Goal: Task Accomplishment & Management: Manage account settings

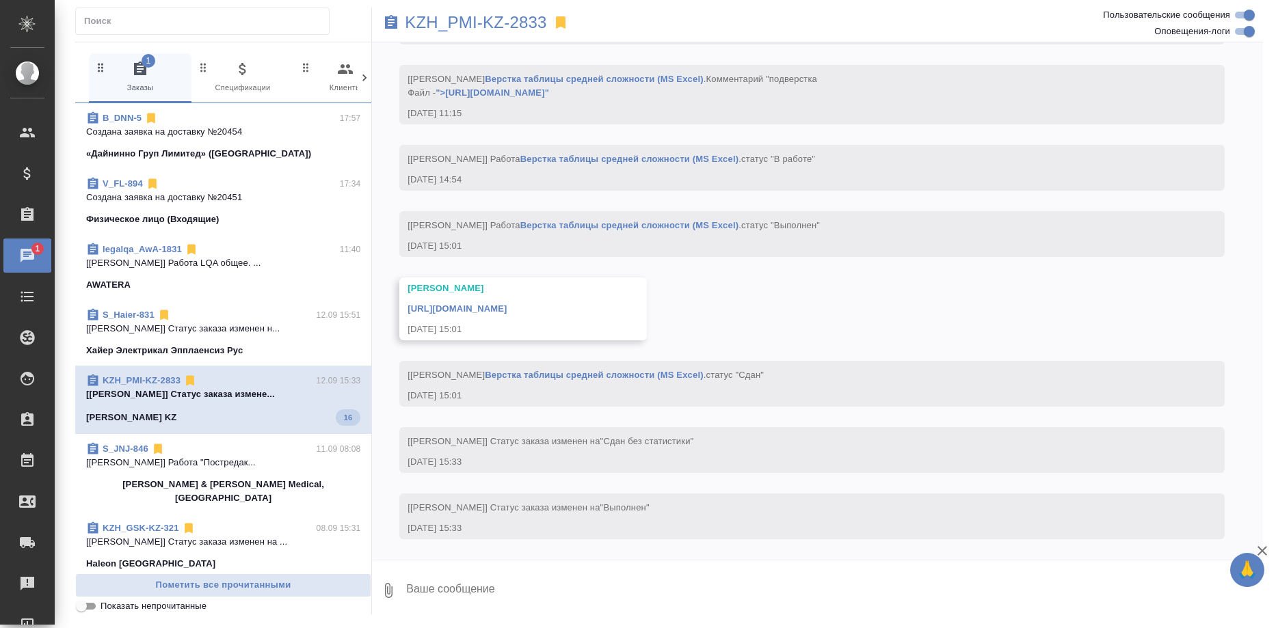
scroll to position [4308, 0]
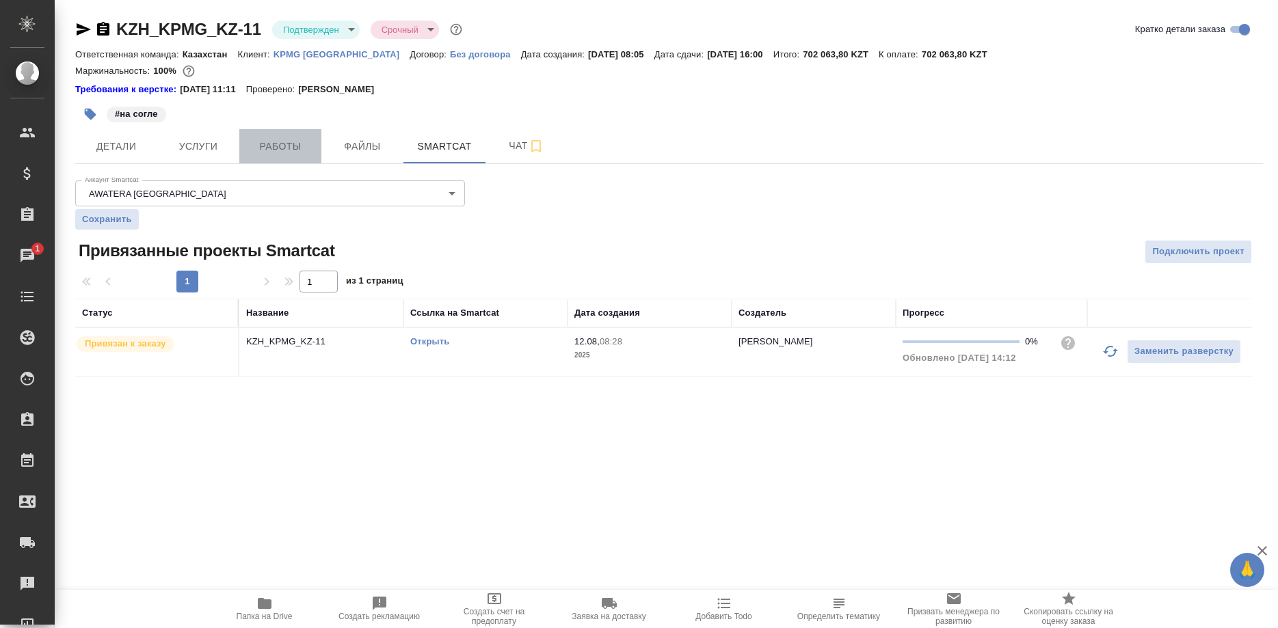
click at [271, 141] on span "Работы" at bounding box center [281, 146] width 66 height 17
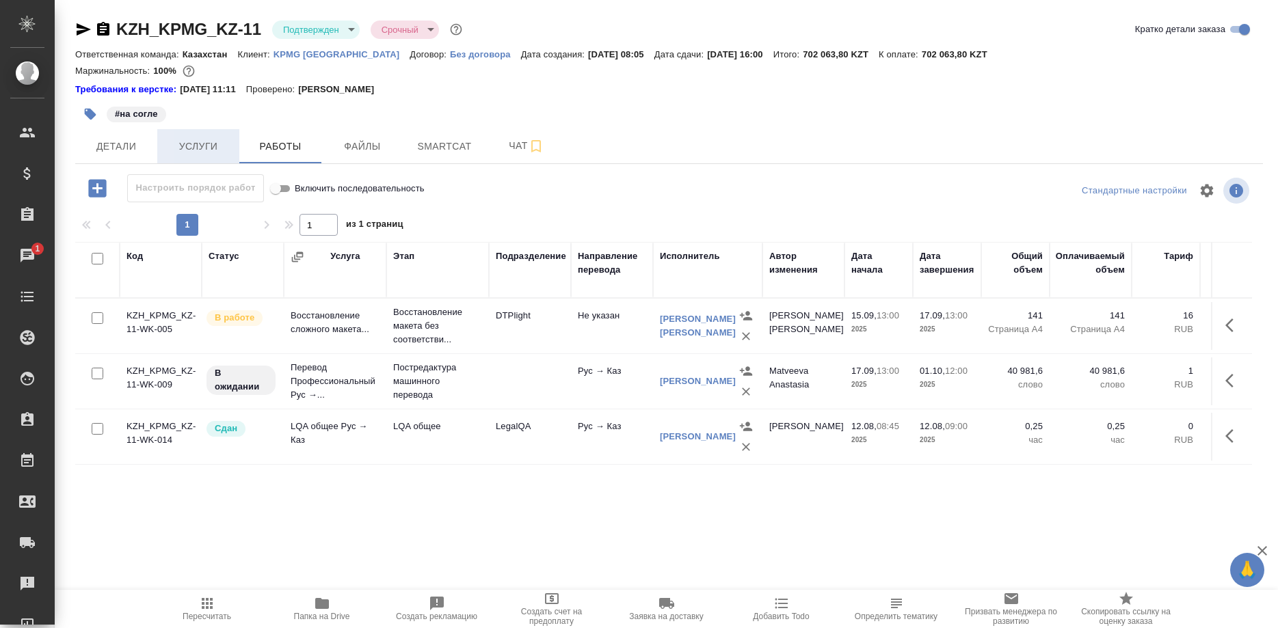
click at [198, 152] on span "Услуги" at bounding box center [198, 146] width 66 height 17
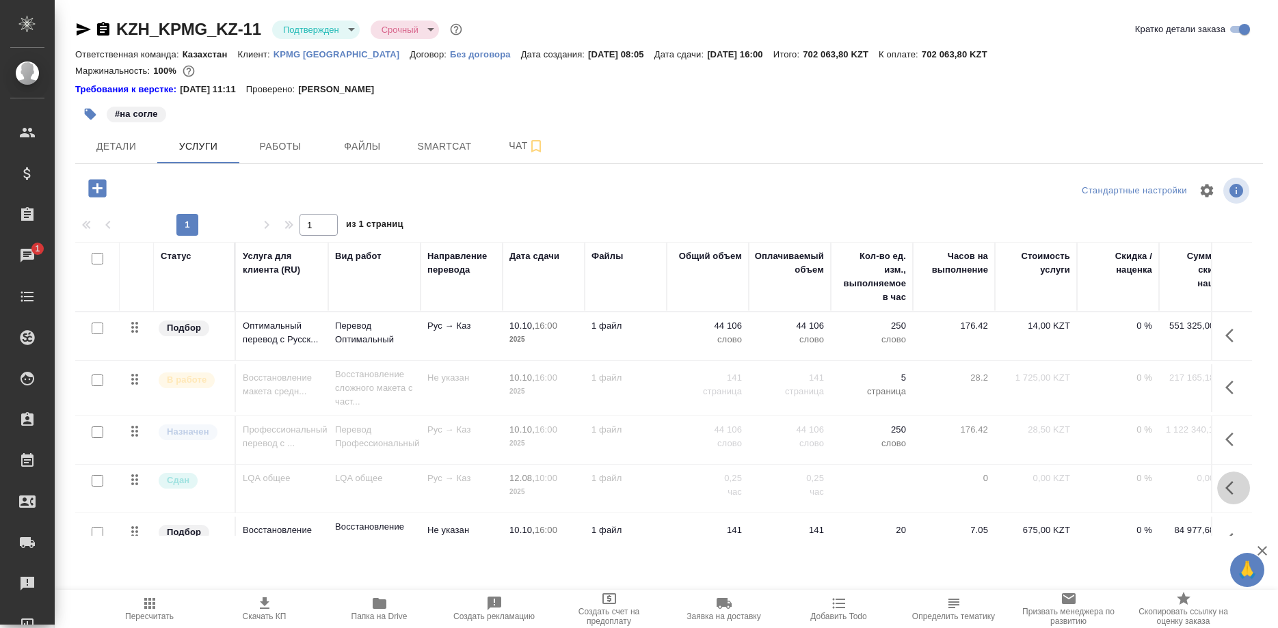
click at [1225, 488] on button "button" at bounding box center [1233, 488] width 33 height 33
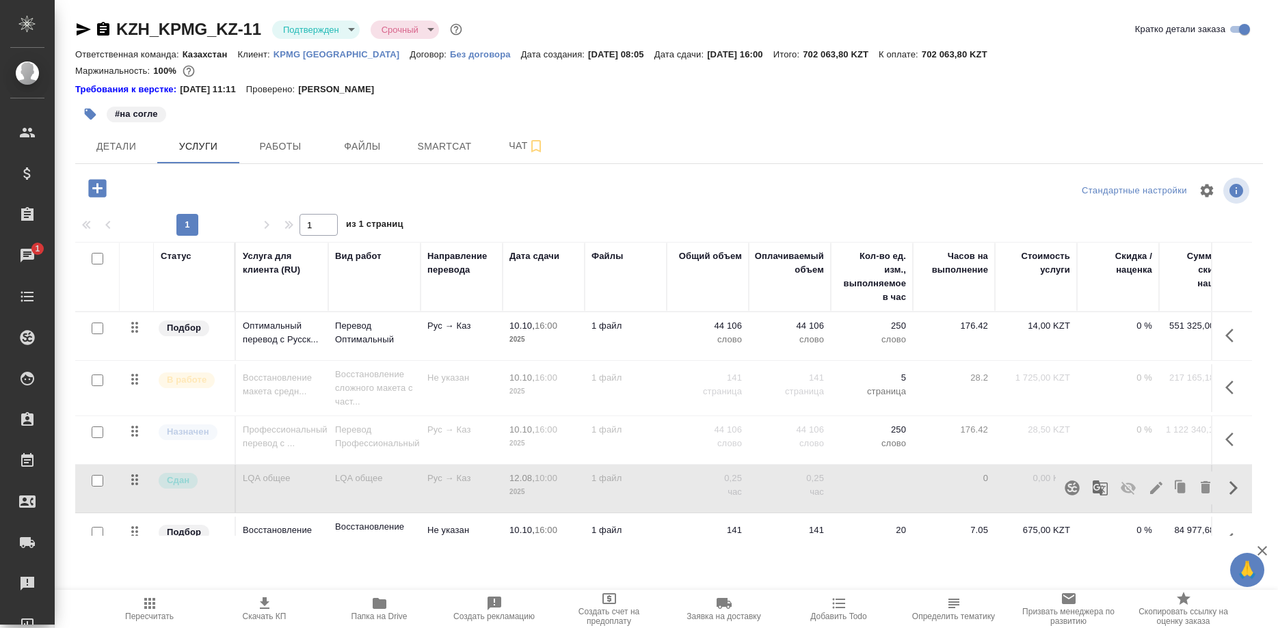
click at [1144, 487] on button "button" at bounding box center [1128, 488] width 33 height 33
click at [1150, 488] on icon "button" at bounding box center [1156, 488] width 16 height 16
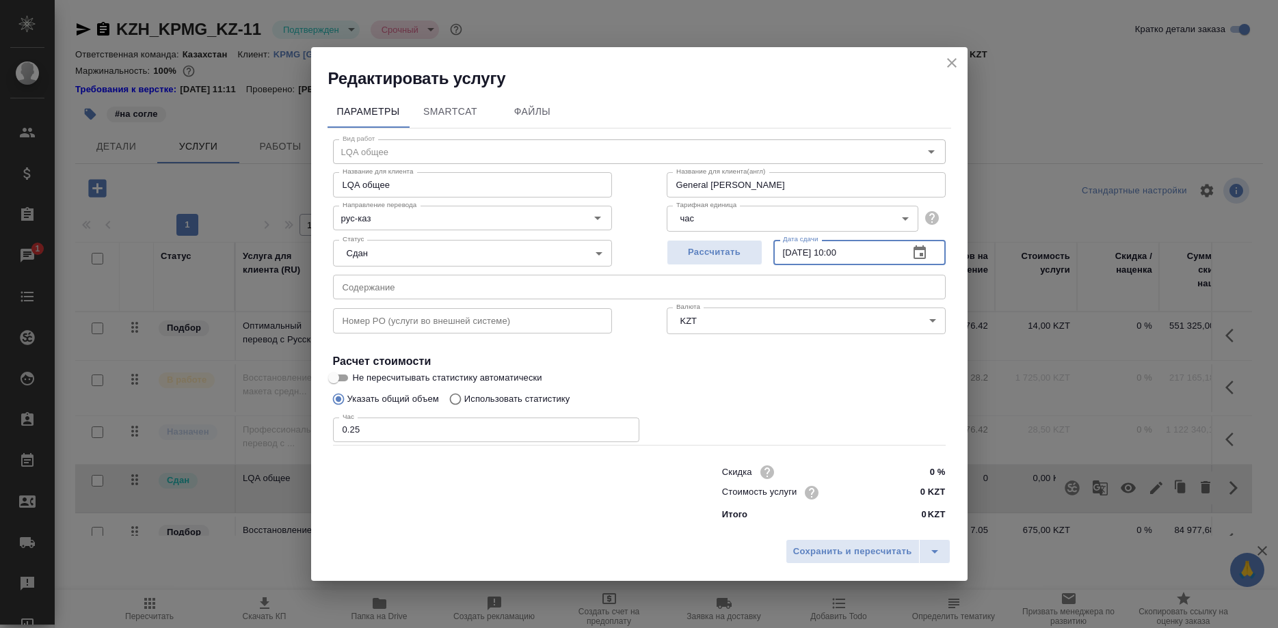
drag, startPoint x: 804, startPoint y: 266, endPoint x: 785, endPoint y: 267, distance: 19.2
click at [785, 265] on input "12.08.2025 10:00" at bounding box center [835, 252] width 124 height 25
click at [851, 265] on input "10.10.2025 10:__" at bounding box center [835, 252] width 124 height 25
type input "10.10.2025 10:00"
click at [805, 544] on span "Сохранить и пересчитать" at bounding box center [852, 552] width 119 height 16
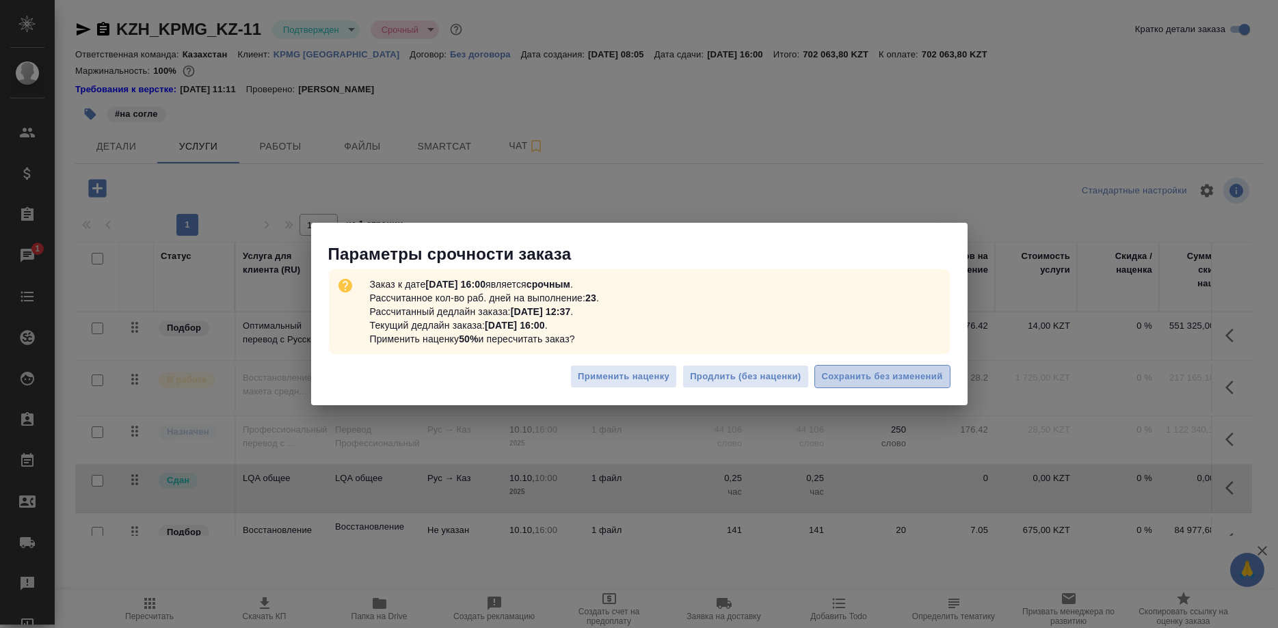
click at [849, 370] on span "Сохранить без изменений" at bounding box center [882, 377] width 121 height 16
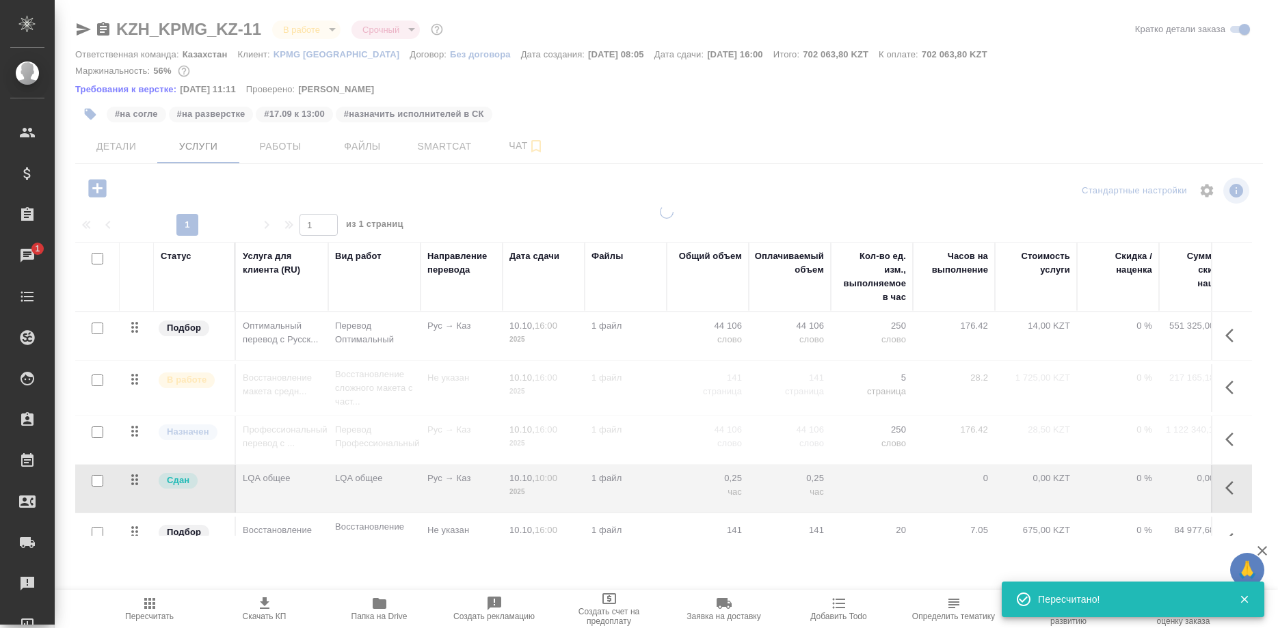
type input "inProgress"
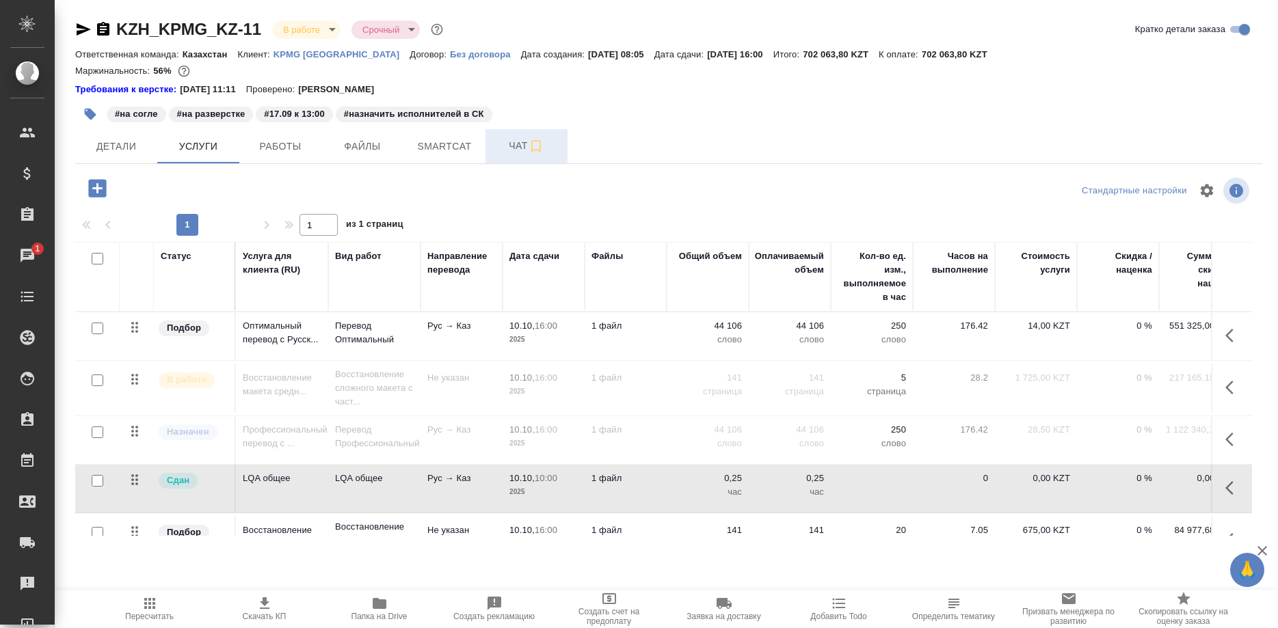
click at [500, 146] on span "Чат" at bounding box center [527, 145] width 66 height 17
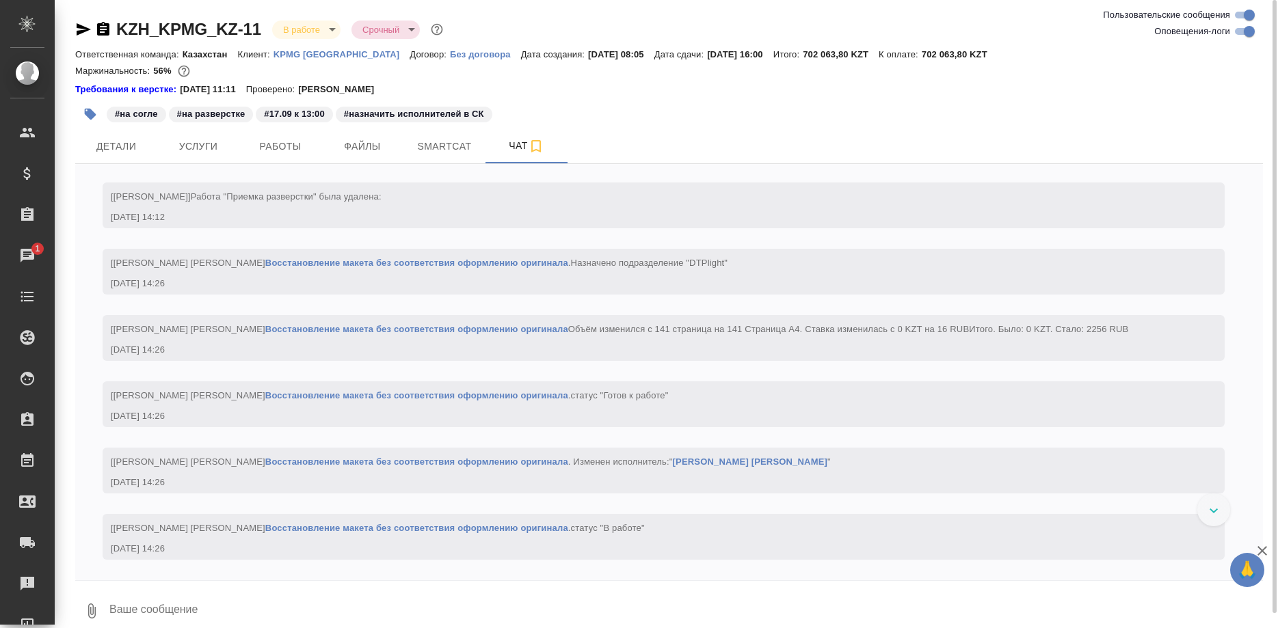
scroll to position [4814, 0]
click at [272, 141] on span "Работы" at bounding box center [281, 146] width 66 height 17
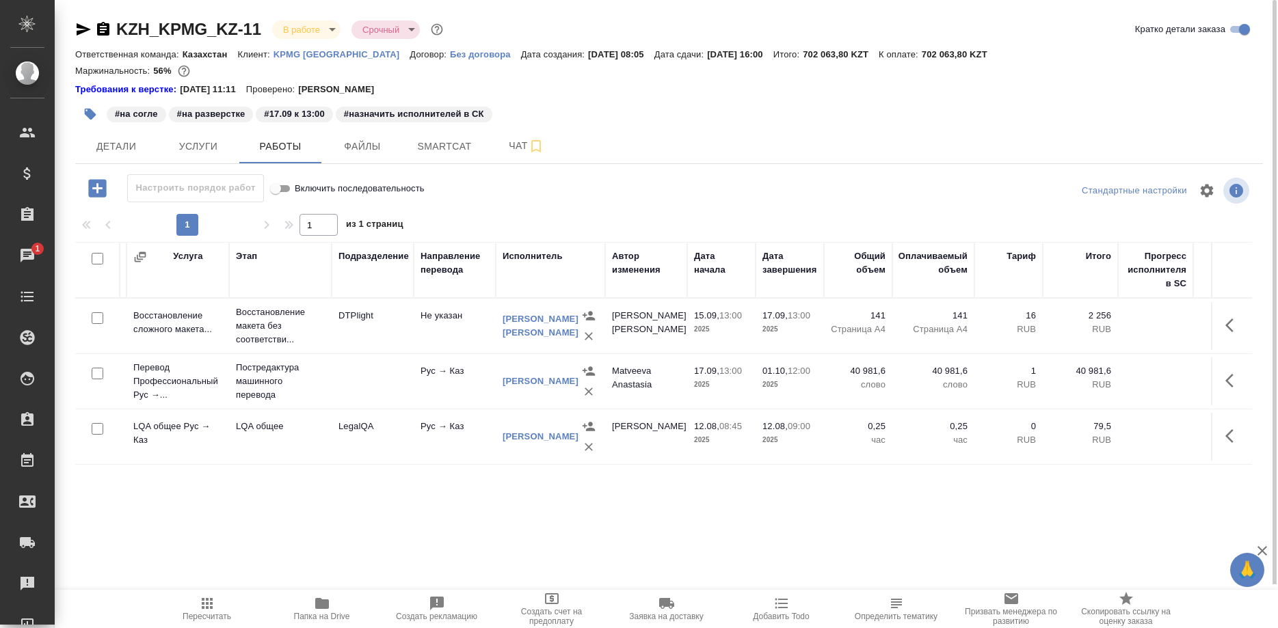
scroll to position [0, 149]
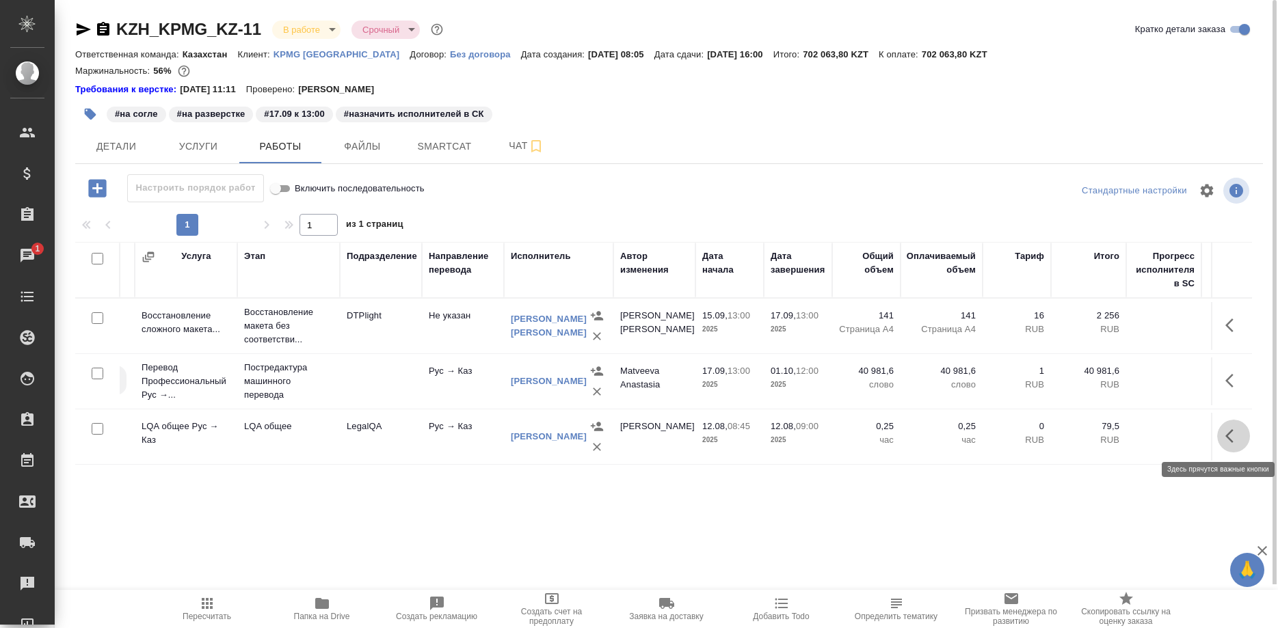
click at [1220, 436] on button "button" at bounding box center [1233, 436] width 33 height 33
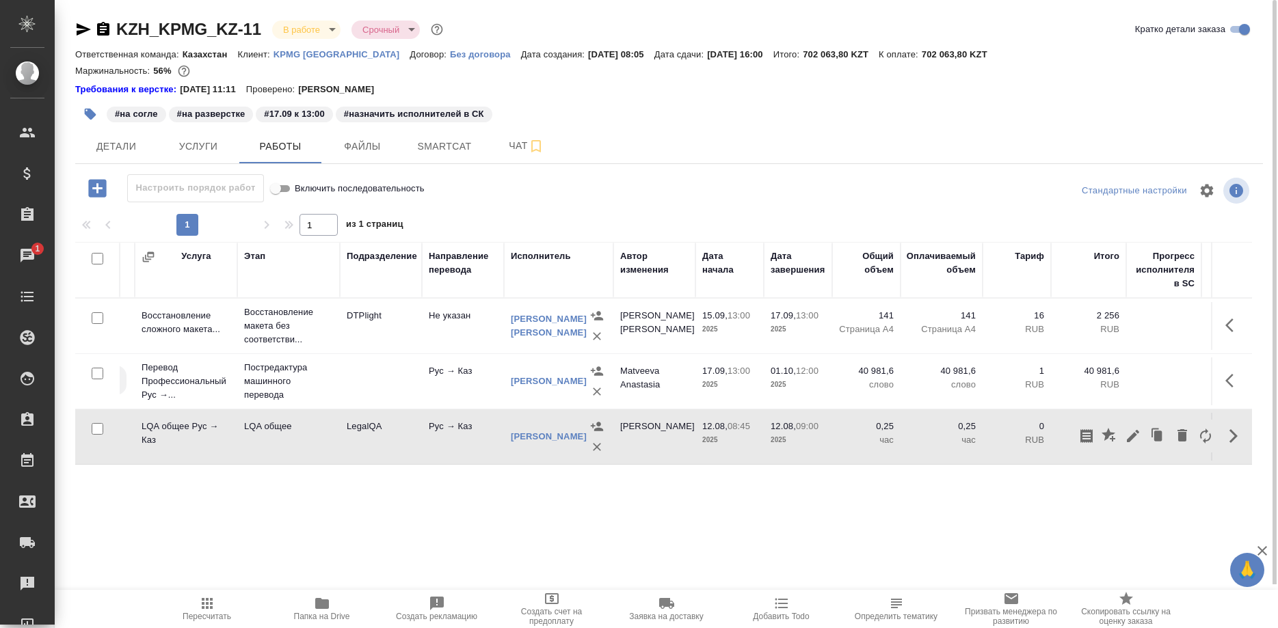
click at [1045, 482] on div "Код Статус Услуга Этап Подразделение Направление перевода Исполнитель Автор изм…" at bounding box center [663, 396] width 1177 height 308
click at [1222, 432] on button "button" at bounding box center [1233, 436] width 33 height 33
click at [1149, 434] on icon "button" at bounding box center [1157, 436] width 19 height 19
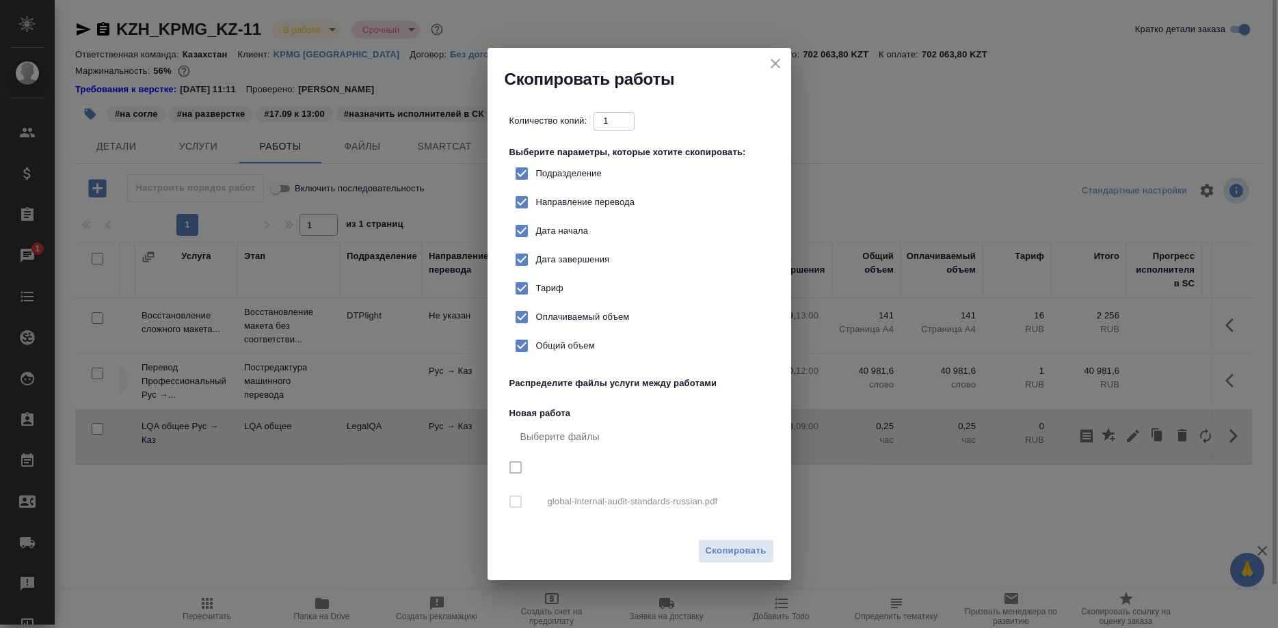
checkbox input "true"
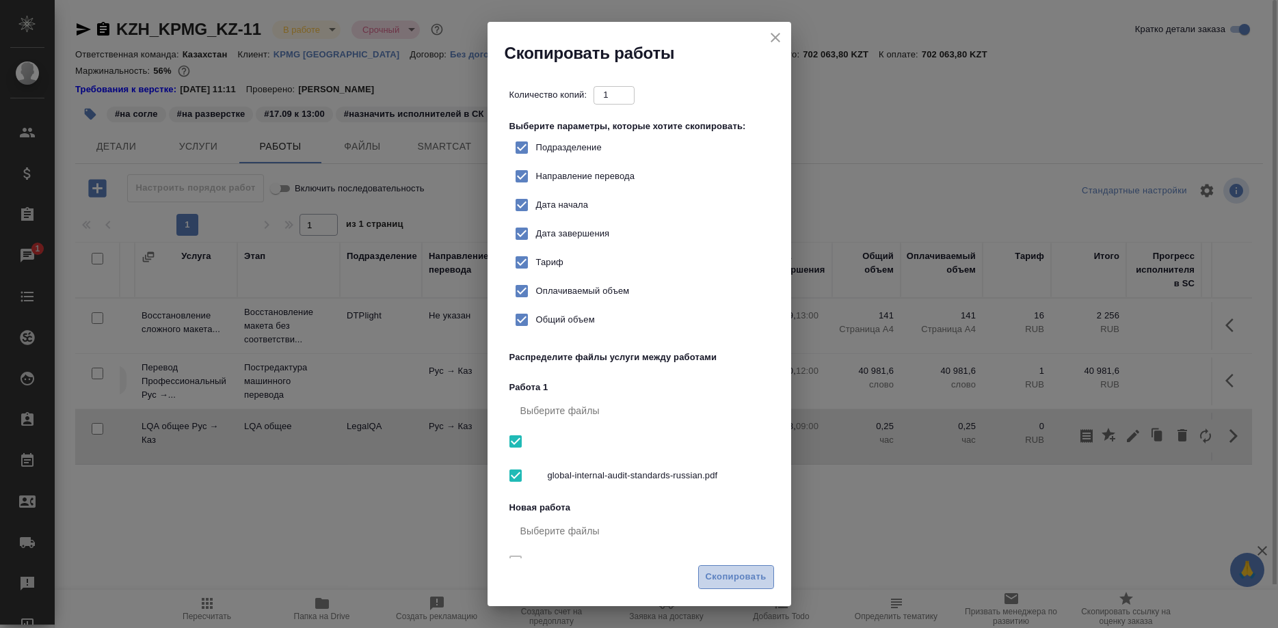
click at [740, 570] on button "Скопировать" at bounding box center [736, 577] width 76 height 24
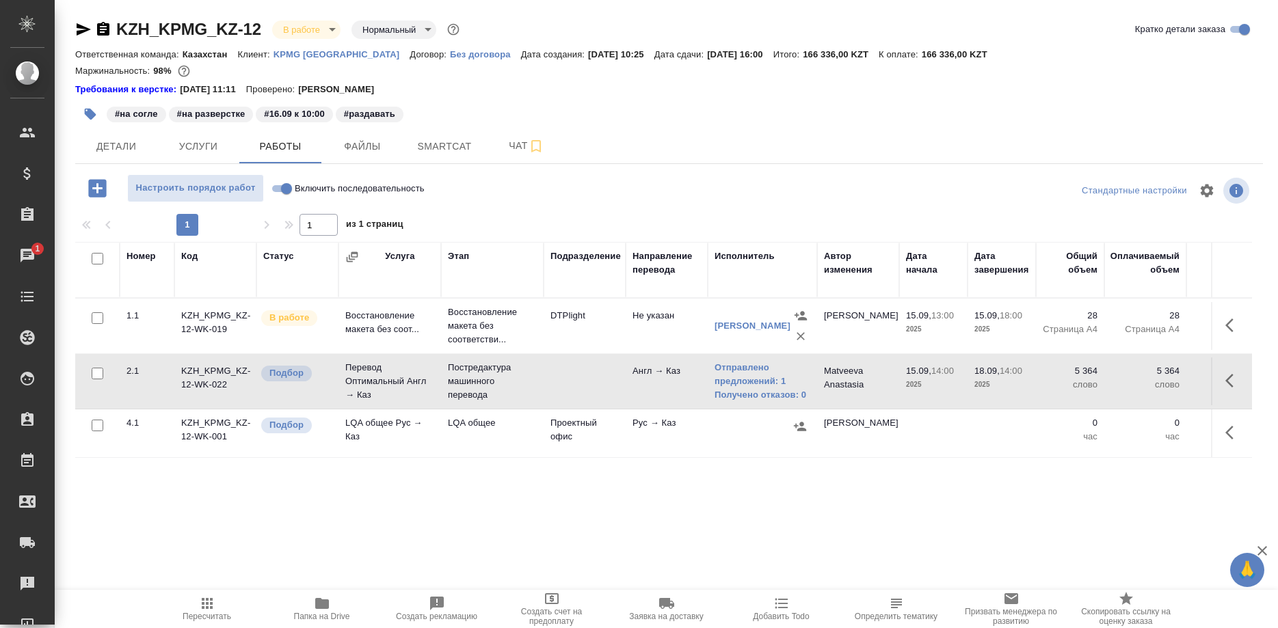
click at [1225, 429] on icon "button" at bounding box center [1233, 433] width 16 height 16
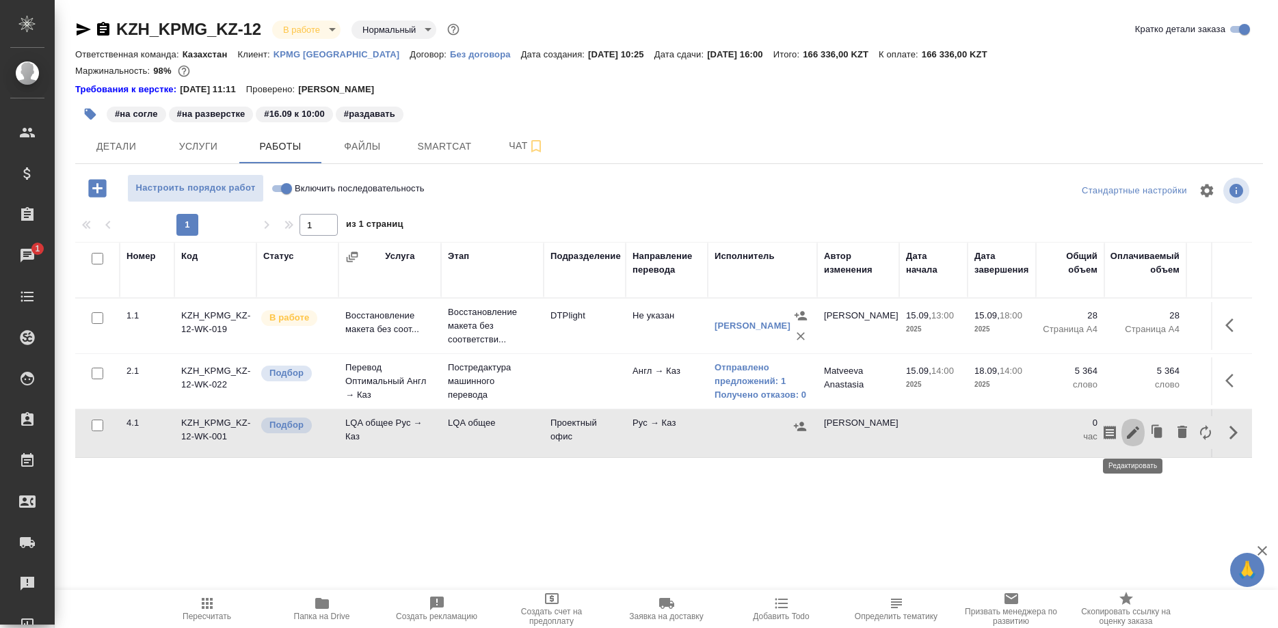
click at [1135, 428] on icon "button" at bounding box center [1133, 433] width 16 height 16
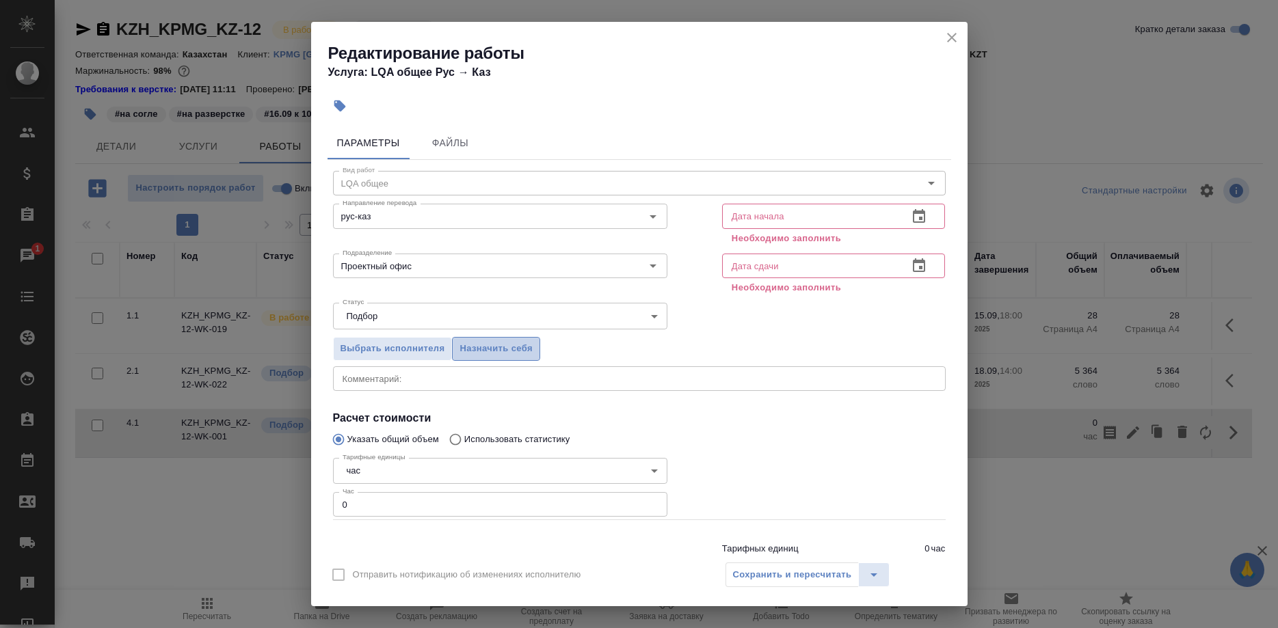
click at [513, 347] on span "Назначить себя" at bounding box center [495, 349] width 72 height 16
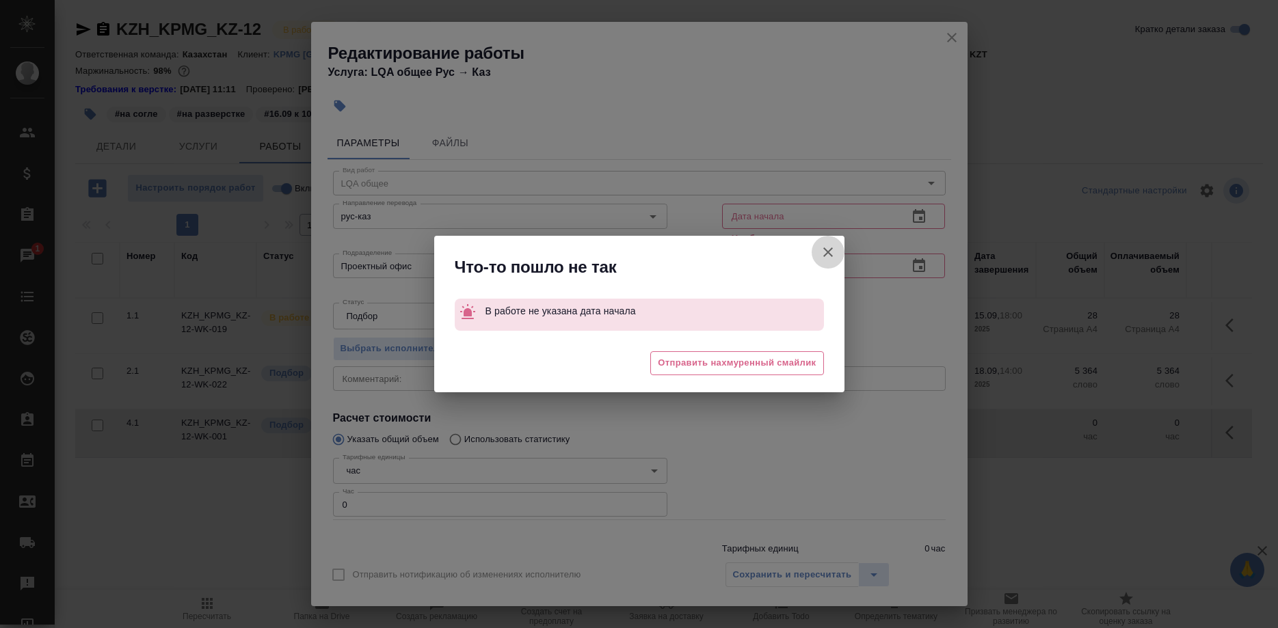
click at [820, 252] on button "Отправить нотификацию об изменениях исполнителю" at bounding box center [828, 252] width 33 height 33
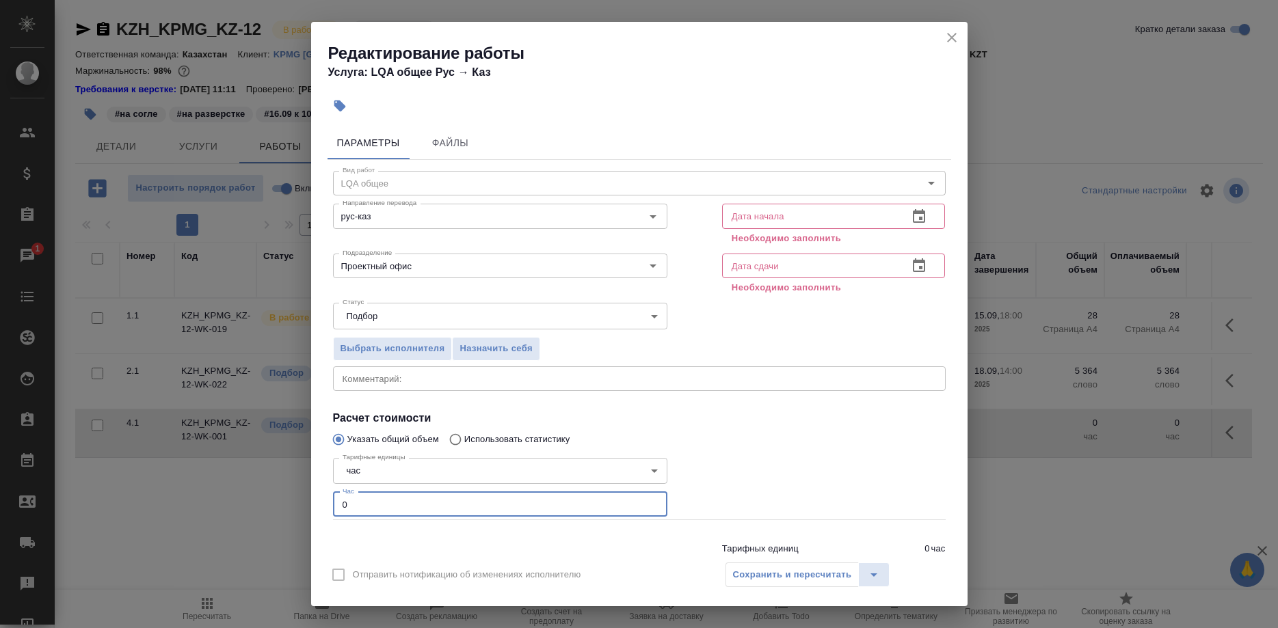
drag, startPoint x: 298, startPoint y: 486, endPoint x: 266, endPoint y: 483, distance: 32.3
click at [333, 492] on input "0" at bounding box center [500, 504] width 334 height 25
type input "1"
click at [862, 212] on input "text" at bounding box center [810, 216] width 176 height 25
click at [909, 215] on button "button" at bounding box center [919, 216] width 33 height 33
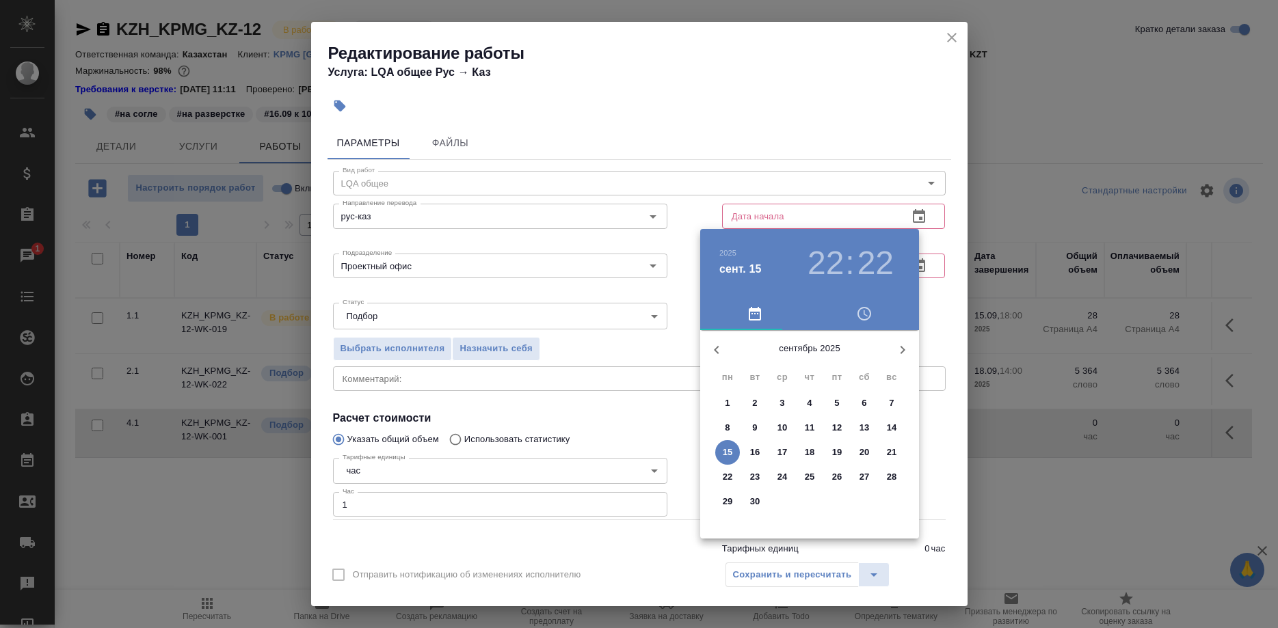
click at [831, 450] on span "19" at bounding box center [837, 453] width 25 height 14
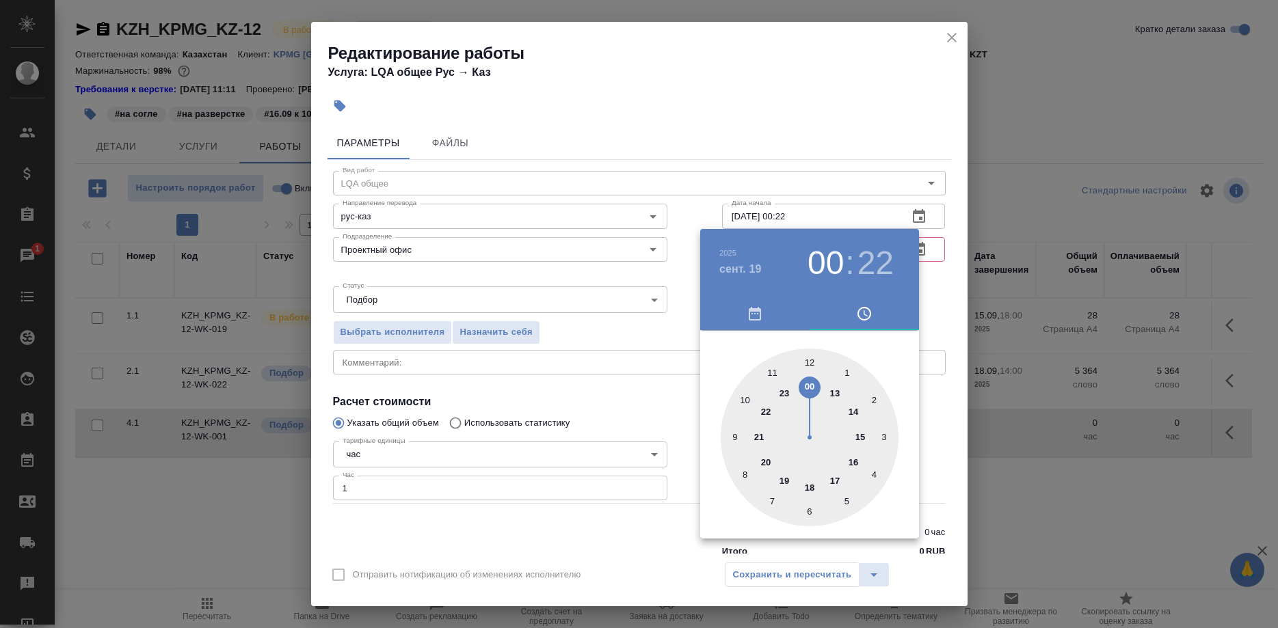
drag, startPoint x: 760, startPoint y: 409, endPoint x: 812, endPoint y: 398, distance: 53.8
click at [812, 398] on div at bounding box center [810, 438] width 178 height 178
drag, startPoint x: 852, startPoint y: 479, endPoint x: 808, endPoint y: 381, distance: 107.1
click at [808, 381] on div at bounding box center [810, 438] width 178 height 178
click at [872, 352] on div at bounding box center [810, 438] width 178 height 178
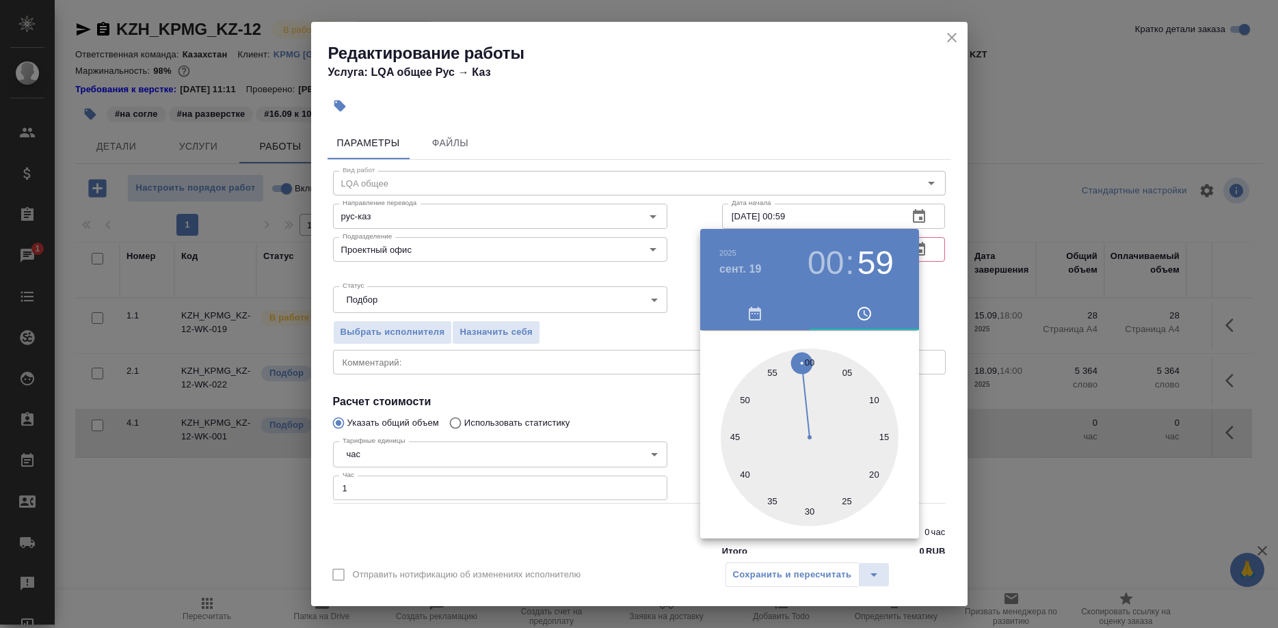
drag, startPoint x: 846, startPoint y: 372, endPoint x: 805, endPoint y: 371, distance: 41.7
click at [805, 371] on div at bounding box center [810, 438] width 178 height 178
type input "19.09.2025 00:00"
drag, startPoint x: 793, startPoint y: 361, endPoint x: 808, endPoint y: 363, distance: 15.2
click at [808, 363] on div at bounding box center [810, 438] width 178 height 178
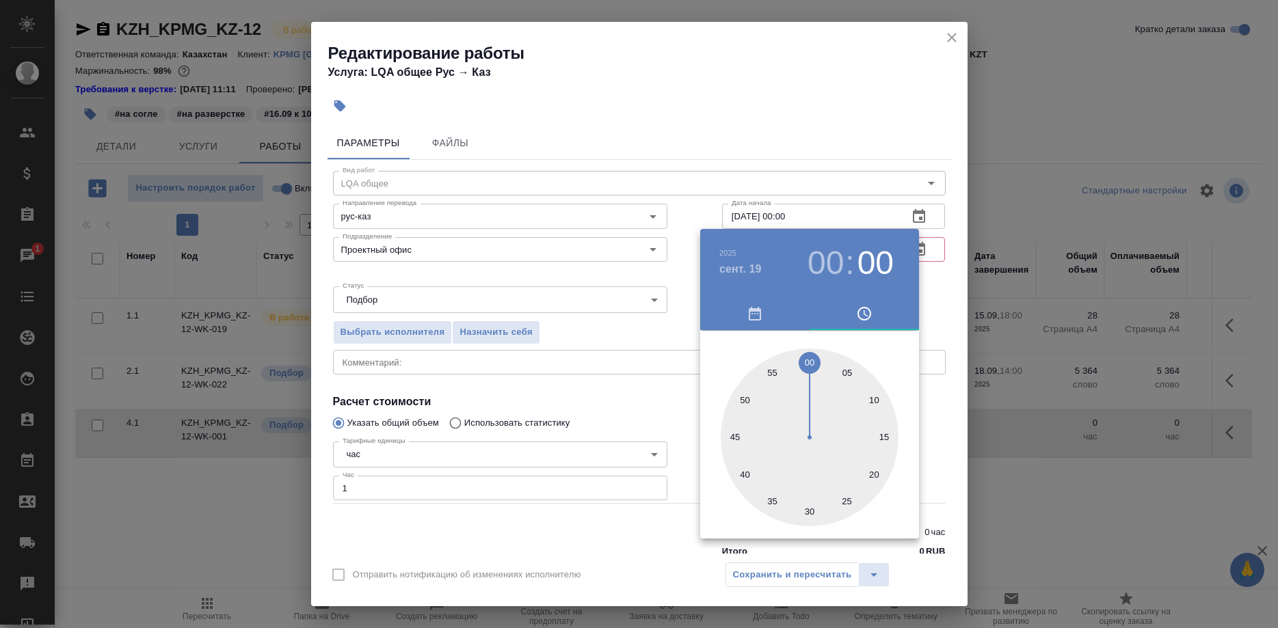
click at [919, 325] on div at bounding box center [639, 314] width 1278 height 628
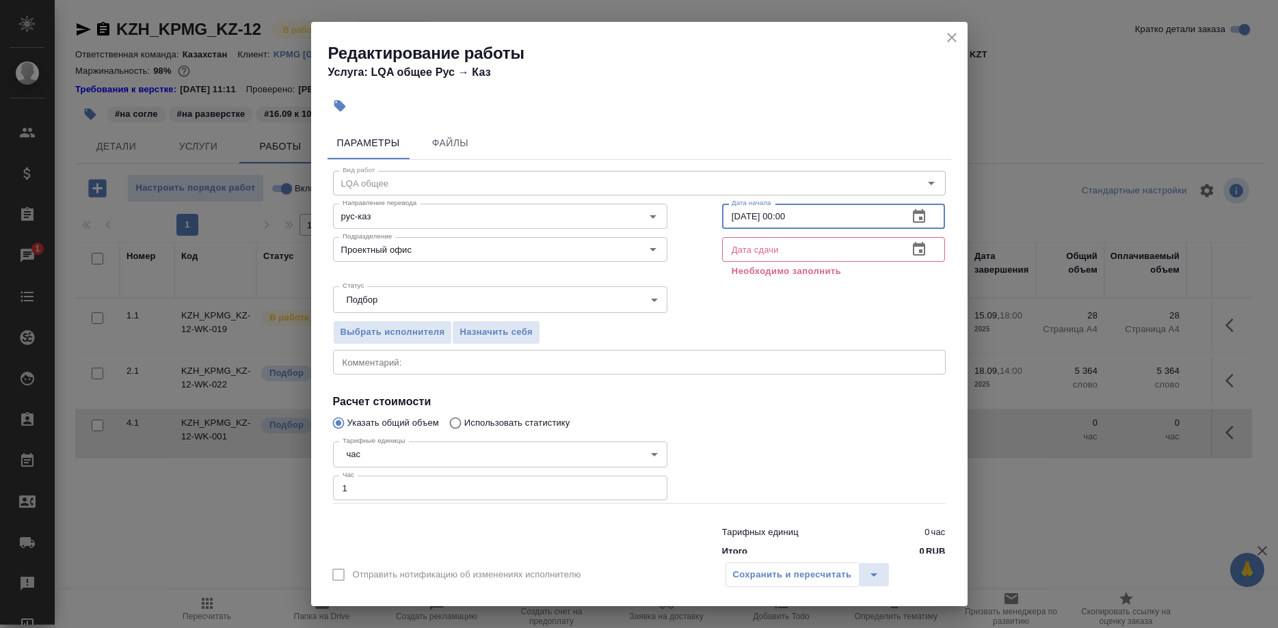
click at [829, 217] on input "19.09.2025 00:00" at bounding box center [810, 216] width 176 height 25
click at [830, 250] on input "text" at bounding box center [810, 249] width 176 height 25
paste input "19.09.2025 00:00"
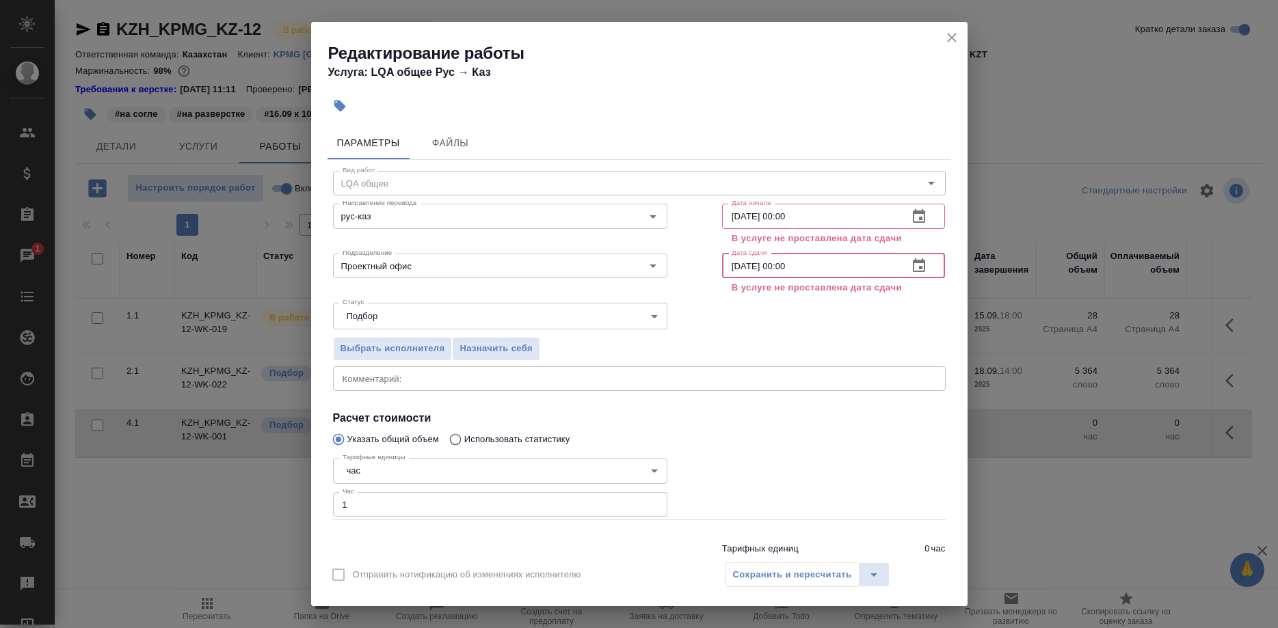
drag, startPoint x: 734, startPoint y: 265, endPoint x: 724, endPoint y: 265, distance: 9.6
click at [724, 265] on input "19.09.2025 00:00" at bounding box center [810, 266] width 176 height 25
type input "22.09.2025 00:00"
click at [743, 308] on div "Выбрать исполнителя Назначить себя" at bounding box center [639, 346] width 667 height 83
click at [500, 349] on span "Назначить себя" at bounding box center [495, 349] width 72 height 16
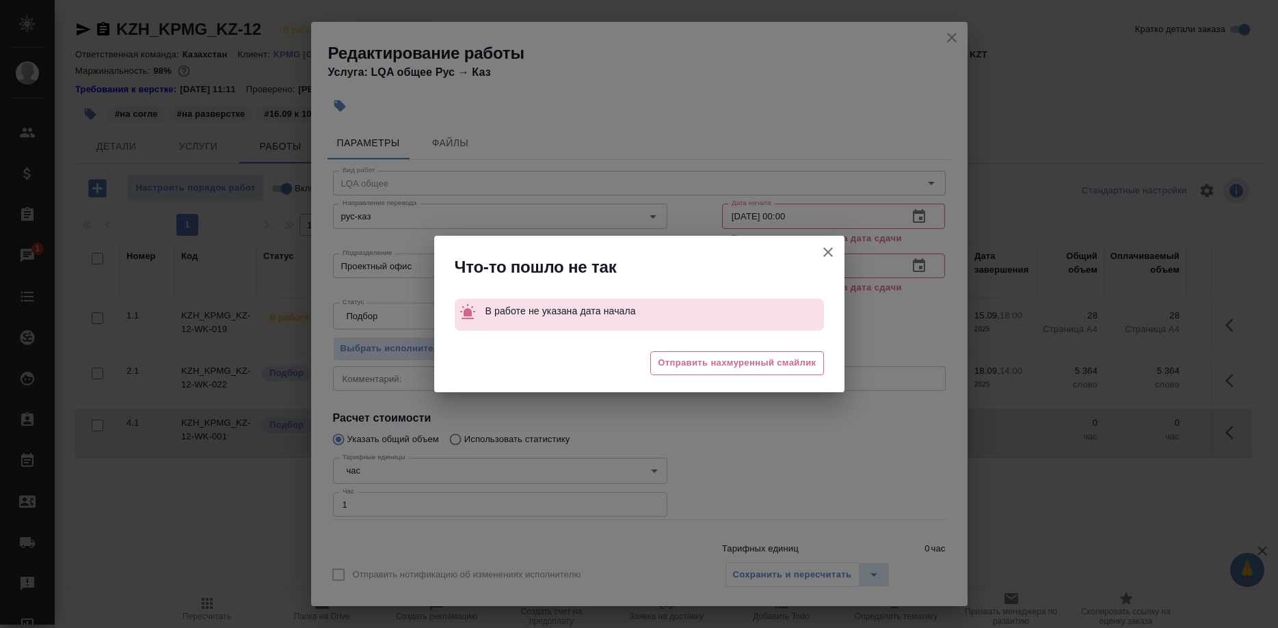
click at [758, 568] on div "Что-то пошло не так В работе не указана дата начала 😔 Отправить нахмуренный сма…" at bounding box center [639, 314] width 1278 height 628
click at [818, 247] on button "Отправить нотификацию об изменениях исполнителю" at bounding box center [828, 252] width 33 height 33
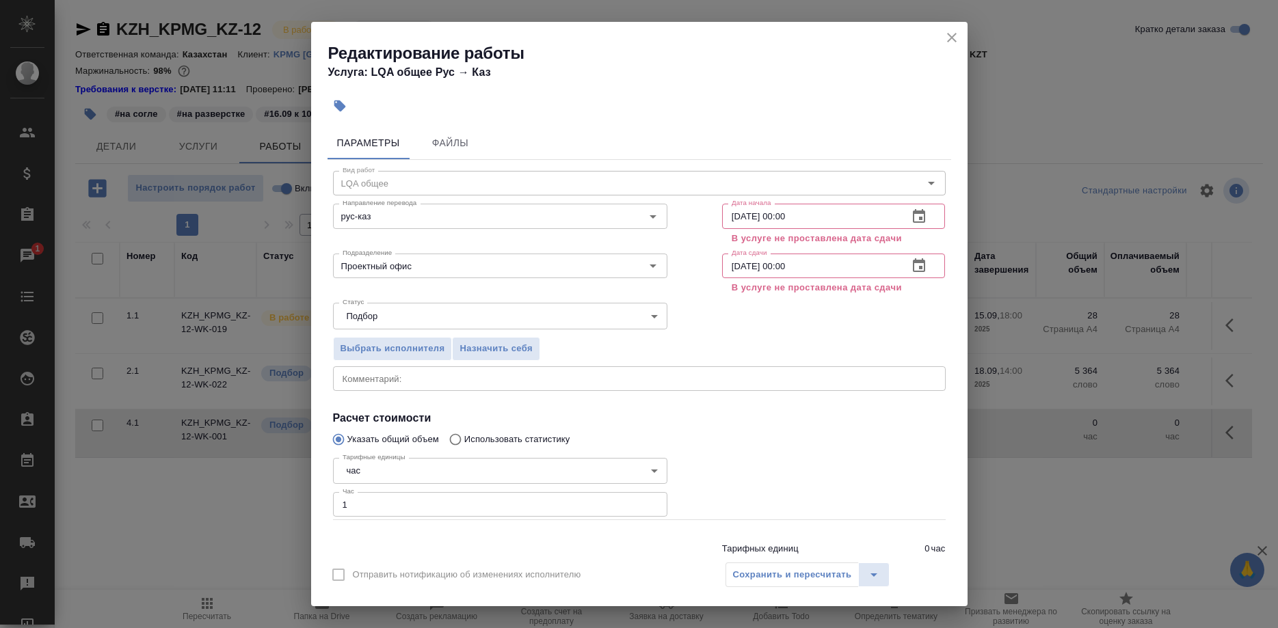
click at [803, 570] on div "Сохранить и пересчитать" at bounding box center [807, 575] width 165 height 25
click at [948, 36] on icon "close" at bounding box center [952, 37] width 16 height 16
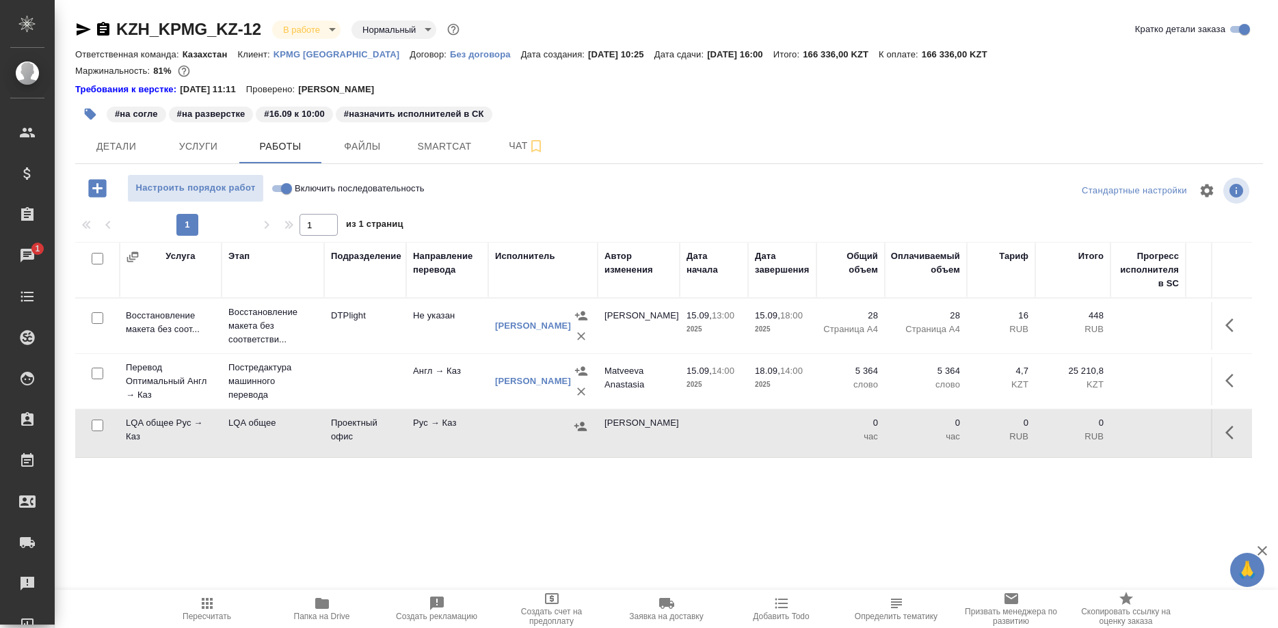
scroll to position [0, 220]
click at [205, 598] on icon "button" at bounding box center [207, 604] width 16 height 16
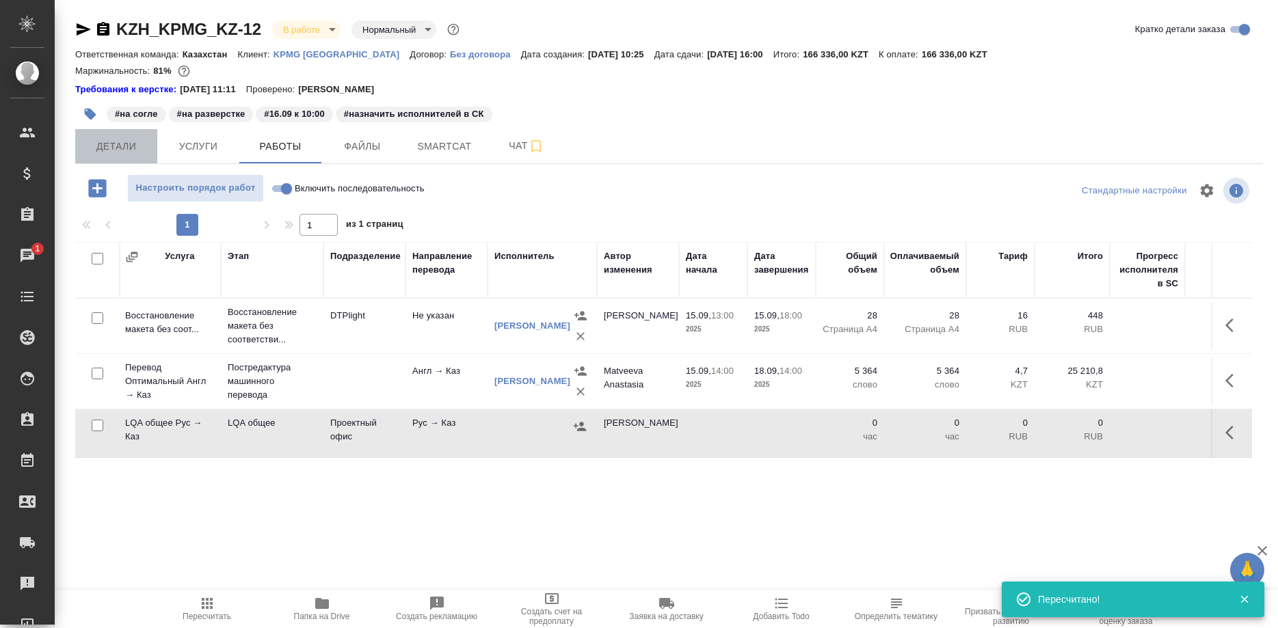
click at [110, 147] on span "Детали" at bounding box center [116, 146] width 66 height 17
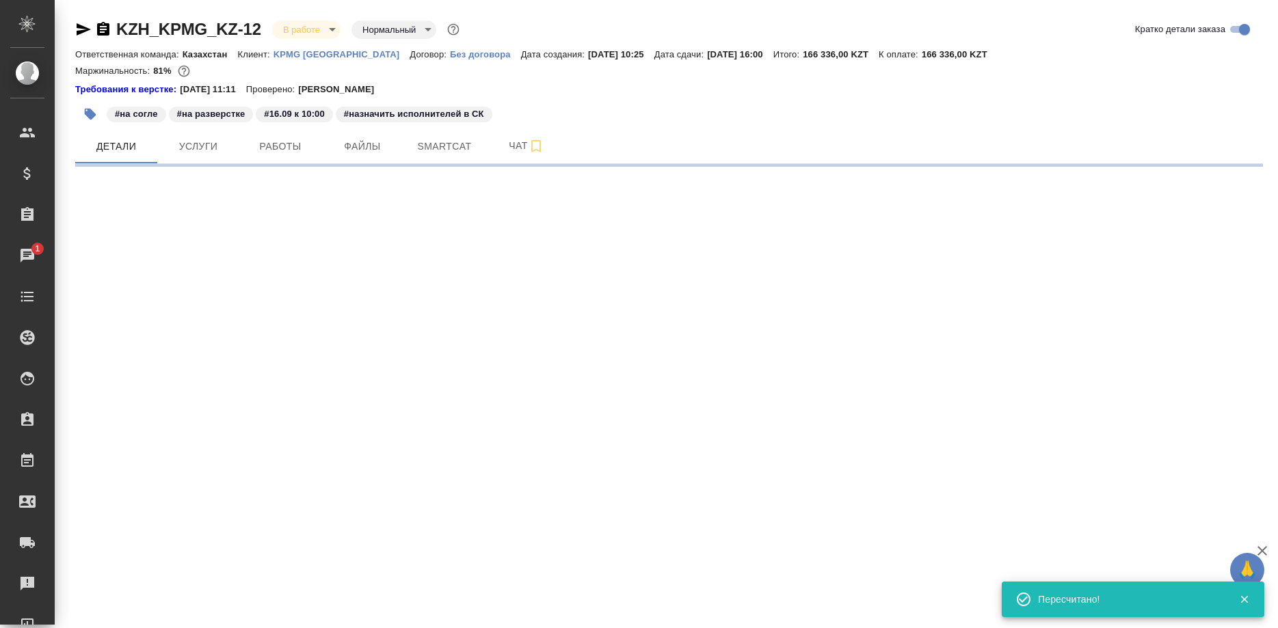
select select "RU"
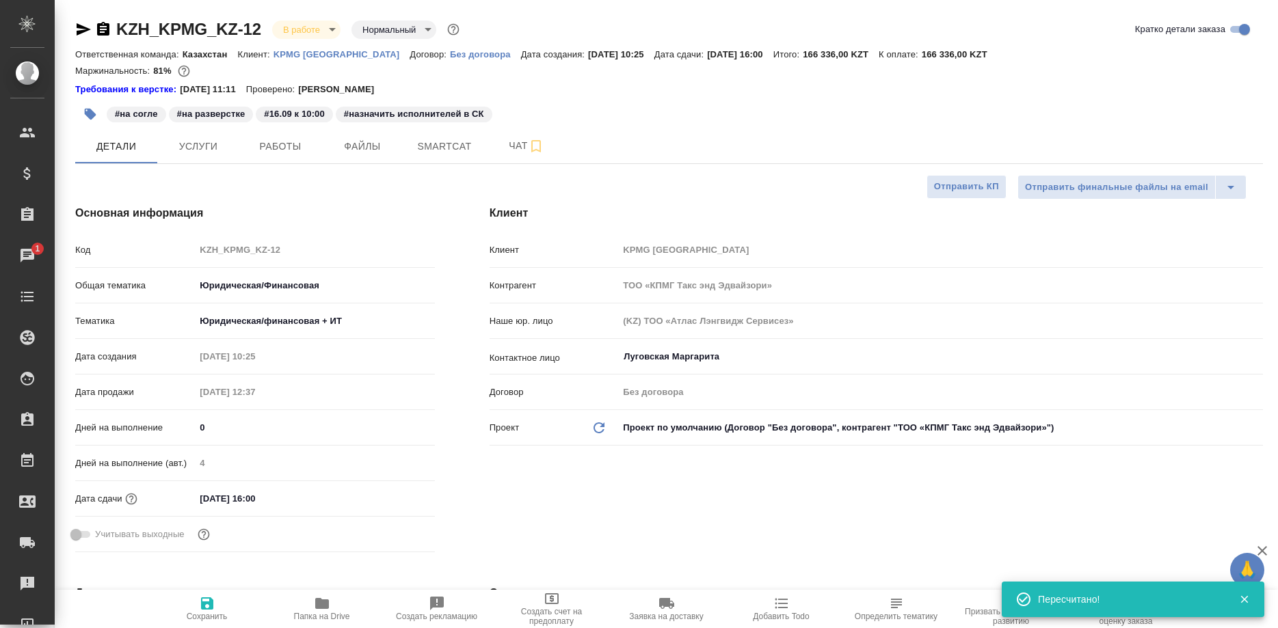
type textarea "x"
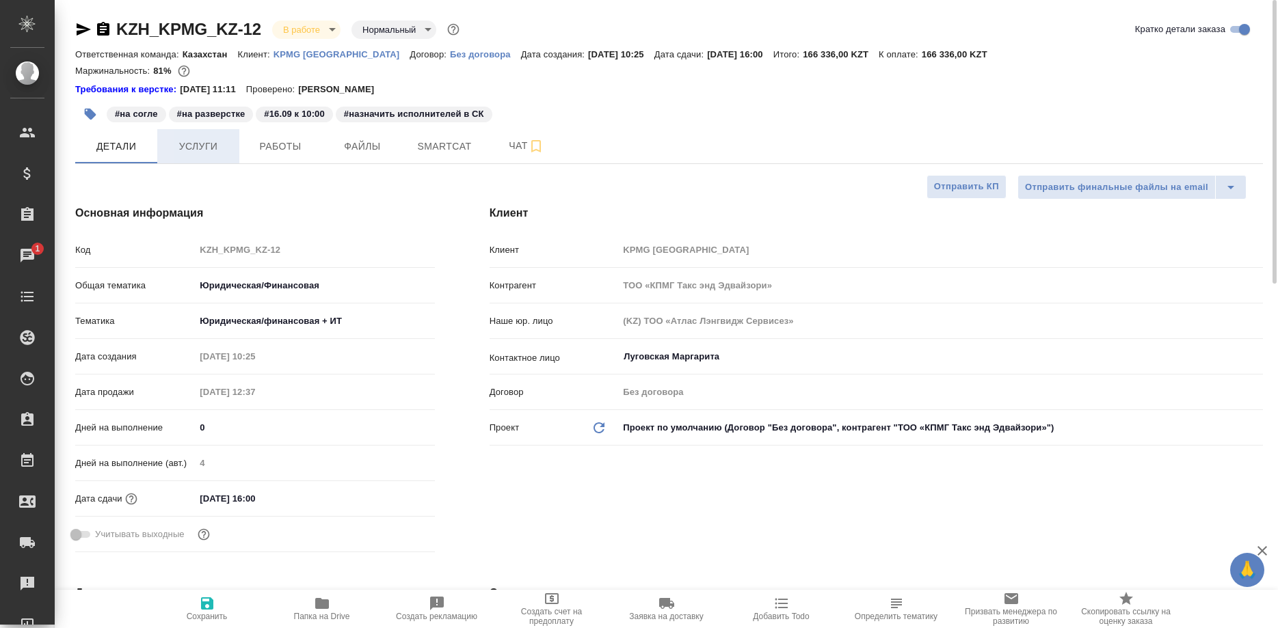
click at [197, 142] on span "Услуги" at bounding box center [198, 146] width 66 height 17
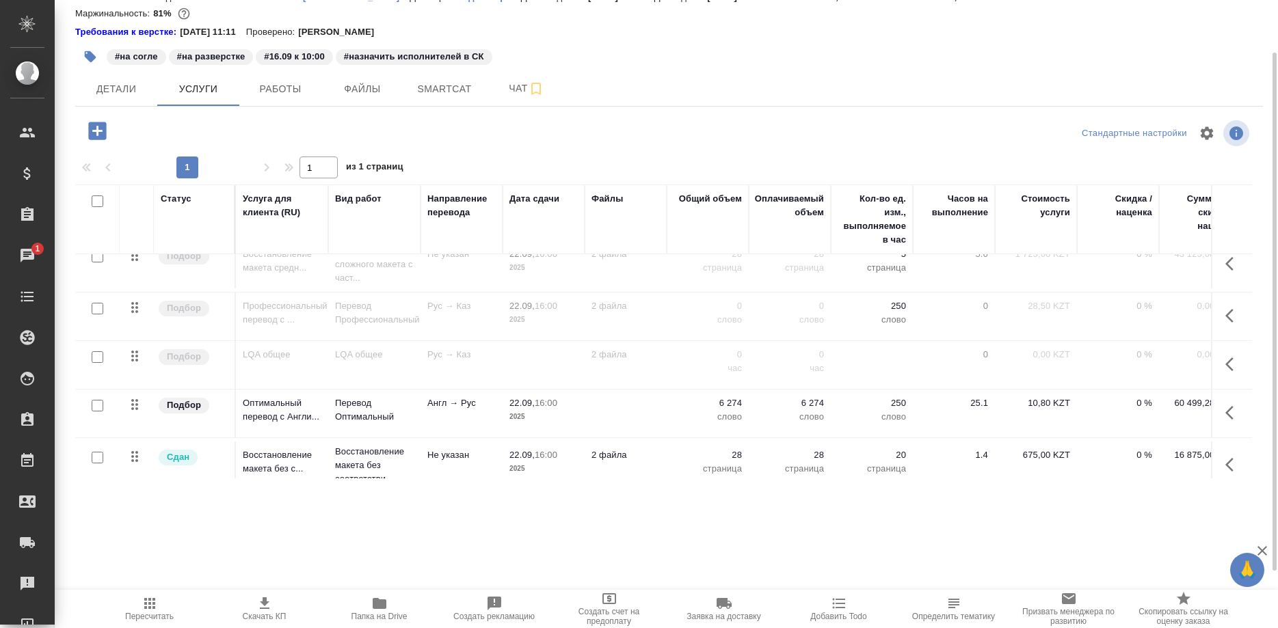
scroll to position [70, 0]
click at [1232, 357] on icon "button" at bounding box center [1233, 361] width 16 height 16
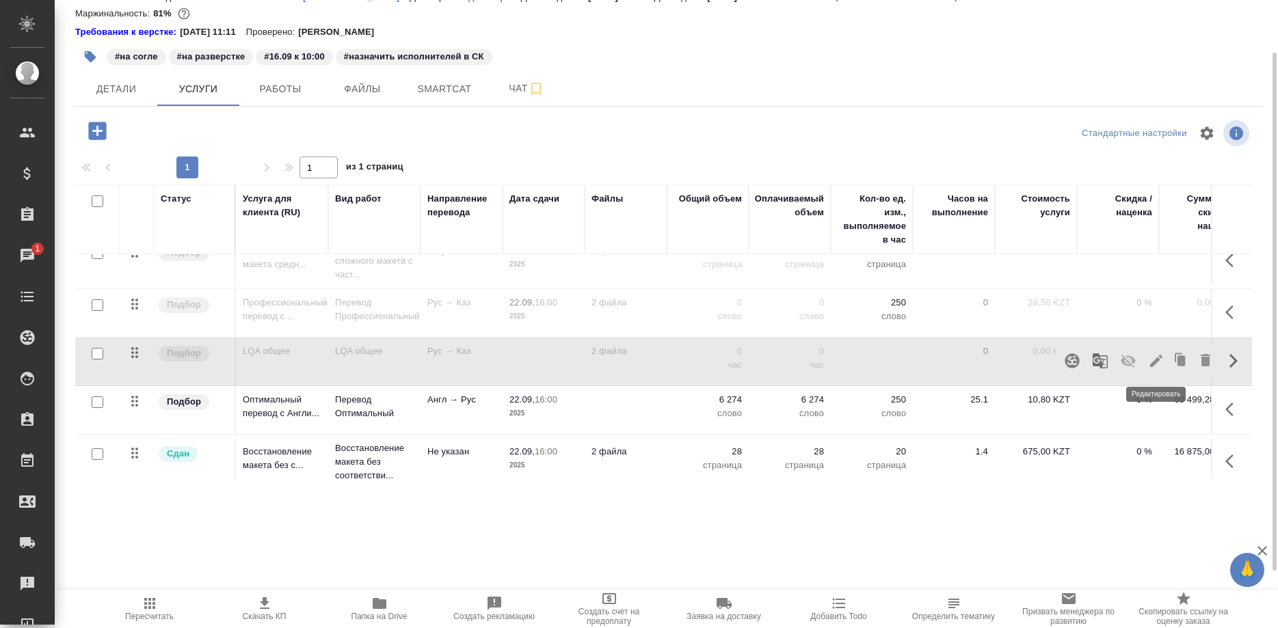
click at [1147, 362] on button "button" at bounding box center [1156, 361] width 23 height 33
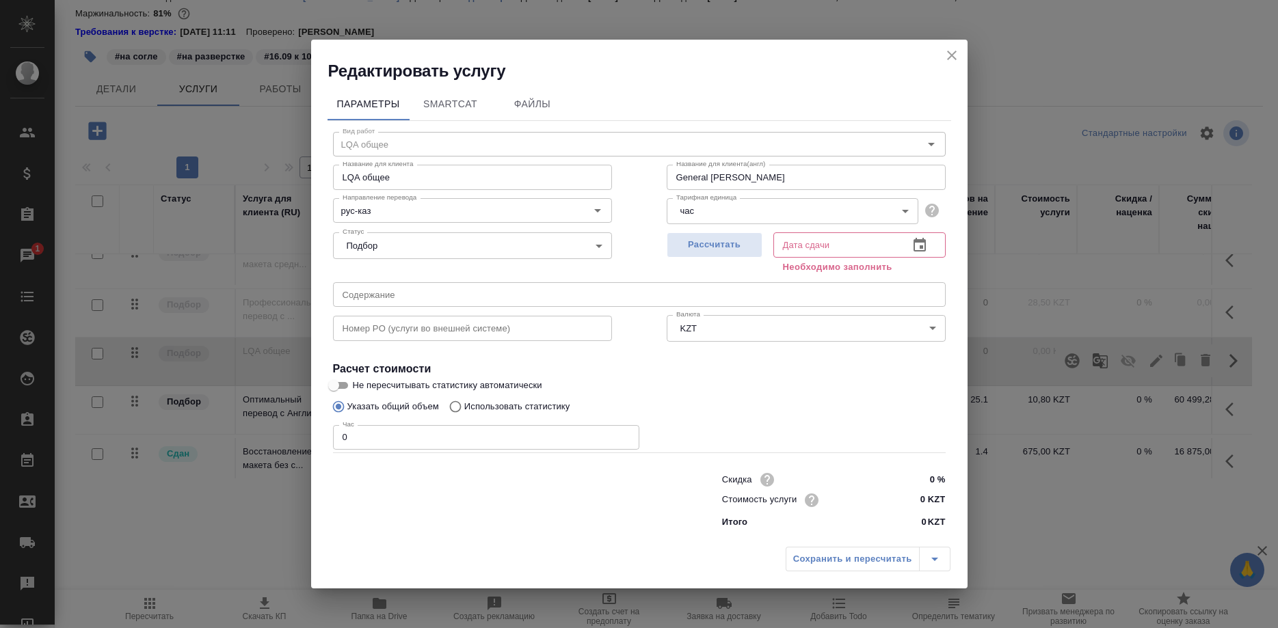
click at [834, 257] on input "text" at bounding box center [835, 244] width 124 height 25
click at [909, 258] on button "button" at bounding box center [919, 245] width 33 height 33
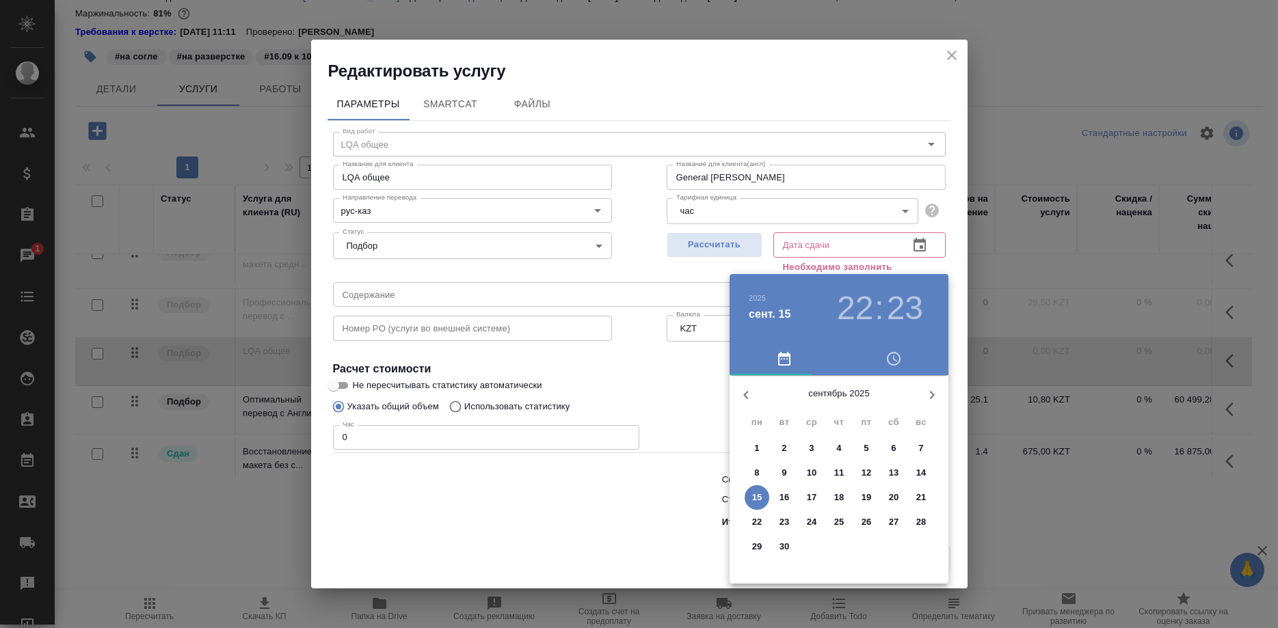
click at [751, 520] on span "22" at bounding box center [757, 523] width 25 height 14
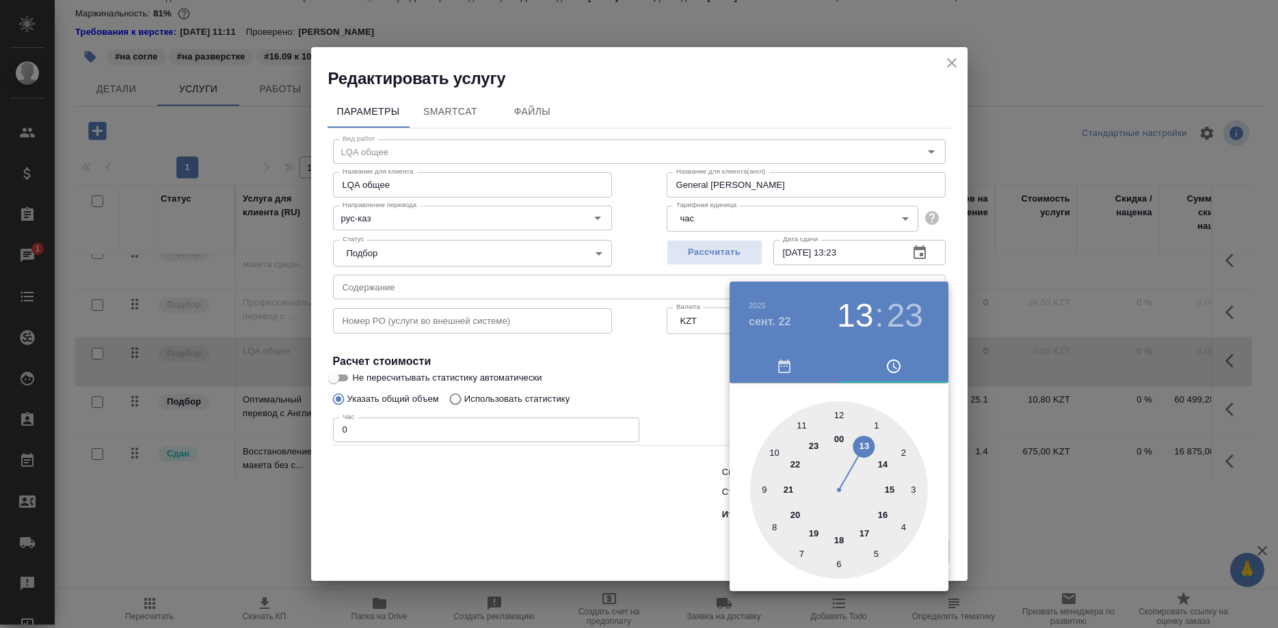
type input "22.09.2025 00:23"
drag, startPoint x: 784, startPoint y: 462, endPoint x: 840, endPoint y: 450, distance: 57.3
click at [840, 450] on div at bounding box center [839, 490] width 178 height 178
click at [846, 316] on h3 "00" at bounding box center [855, 316] width 36 height 38
click at [840, 315] on h3 "00" at bounding box center [855, 316] width 36 height 38
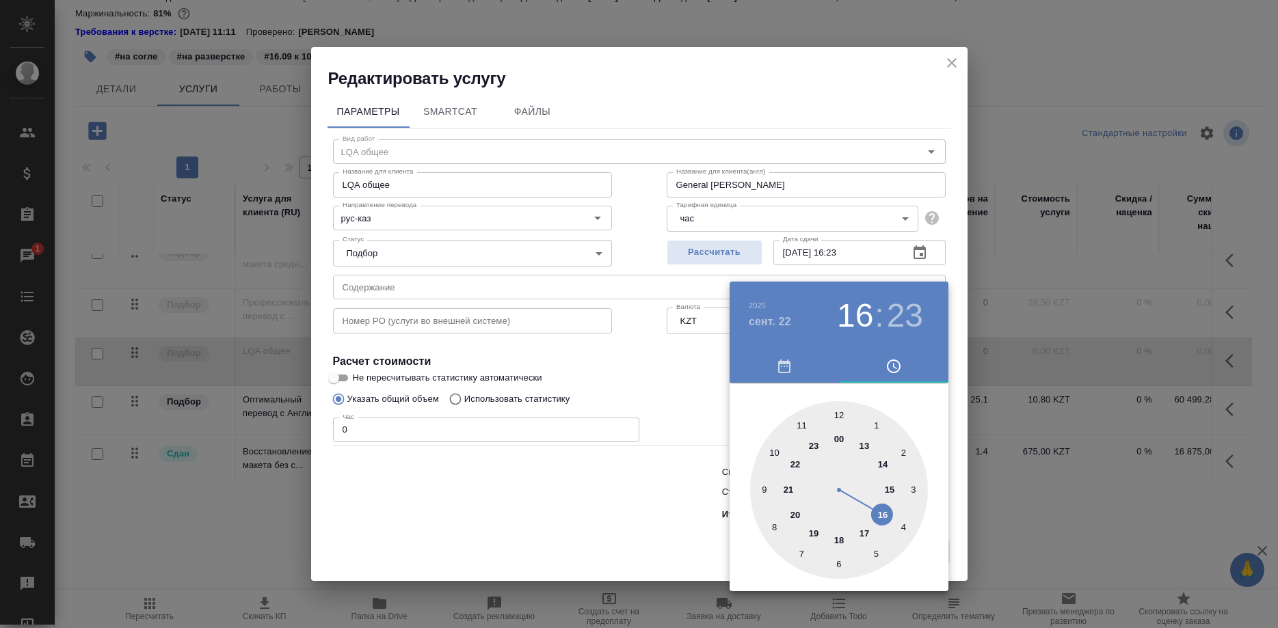
drag, startPoint x: 833, startPoint y: 436, endPoint x: 879, endPoint y: 509, distance: 86.7
click at [879, 509] on div at bounding box center [839, 490] width 178 height 178
type input "22.09.2025 16:00"
drag, startPoint x: 880, startPoint y: 542, endPoint x: 838, endPoint y: 429, distance: 120.5
click at [838, 429] on div at bounding box center [839, 490] width 178 height 178
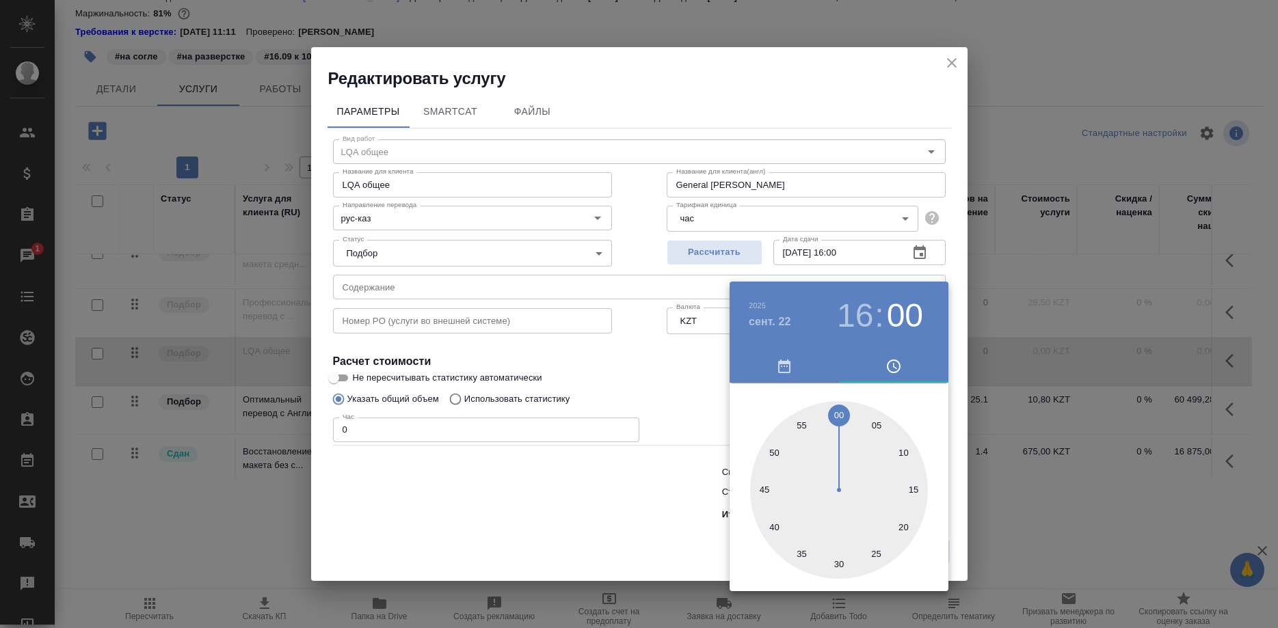
click at [678, 375] on div at bounding box center [639, 314] width 1278 height 628
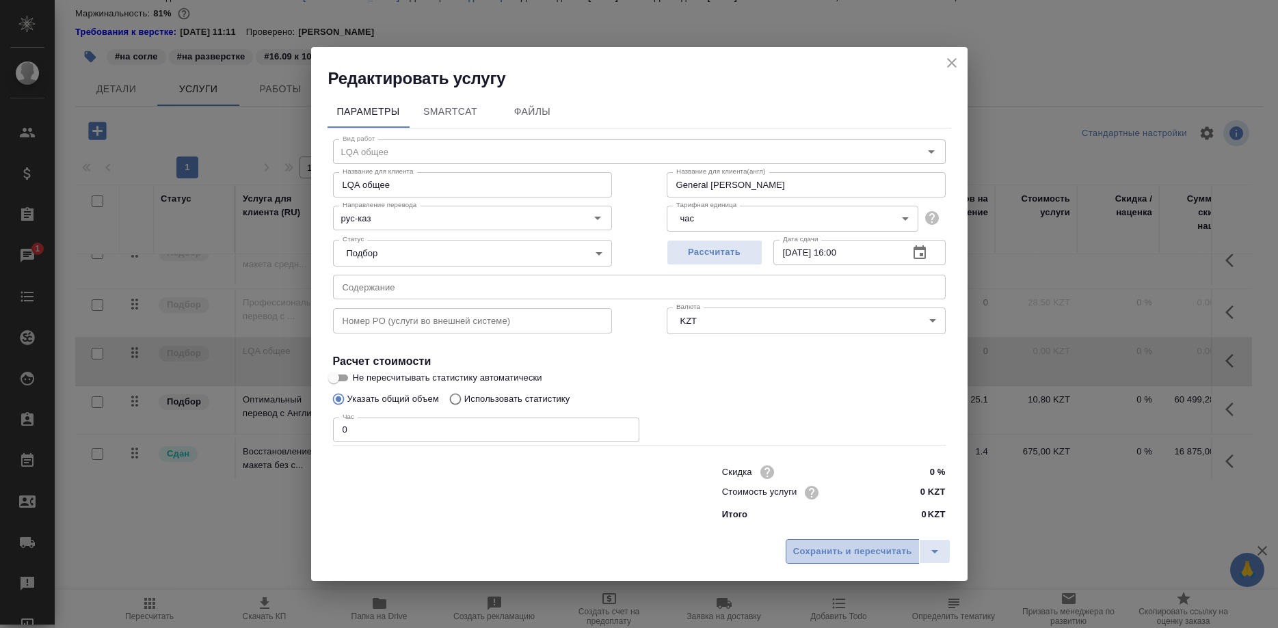
click at [805, 544] on span "Сохранить и пересчитать" at bounding box center [852, 552] width 119 height 16
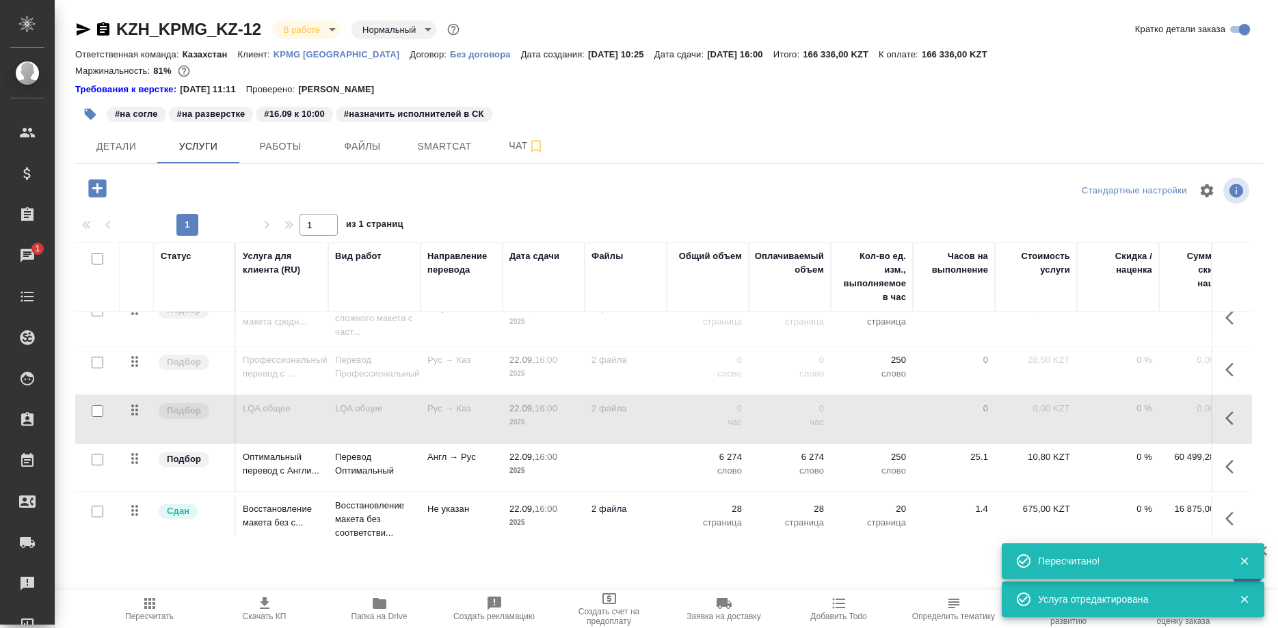
scroll to position [0, 0]
click at [261, 150] on span "Работы" at bounding box center [281, 146] width 66 height 17
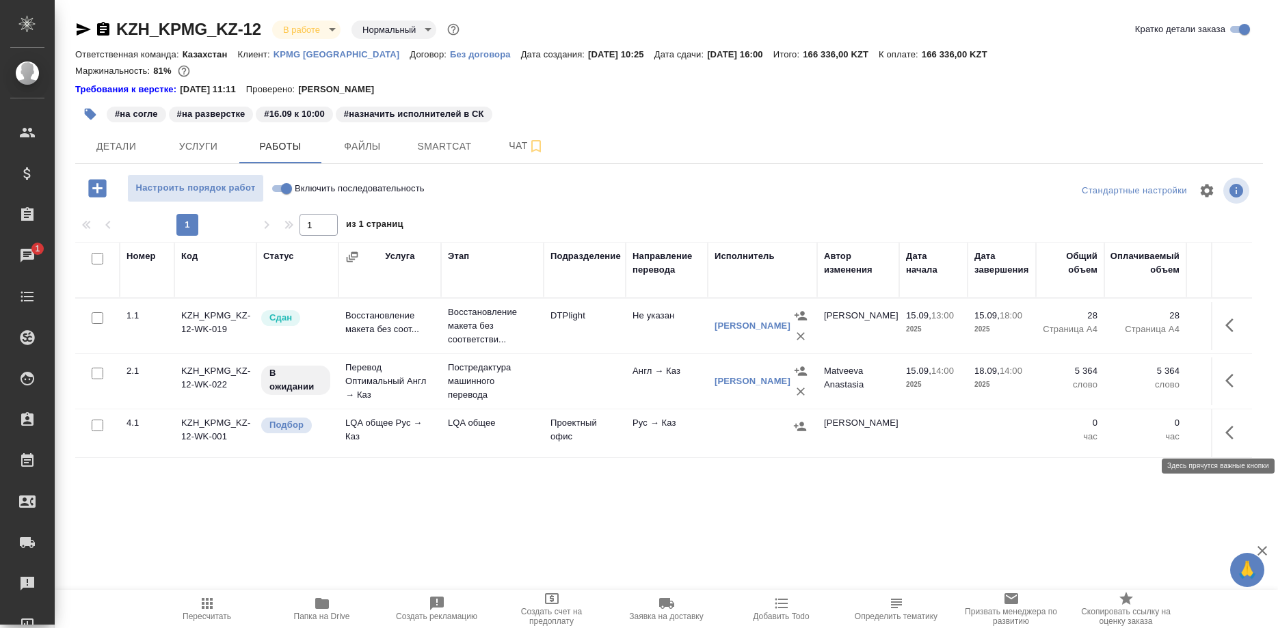
click at [1227, 434] on icon "button" at bounding box center [1229, 433] width 8 height 14
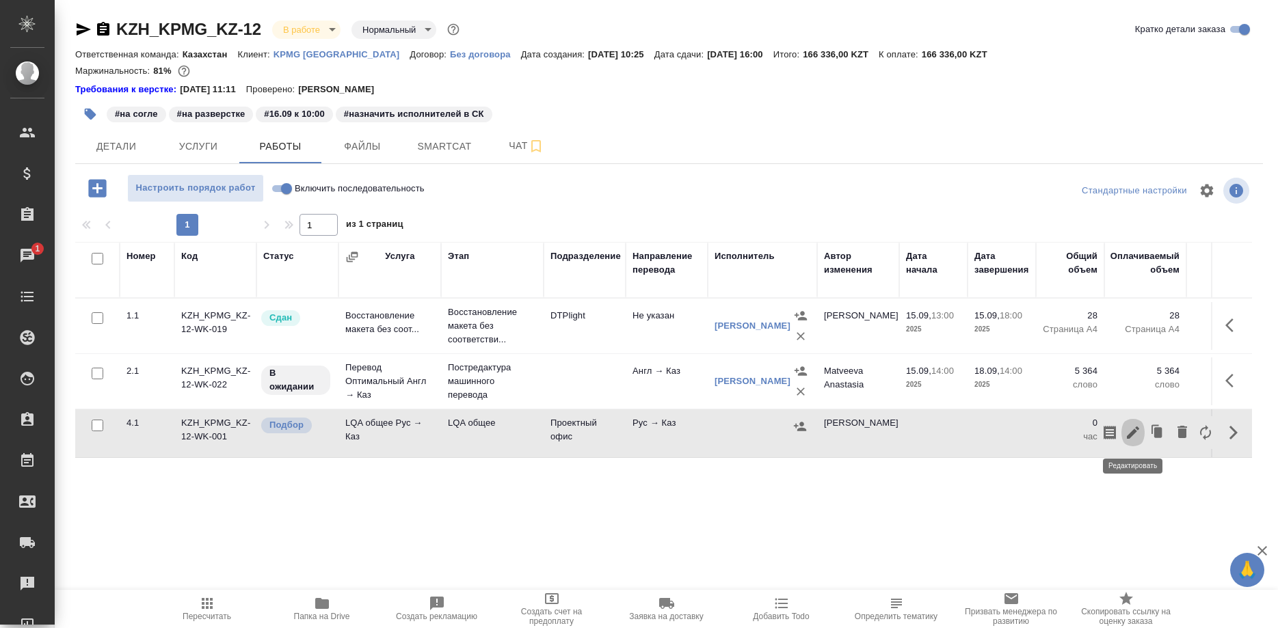
click at [1132, 431] on icon "button" at bounding box center [1133, 433] width 16 height 16
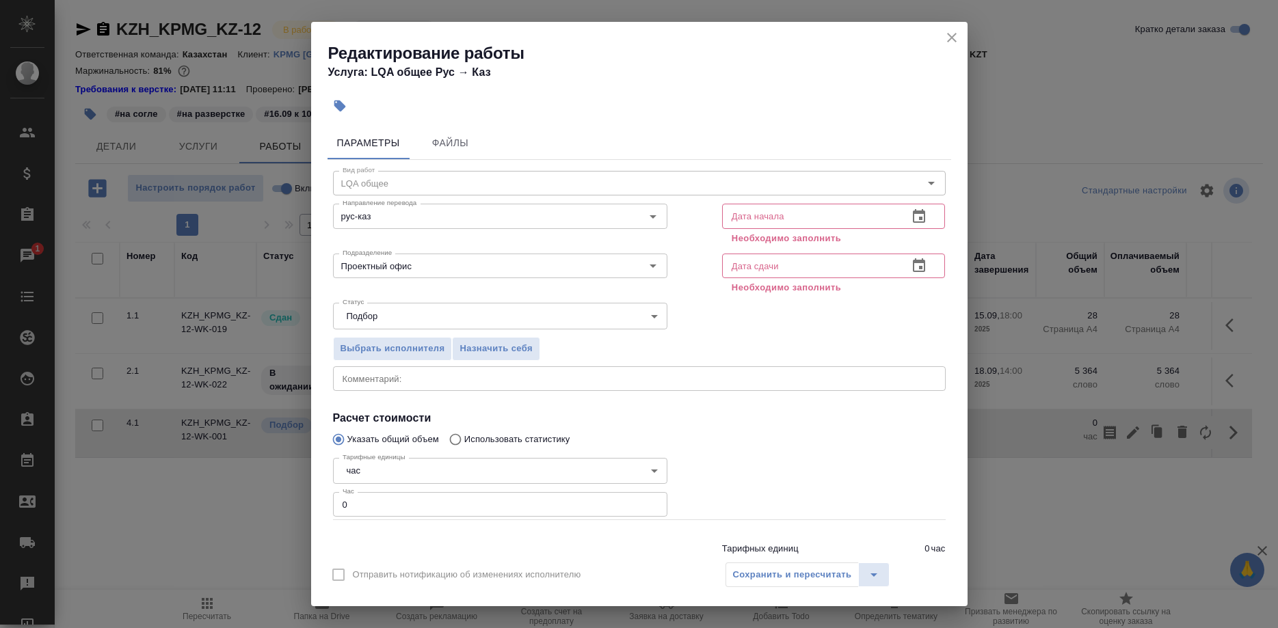
click at [905, 211] on button "button" at bounding box center [919, 216] width 33 height 33
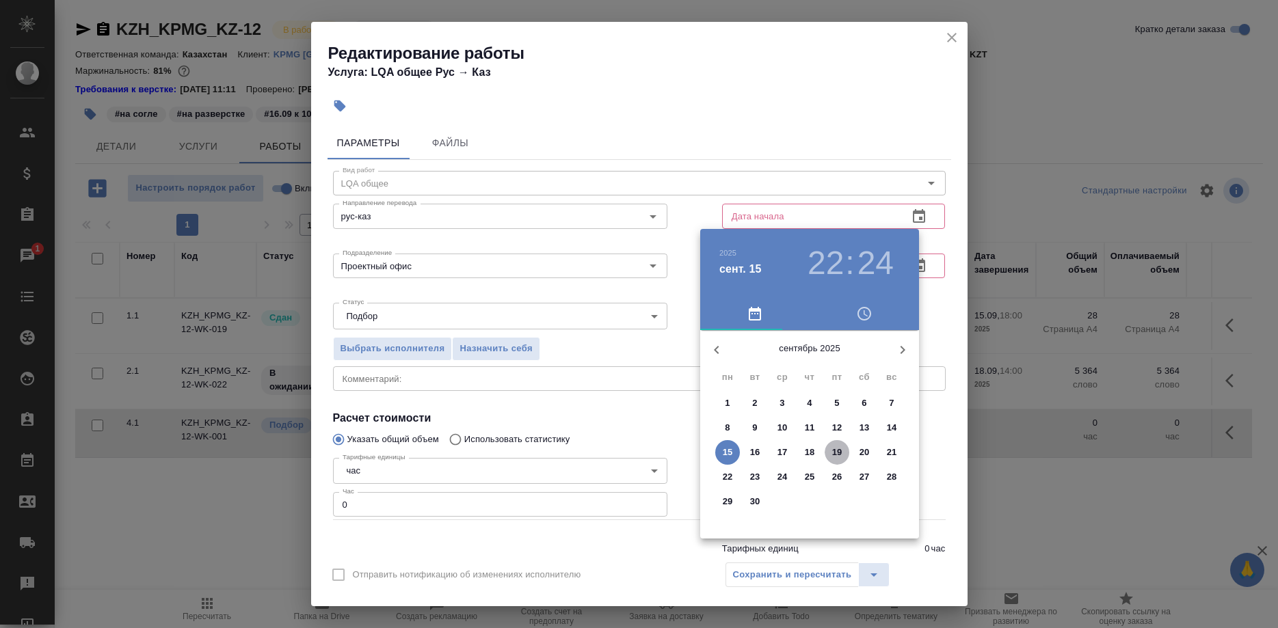
click at [832, 452] on p "19" at bounding box center [837, 453] width 10 height 14
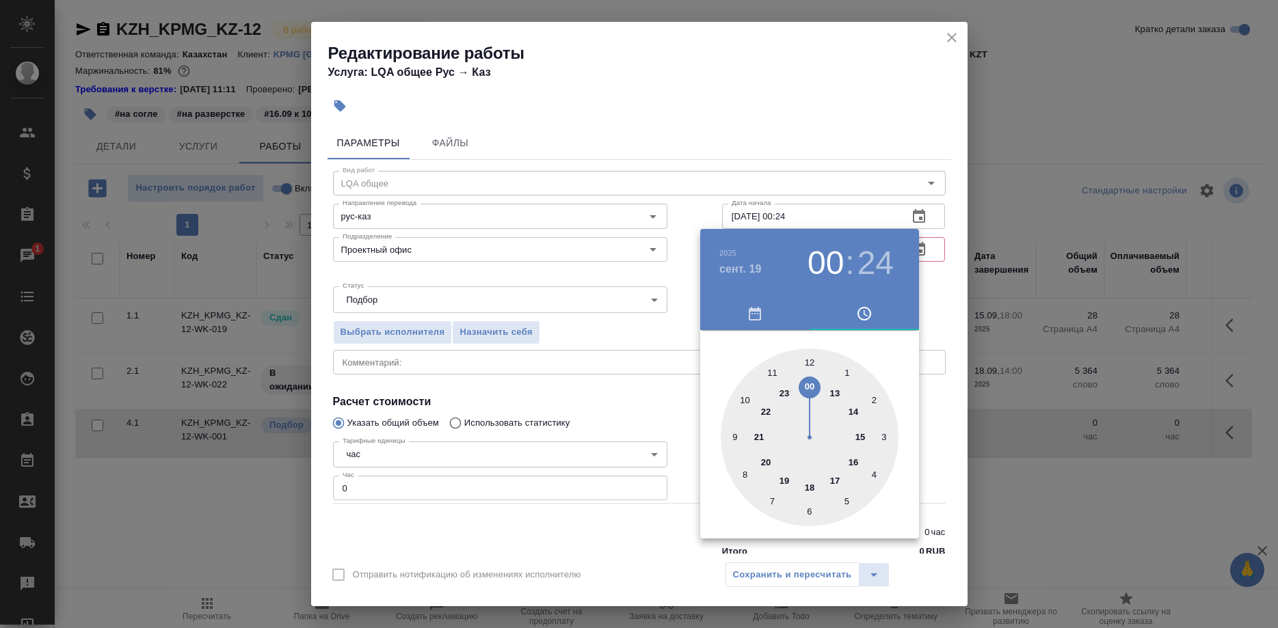
drag, startPoint x: 758, startPoint y: 407, endPoint x: 808, endPoint y: 403, distance: 49.4
click at [808, 403] on div at bounding box center [810, 438] width 178 height 178
type input "19.09.2025 00:00"
drag, startPoint x: 845, startPoint y: 492, endPoint x: 823, endPoint y: 287, distance: 206.3
click at [807, 374] on div at bounding box center [810, 438] width 178 height 178
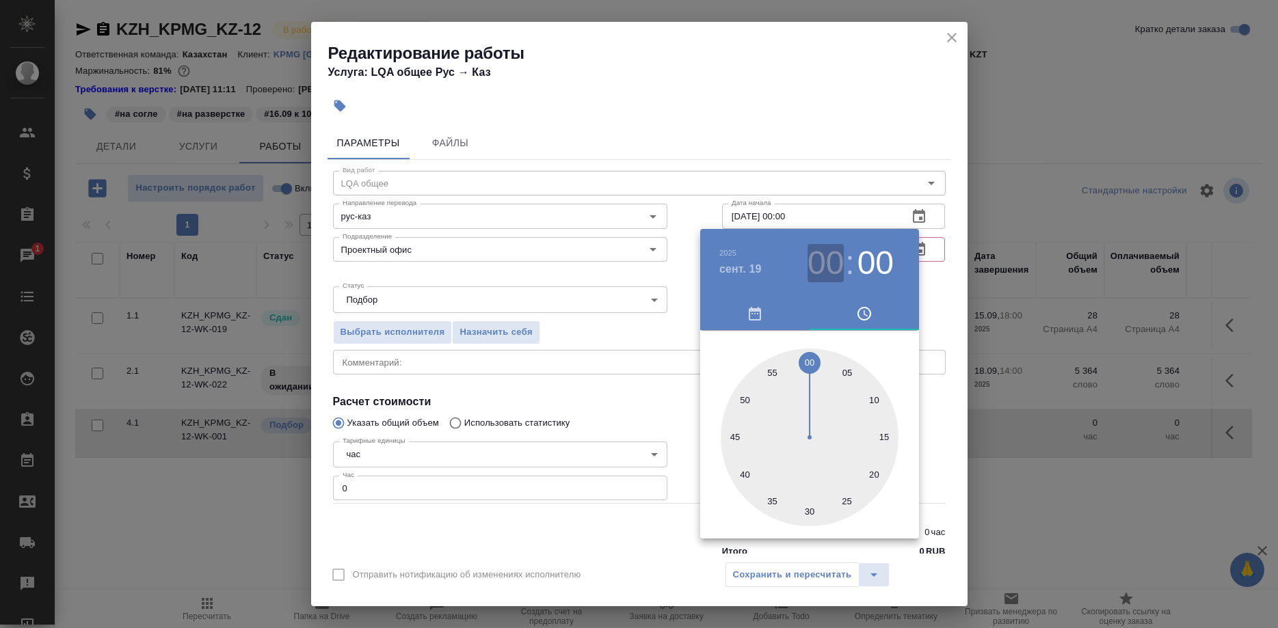
click at [821, 265] on h3 "00" at bounding box center [826, 263] width 36 height 38
type input "19.09.2025 10:00"
drag, startPoint x: 803, startPoint y: 382, endPoint x: 741, endPoint y: 395, distance: 63.0
click at [741, 395] on div at bounding box center [810, 438] width 178 height 178
click at [846, 174] on div at bounding box center [639, 314] width 1278 height 628
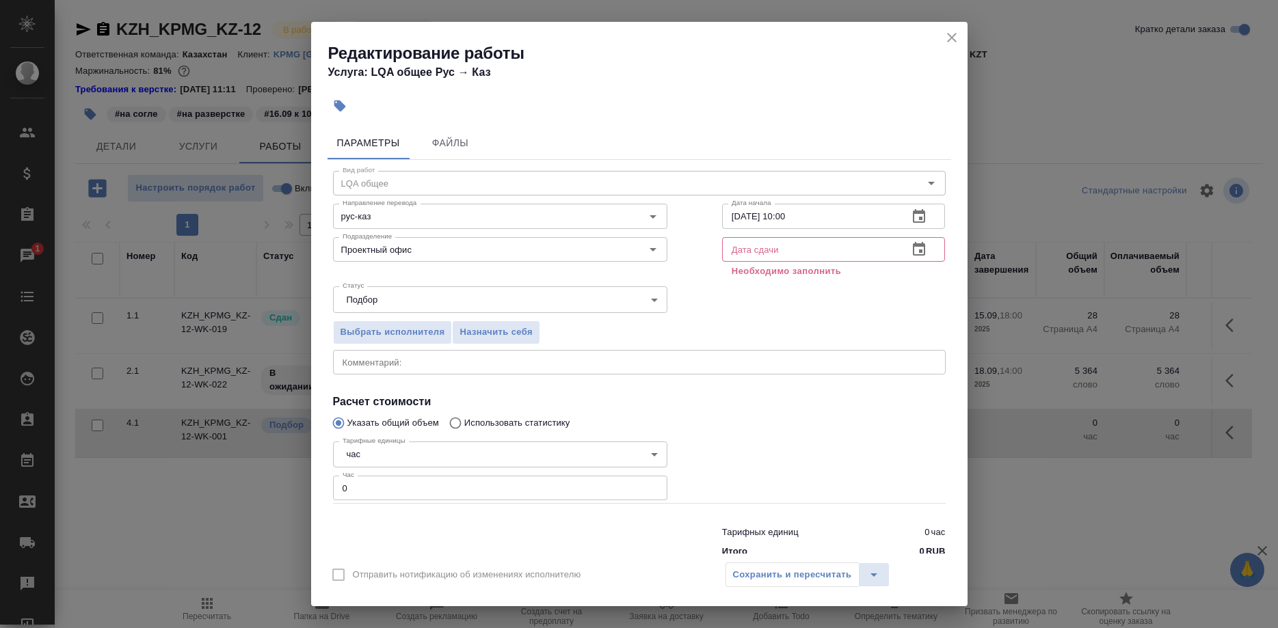
click at [829, 220] on input "19.09.2025 10:00" at bounding box center [810, 216] width 176 height 25
drag, startPoint x: 811, startPoint y: 210, endPoint x: 660, endPoint y: 217, distance: 151.3
click at [722, 217] on input "19.09.2025 10:00" at bounding box center [810, 216] width 176 height 25
click at [772, 254] on input "text" at bounding box center [810, 249] width 176 height 25
paste input "19.09.2025 10:00"
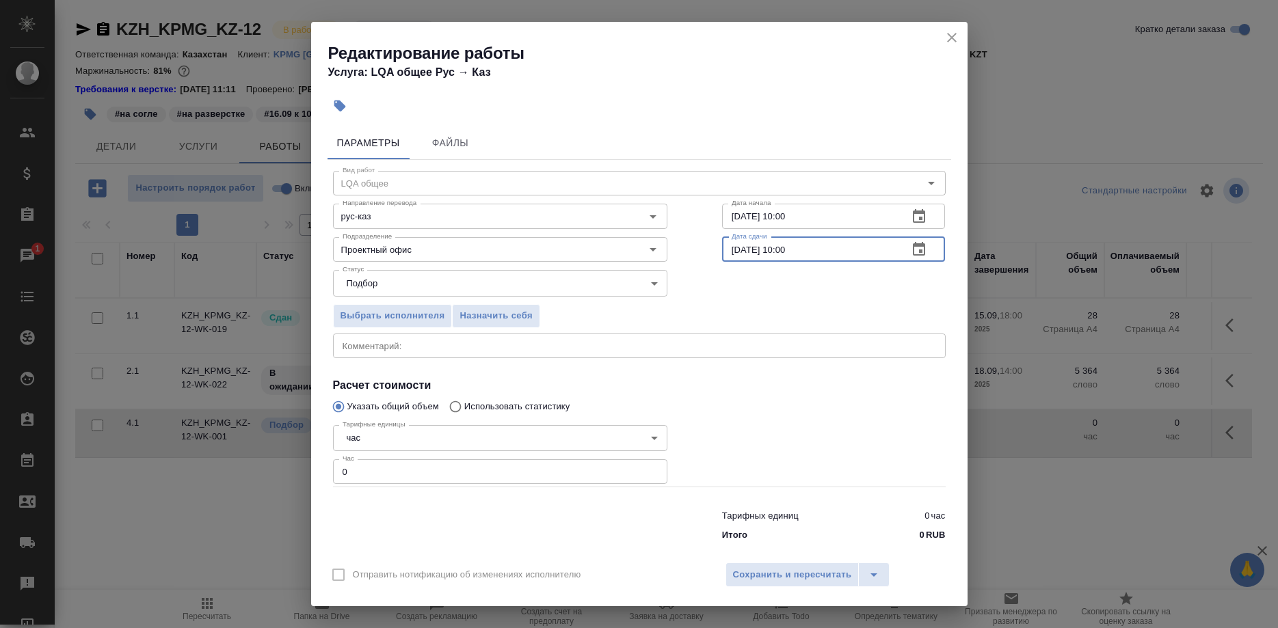
drag, startPoint x: 734, startPoint y: 255, endPoint x: 710, endPoint y: 258, distance: 24.2
click at [722, 254] on input "19.09.2025 10:00" at bounding box center [810, 249] width 176 height 25
type input "22.09.2025 10:00"
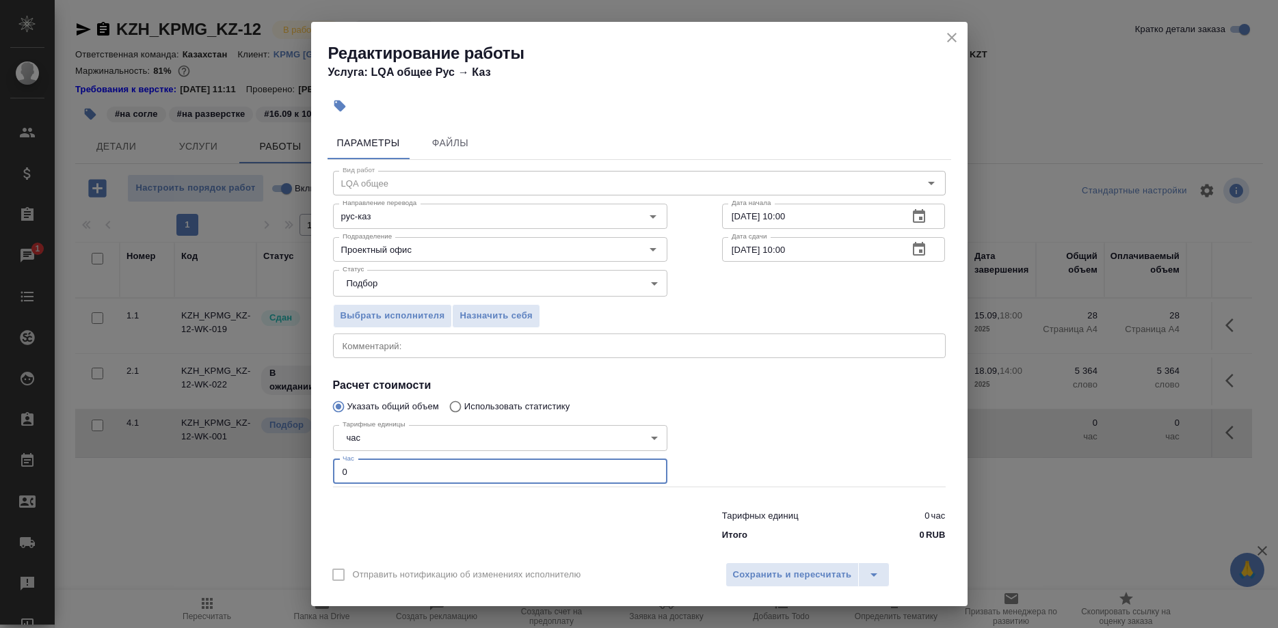
drag, startPoint x: 364, startPoint y: 467, endPoint x: 293, endPoint y: 467, distance: 71.8
click at [333, 467] on input "0" at bounding box center [500, 471] width 334 height 25
type input "2"
type input "1"
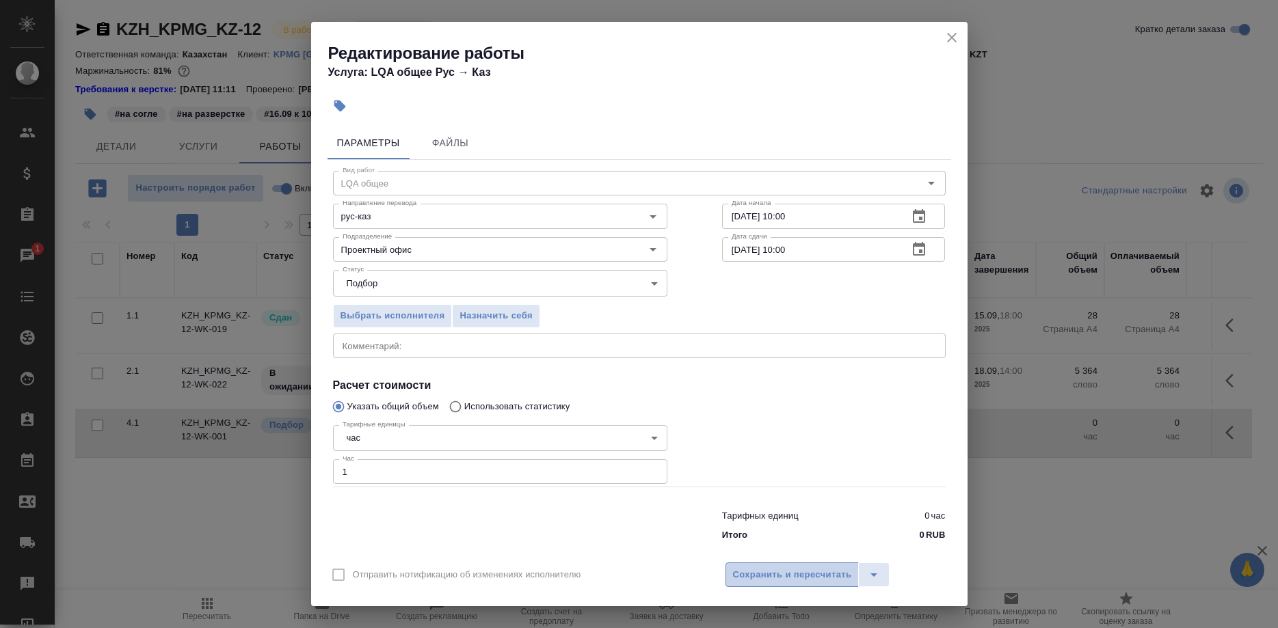
click at [774, 575] on button "Сохранить и пересчитать" at bounding box center [792, 575] width 134 height 25
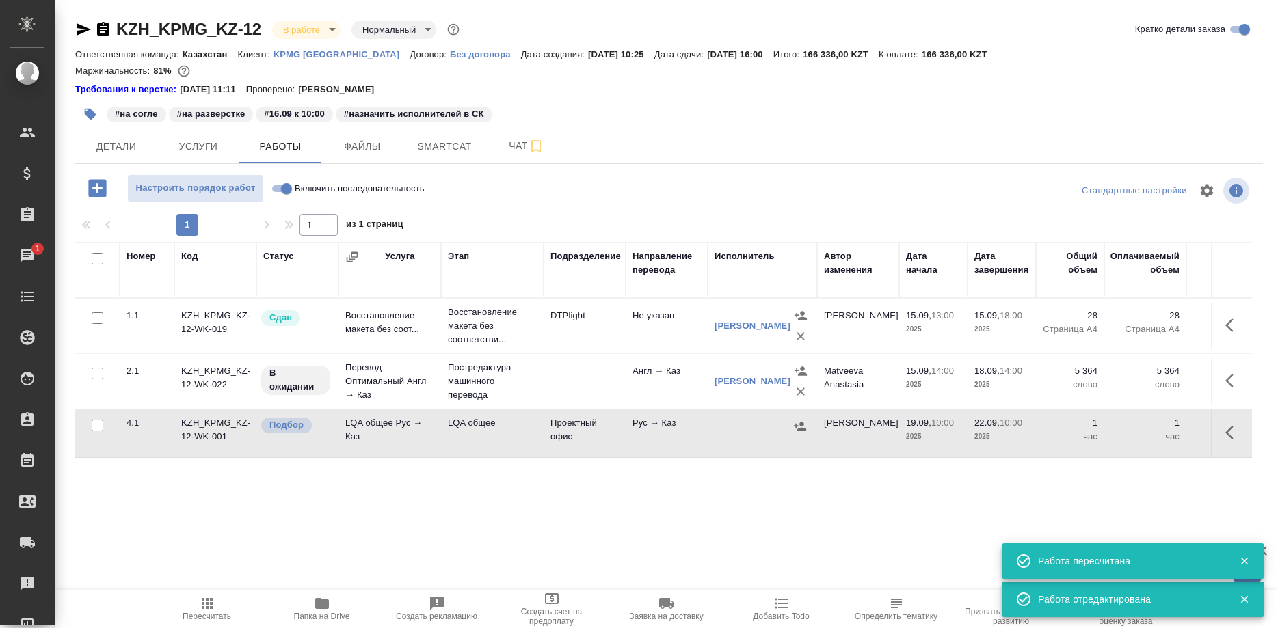
click at [1230, 431] on icon "button" at bounding box center [1233, 433] width 16 height 16
click at [1136, 432] on icon "button" at bounding box center [1133, 433] width 16 height 16
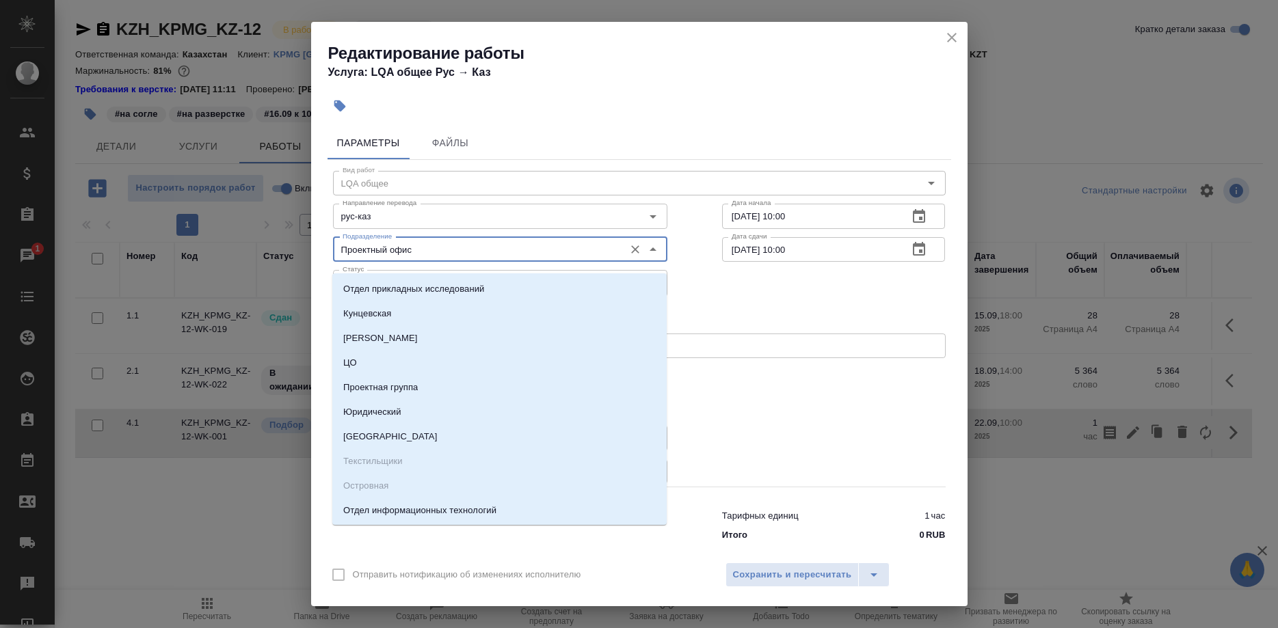
click at [476, 254] on input "Проектный офис" at bounding box center [477, 249] width 280 height 16
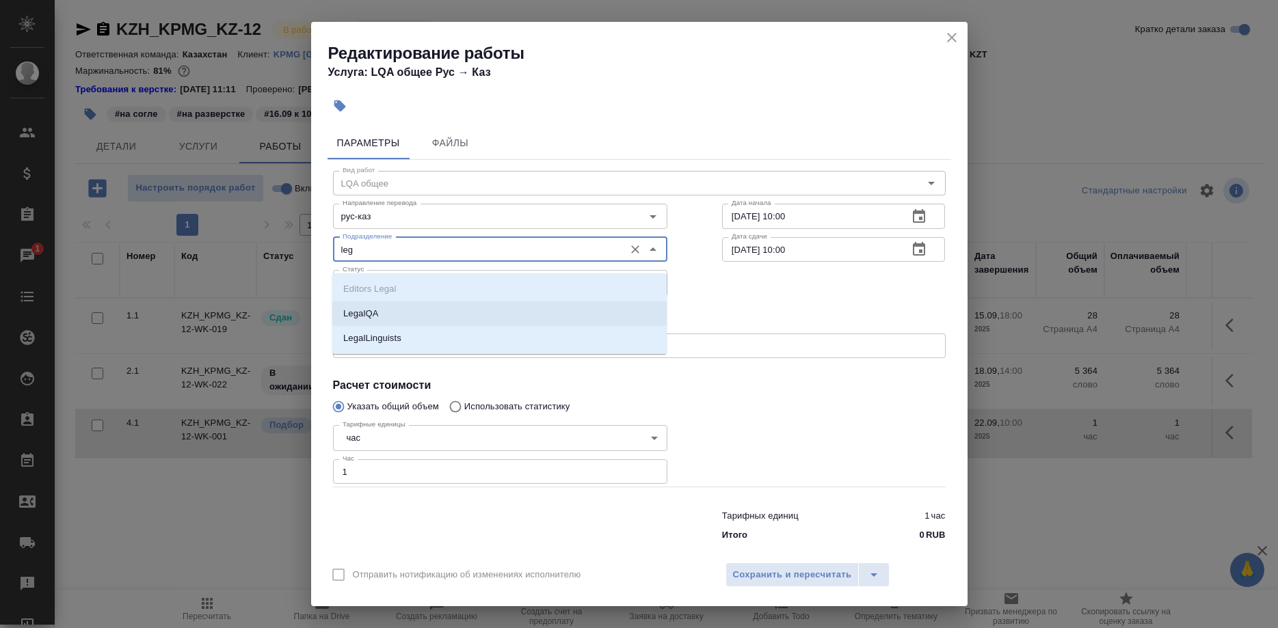
click at [369, 313] on p "LegalQA" at bounding box center [360, 314] width 35 height 14
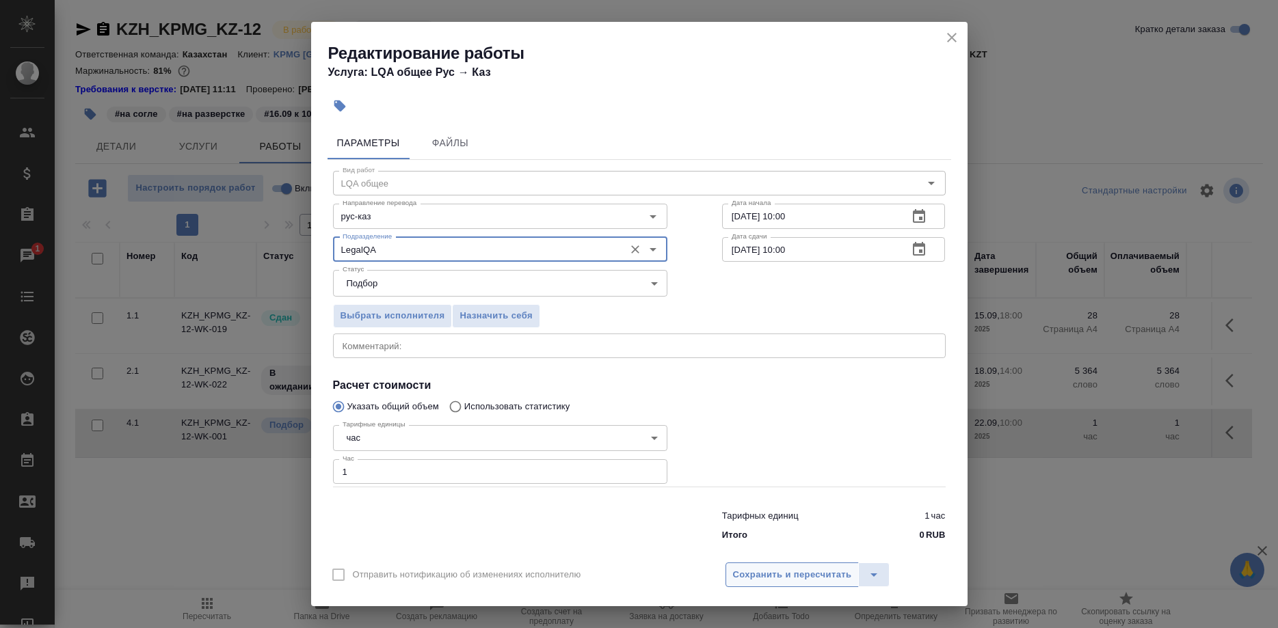
type input "LegalQA"
click at [773, 568] on span "Сохранить и пересчитать" at bounding box center [792, 576] width 119 height 16
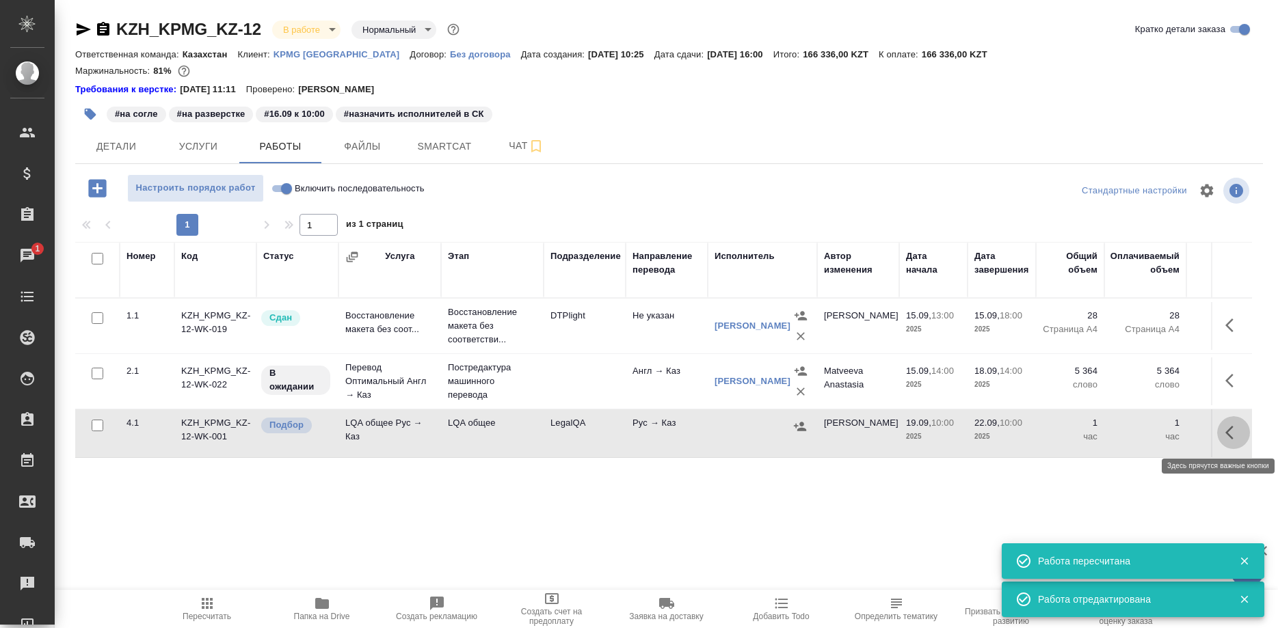
click at [1222, 434] on button "button" at bounding box center [1233, 432] width 33 height 33
click at [1133, 433] on icon "button" at bounding box center [1133, 433] width 12 height 12
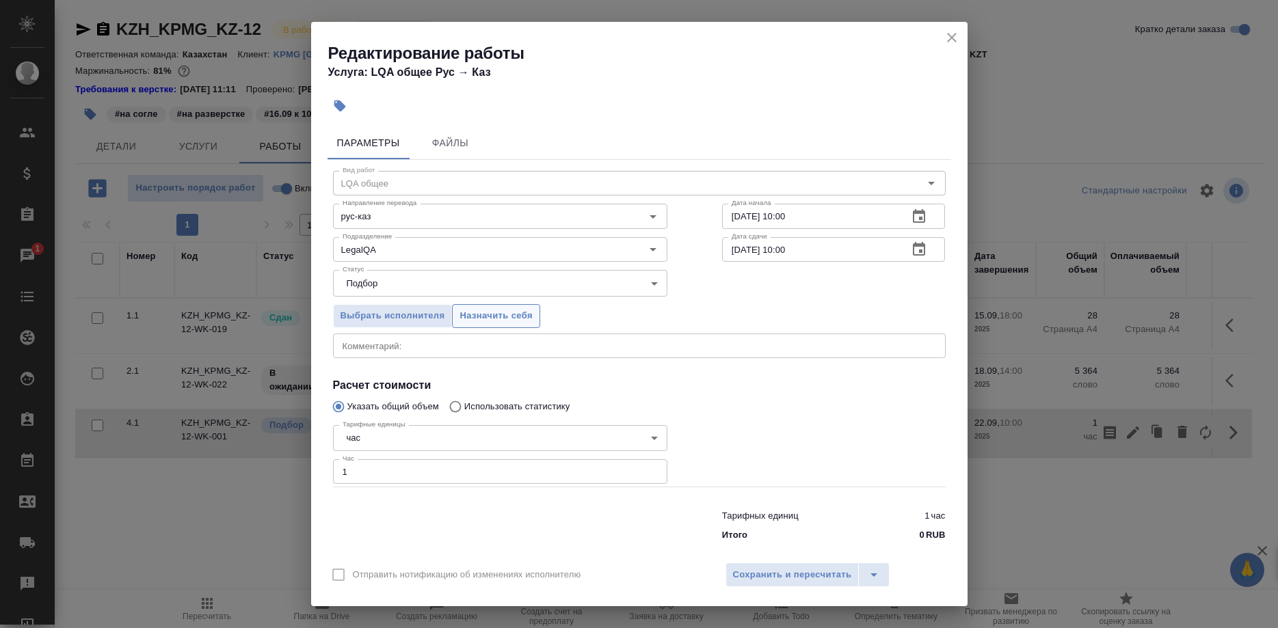
click at [491, 317] on button "Назначить себя" at bounding box center [496, 316] width 88 height 24
click at [760, 568] on span "Сохранить и пересчитать" at bounding box center [792, 576] width 119 height 16
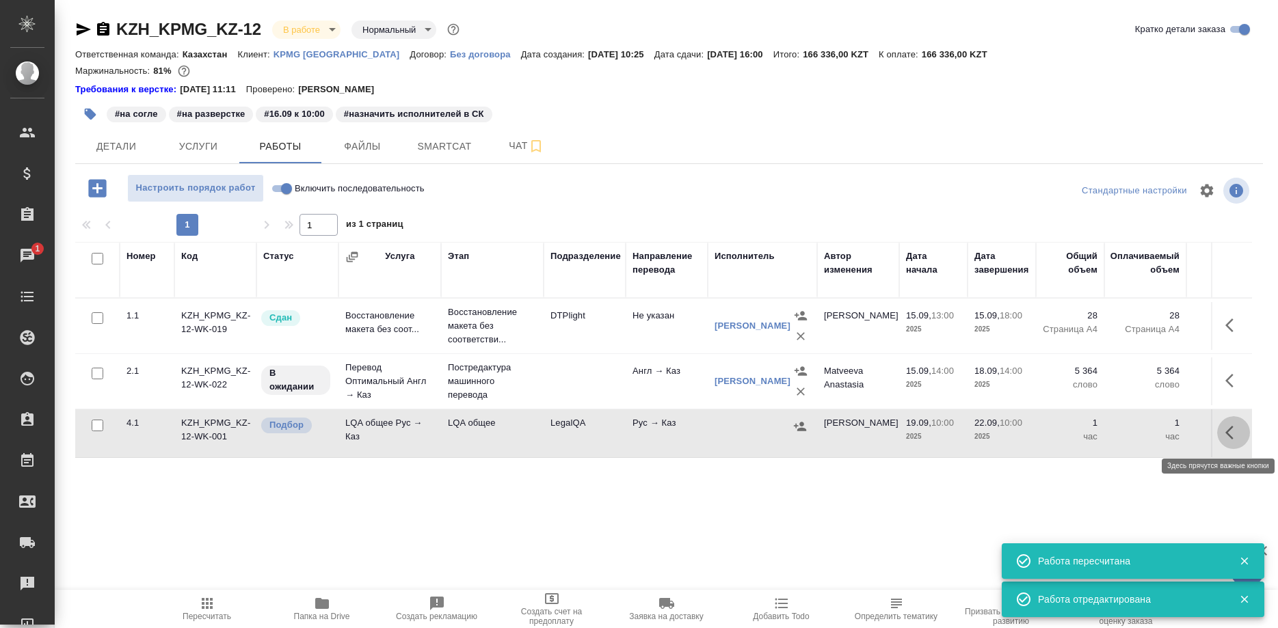
click at [1224, 433] on button "button" at bounding box center [1233, 432] width 33 height 33
click at [1125, 431] on icon "button" at bounding box center [1133, 433] width 16 height 16
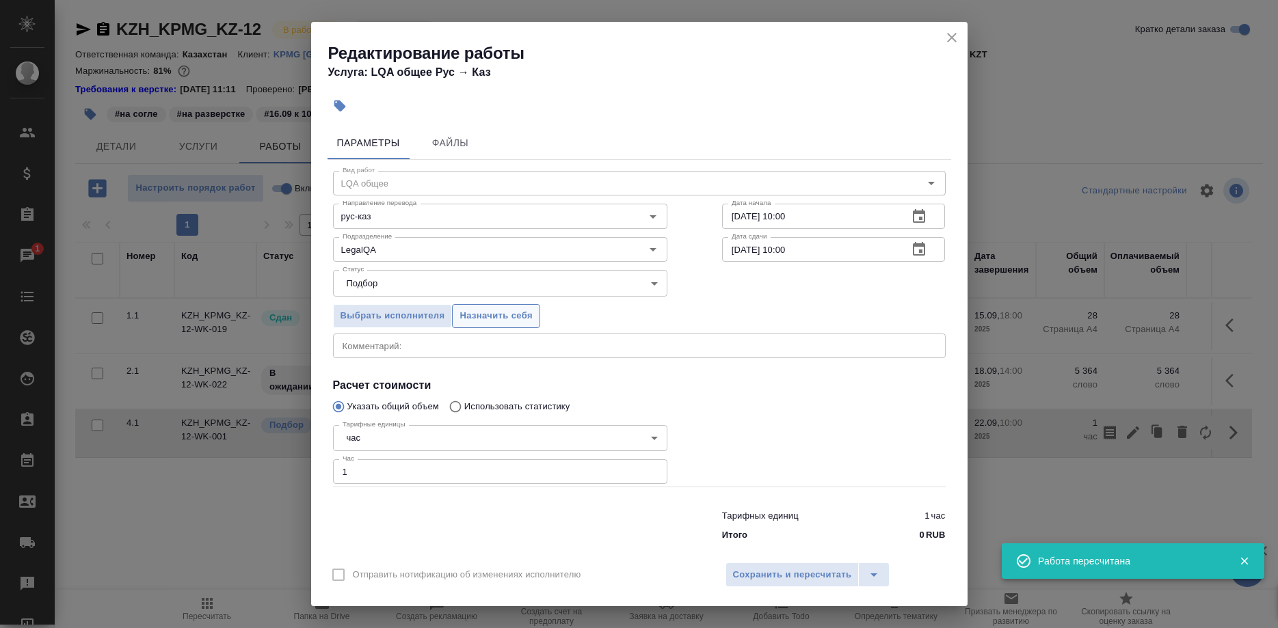
click at [503, 321] on span "Назначить себя" at bounding box center [495, 316] width 72 height 16
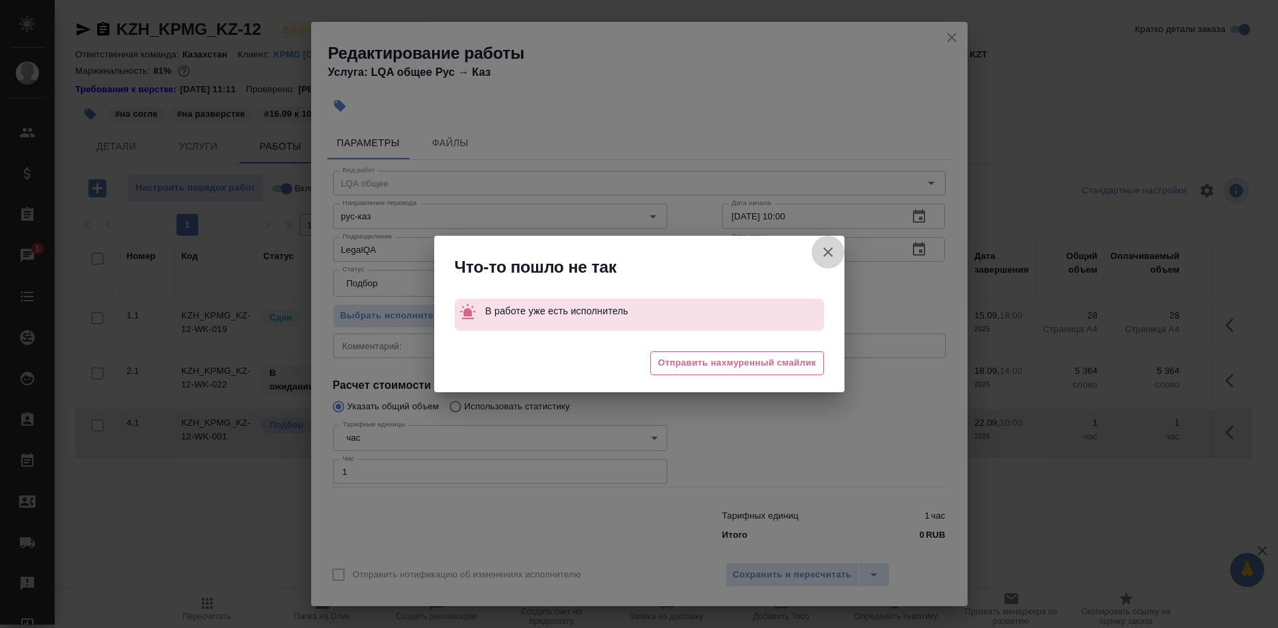
click at [823, 251] on icon "button" at bounding box center [828, 252] width 16 height 16
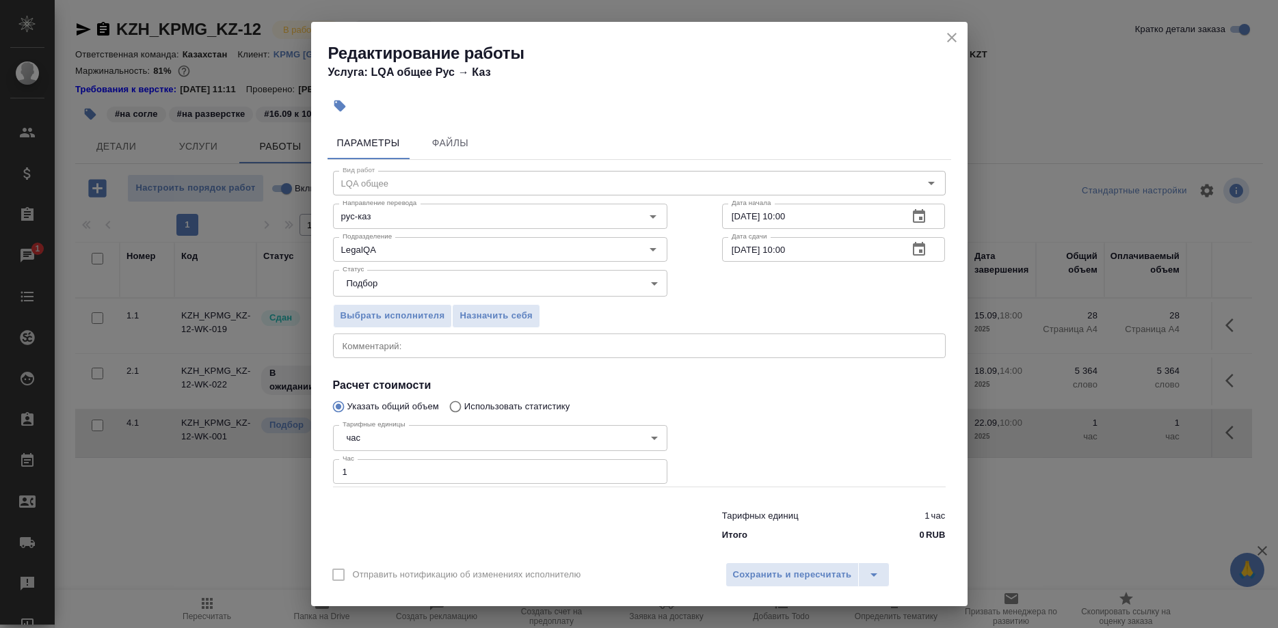
click at [948, 44] on icon "close" at bounding box center [952, 37] width 16 height 16
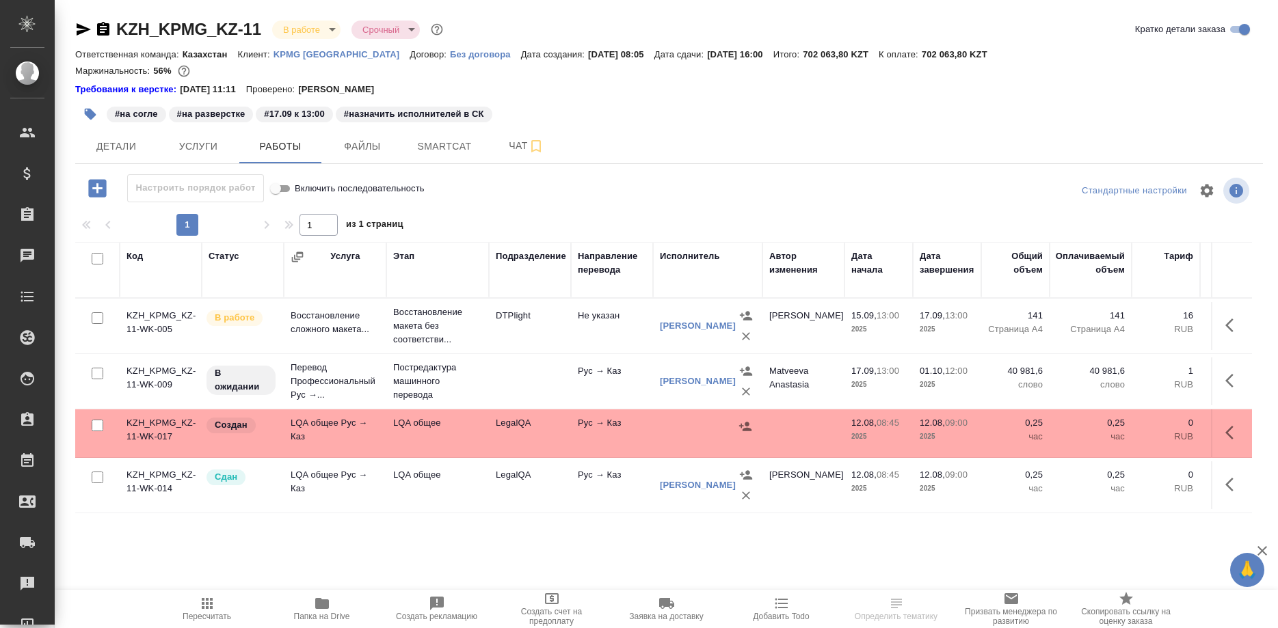
scroll to position [0, 149]
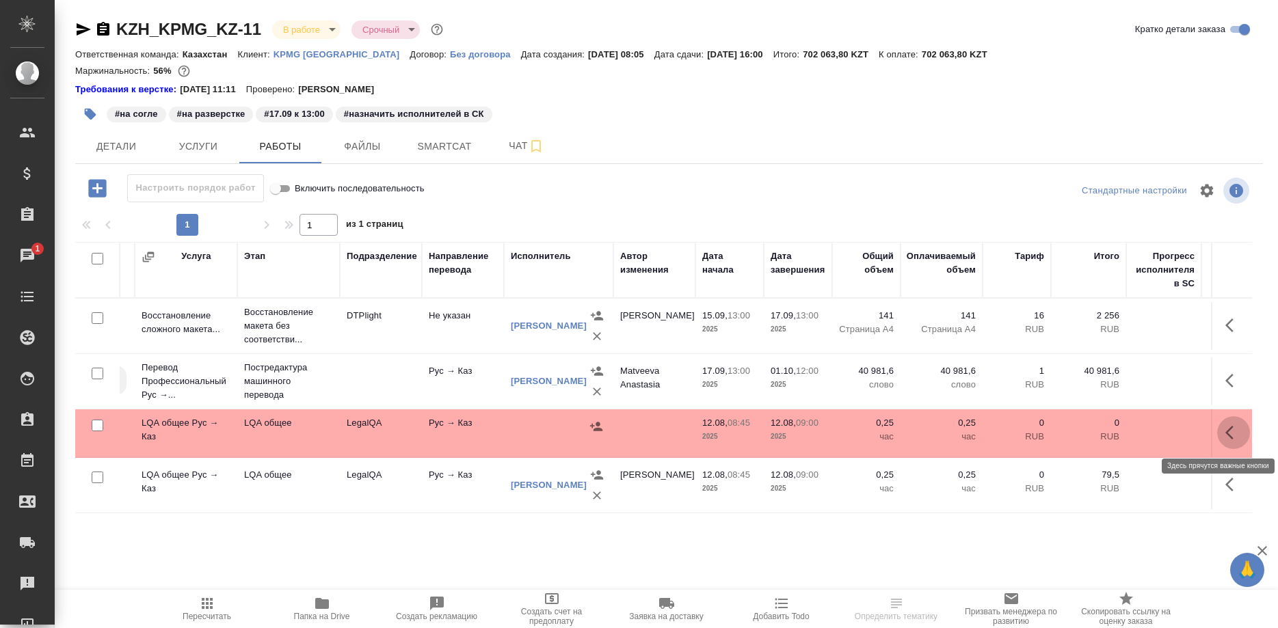
click at [1220, 434] on button "button" at bounding box center [1233, 432] width 33 height 33
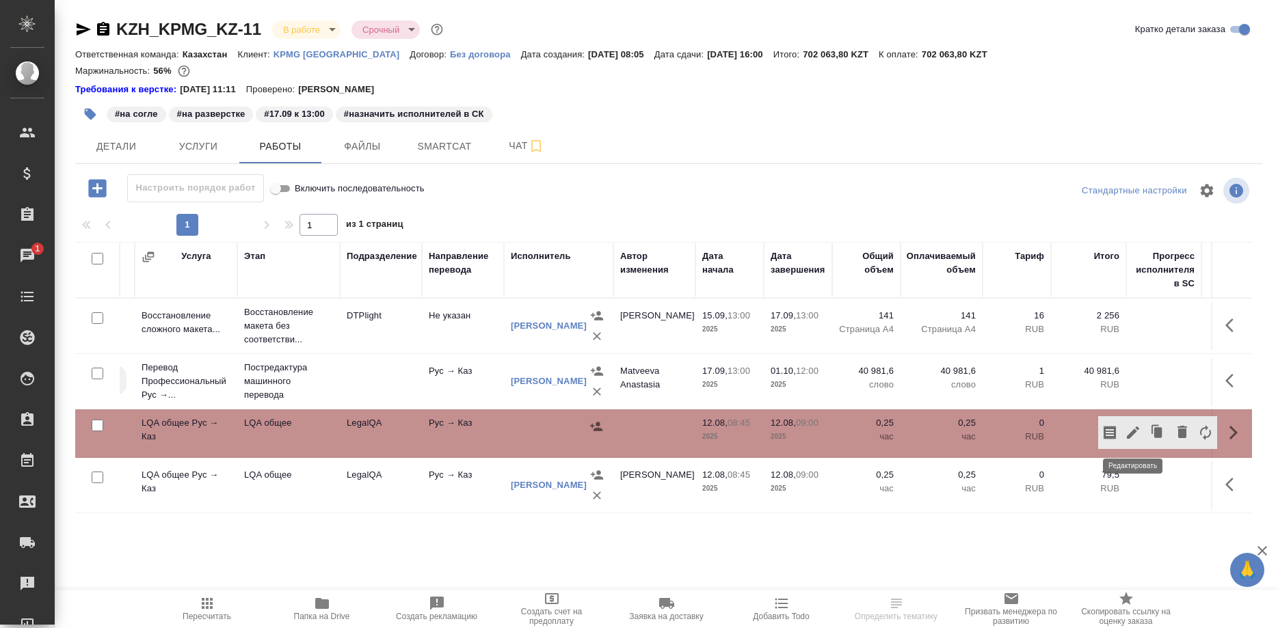
click at [1129, 429] on icon "button" at bounding box center [1133, 433] width 16 height 16
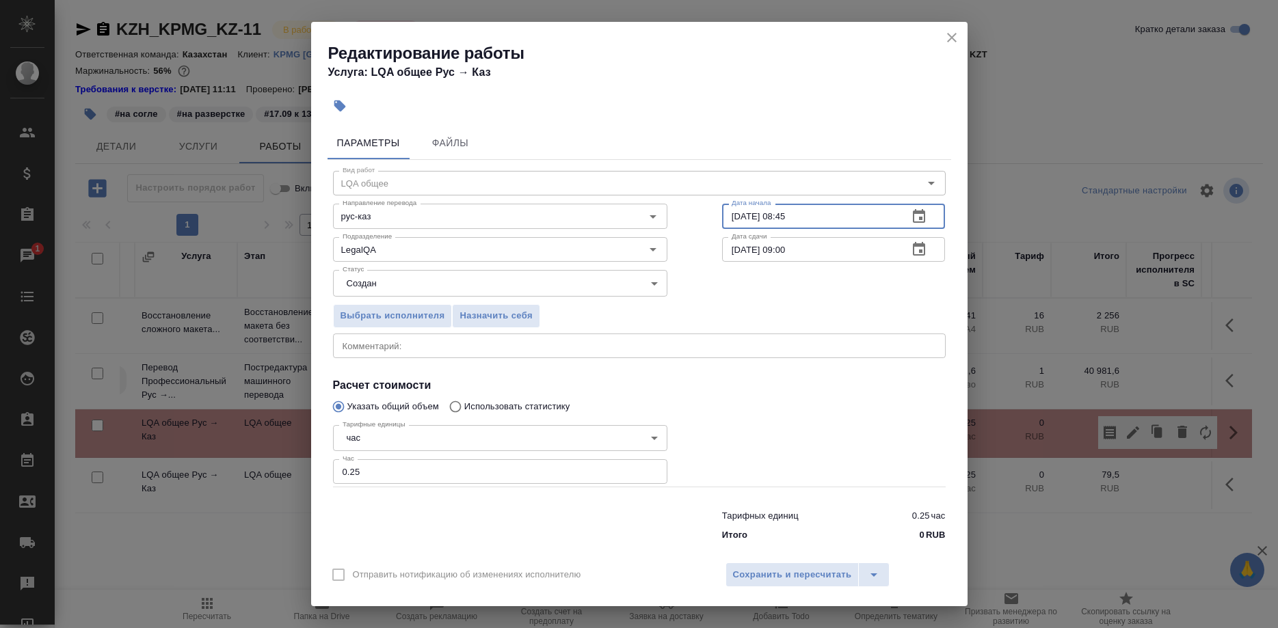
drag, startPoint x: 794, startPoint y: 222, endPoint x: 719, endPoint y: 228, distance: 75.5
click at [722, 228] on input "12.08.2025 08:45" at bounding box center [810, 216] width 176 height 25
click at [748, 226] on input "12.08.2025 08:45" at bounding box center [810, 216] width 176 height 25
click at [725, 224] on input "12.08.2025 08:45" at bounding box center [810, 216] width 176 height 25
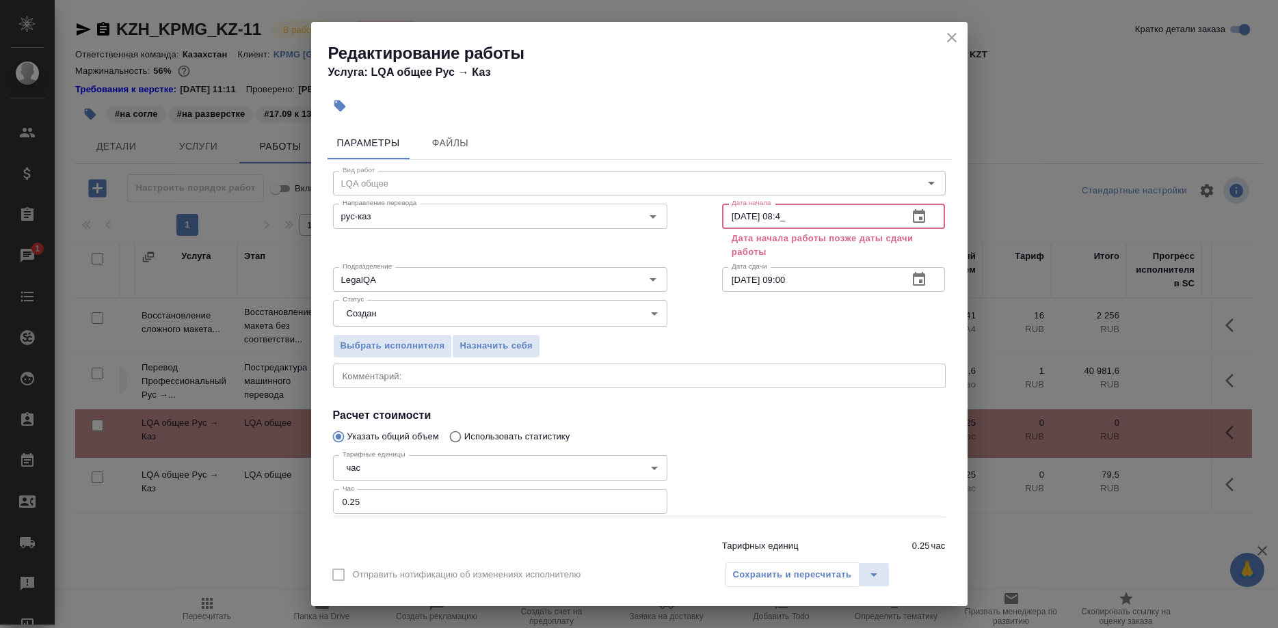
drag, startPoint x: 813, startPoint y: 211, endPoint x: 811, endPoint y: 220, distance: 9.1
click at [813, 212] on input "12.10.2025 08:4_" at bounding box center [810, 216] width 176 height 25
drag, startPoint x: 728, startPoint y: 216, endPoint x: 743, endPoint y: 245, distance: 32.1
click at [729, 216] on input "12.10.2025 10:00" at bounding box center [810, 216] width 176 height 25
drag, startPoint x: 818, startPoint y: 216, endPoint x: 705, endPoint y: 206, distance: 113.9
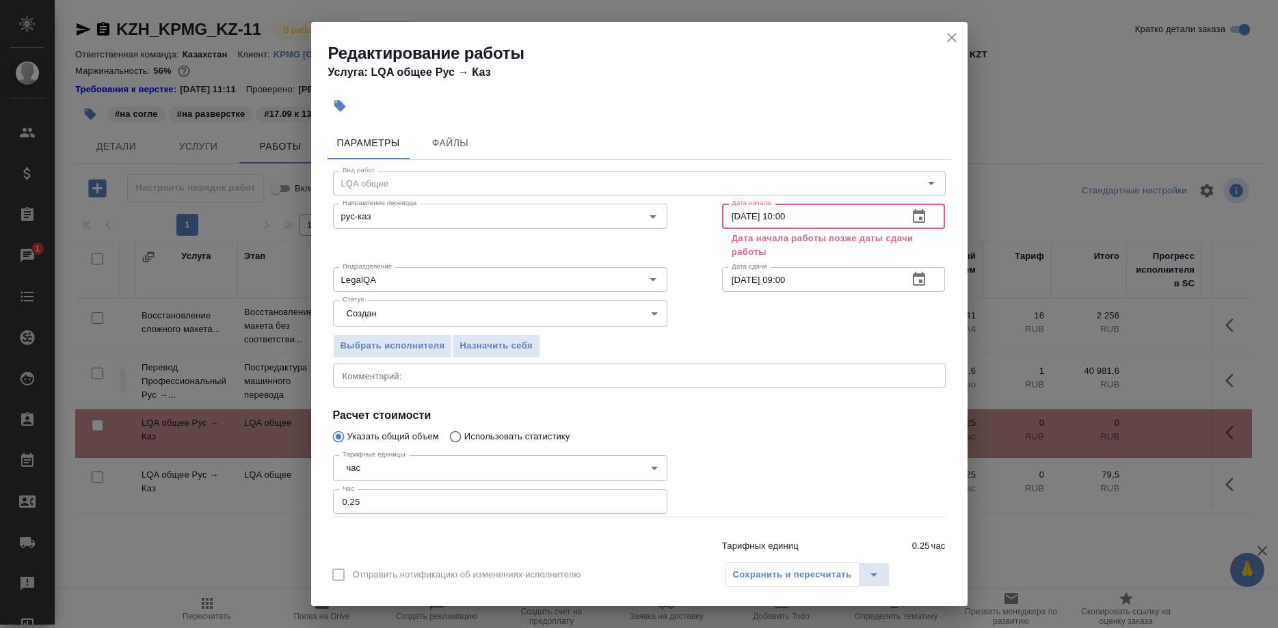
click at [722, 206] on input "04.10.2025 10:00" at bounding box center [810, 216] width 176 height 25
type input "04.10.2025 10:00"
click at [805, 280] on input "12.08.2025 09:00" at bounding box center [810, 279] width 176 height 25
paste input "04.10.2025 10"
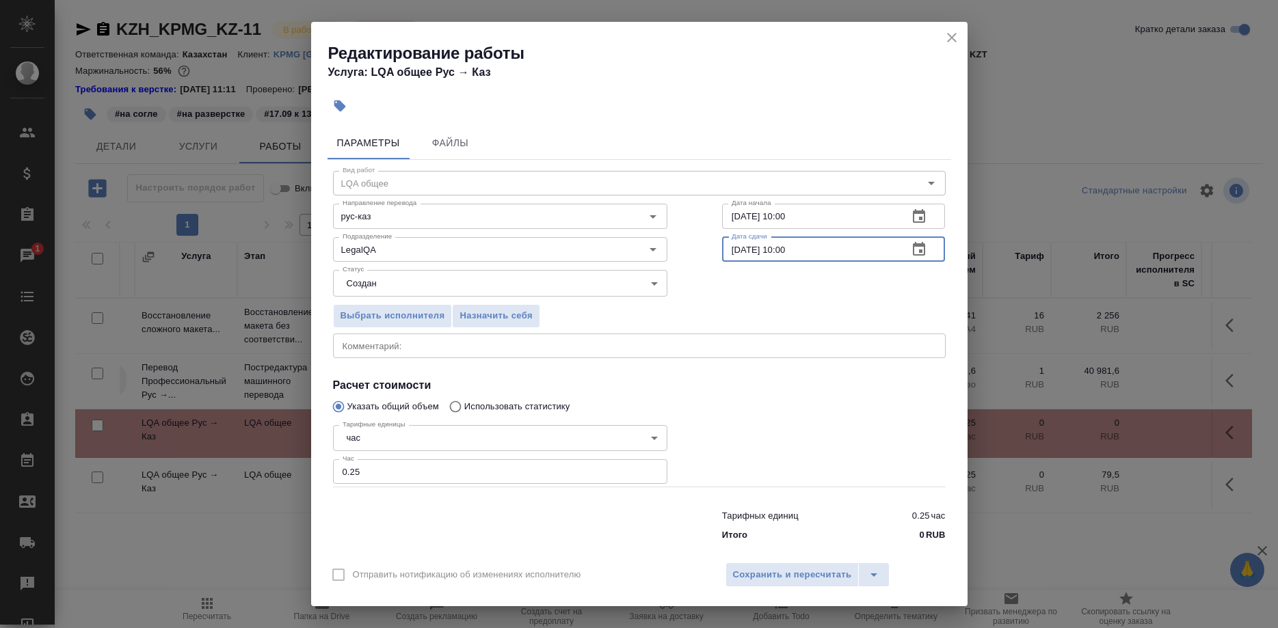
click at [730, 255] on input "04.10.2025 10:00" at bounding box center [810, 249] width 176 height 25
type input "10.10.2025 10:00"
click at [770, 568] on span "Сохранить и пересчитать" at bounding box center [792, 576] width 119 height 16
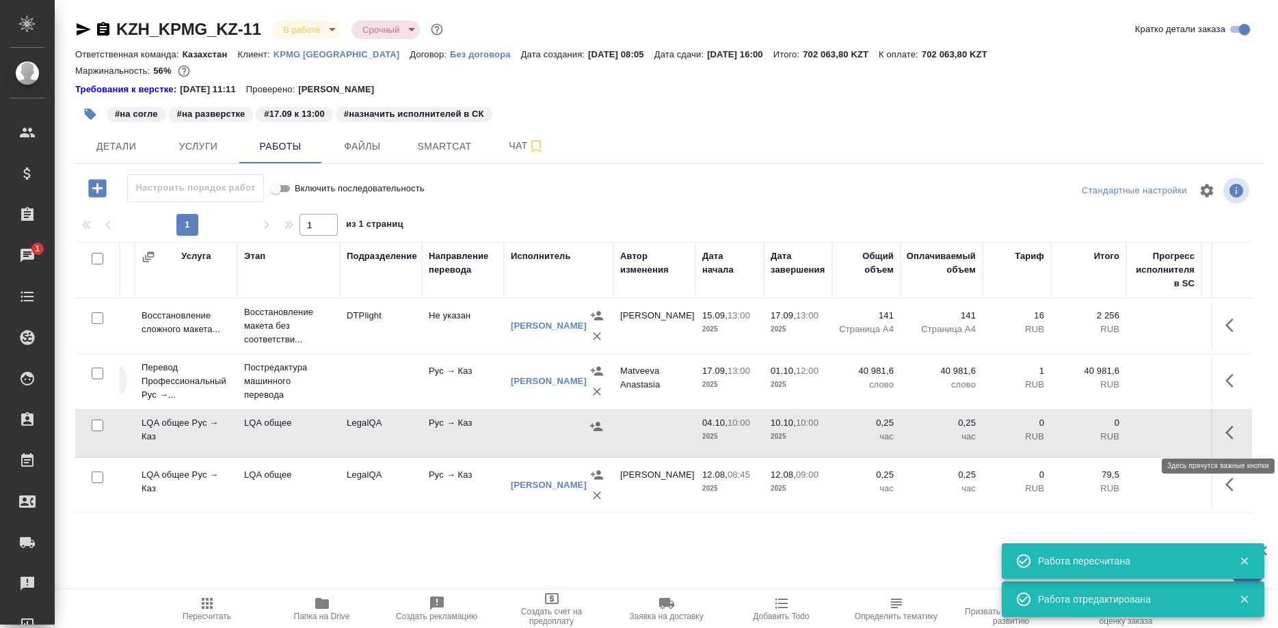
click at [1218, 432] on button "button" at bounding box center [1233, 432] width 33 height 33
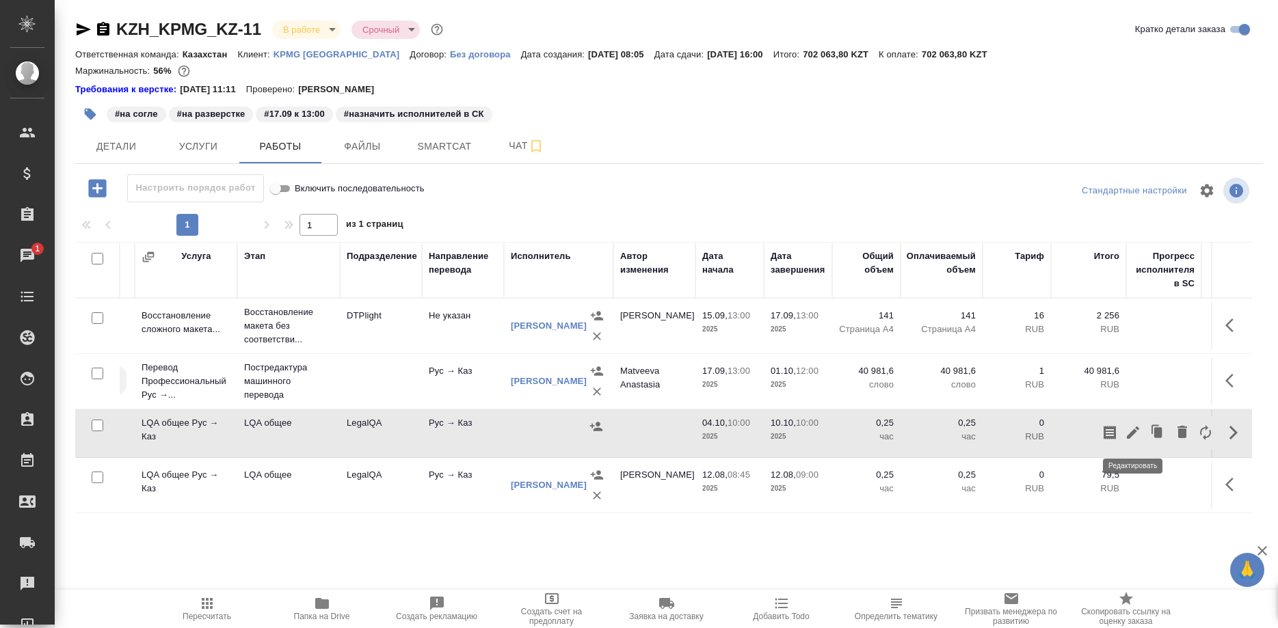
click at [1130, 430] on icon "button" at bounding box center [1133, 433] width 16 height 16
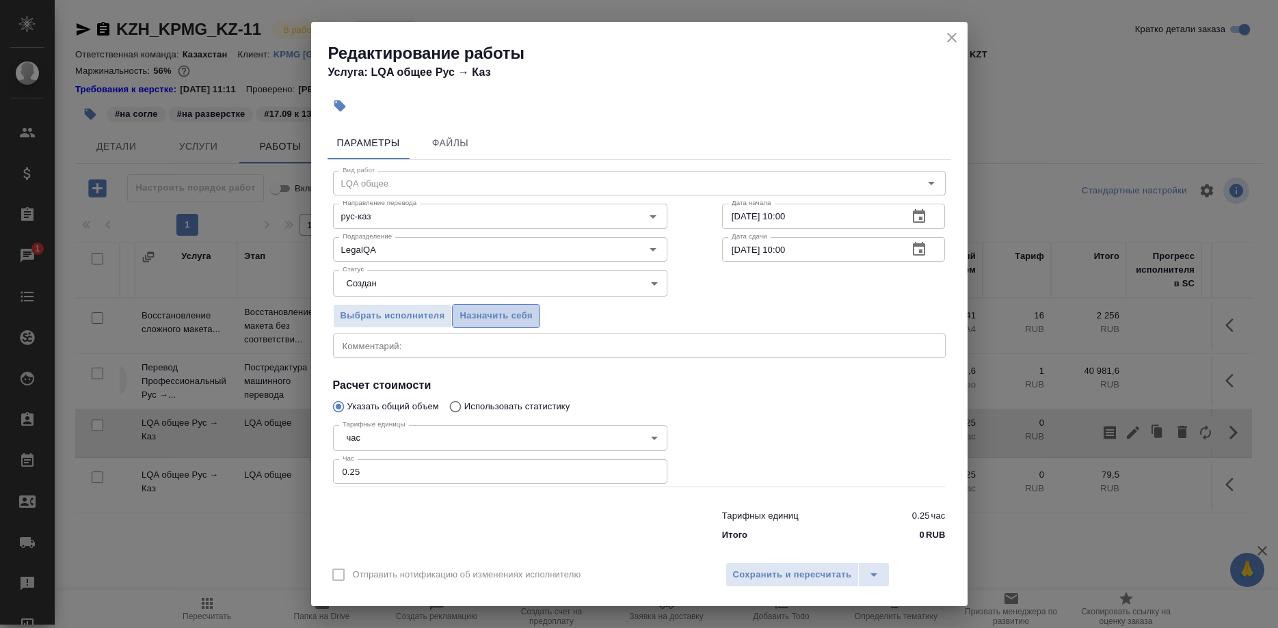
click at [498, 319] on span "Назначить себя" at bounding box center [495, 316] width 72 height 16
click at [764, 568] on span "Сохранить и пересчитать" at bounding box center [792, 576] width 119 height 16
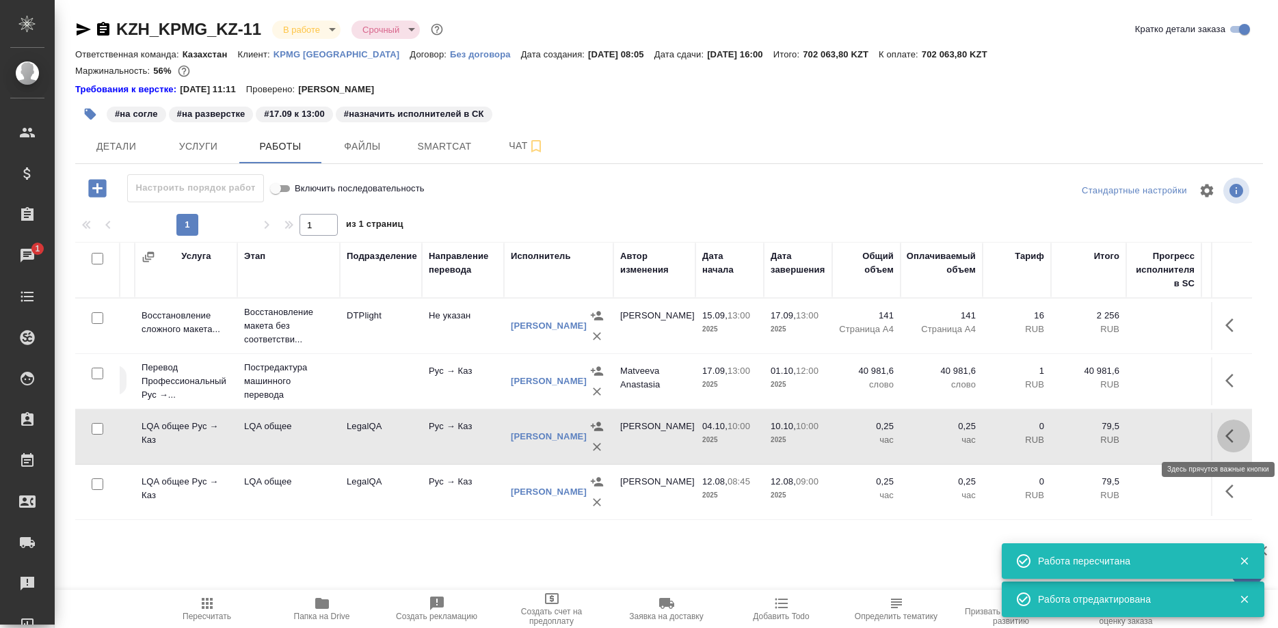
click at [1221, 436] on button "button" at bounding box center [1233, 436] width 33 height 33
click at [1132, 436] on icon "button" at bounding box center [1133, 436] width 12 height 12
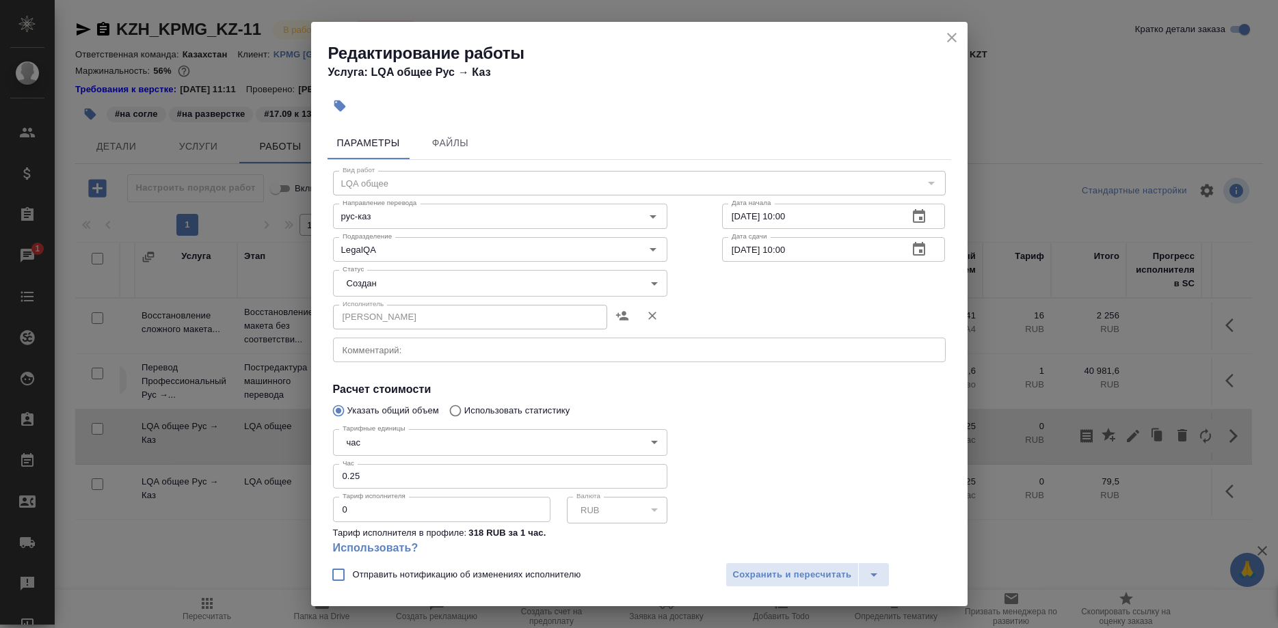
click at [399, 345] on div "x Комментарий:" at bounding box center [639, 350] width 613 height 25
type textarea "1 час — формирование глоссария"
drag, startPoint x: 769, startPoint y: 215, endPoint x: 721, endPoint y: 218, distance: 47.3
click at [722, 218] on input "04.10.2025 10:00" at bounding box center [810, 216] width 176 height 25
drag, startPoint x: 804, startPoint y: 215, endPoint x: 721, endPoint y: 221, distance: 83.0
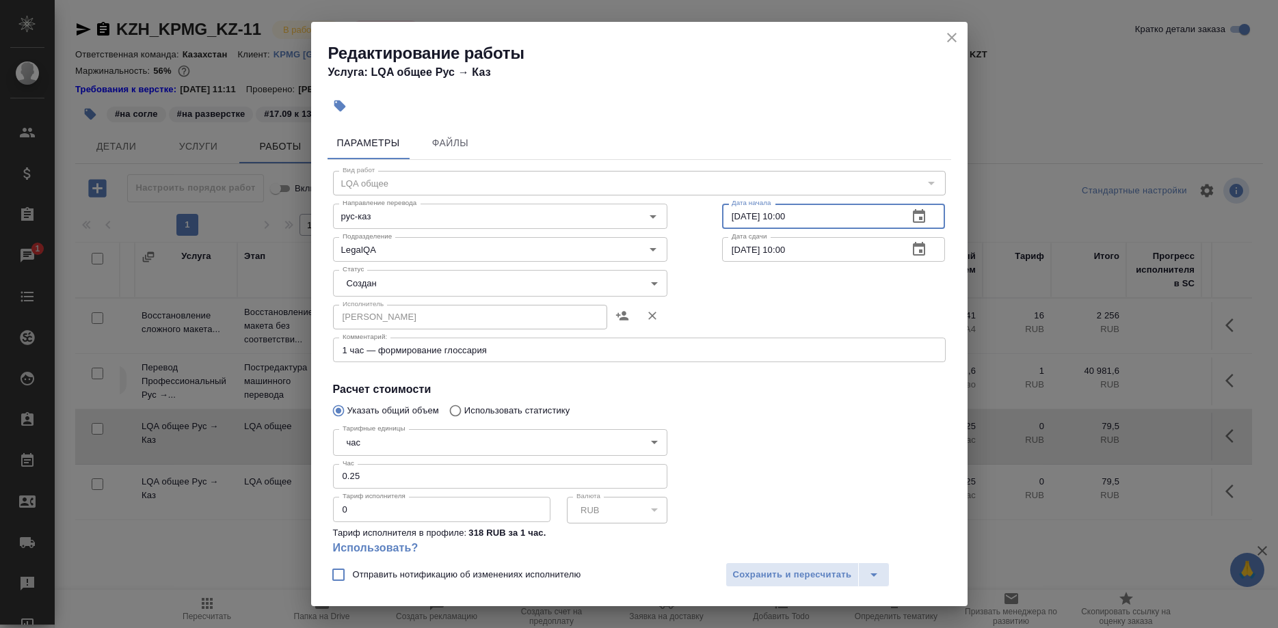
click at [722, 221] on input "15.09.2025 10:00" at bounding box center [810, 216] width 176 height 25
type input "15.09.2025 10:00"
click at [742, 249] on input "10.10.2025 10:00" at bounding box center [810, 249] width 176 height 25
drag, startPoint x: 745, startPoint y: 249, endPoint x: 715, endPoint y: 251, distance: 30.2
click at [722, 251] on input "10.10.2025 10:00" at bounding box center [810, 249] width 176 height 25
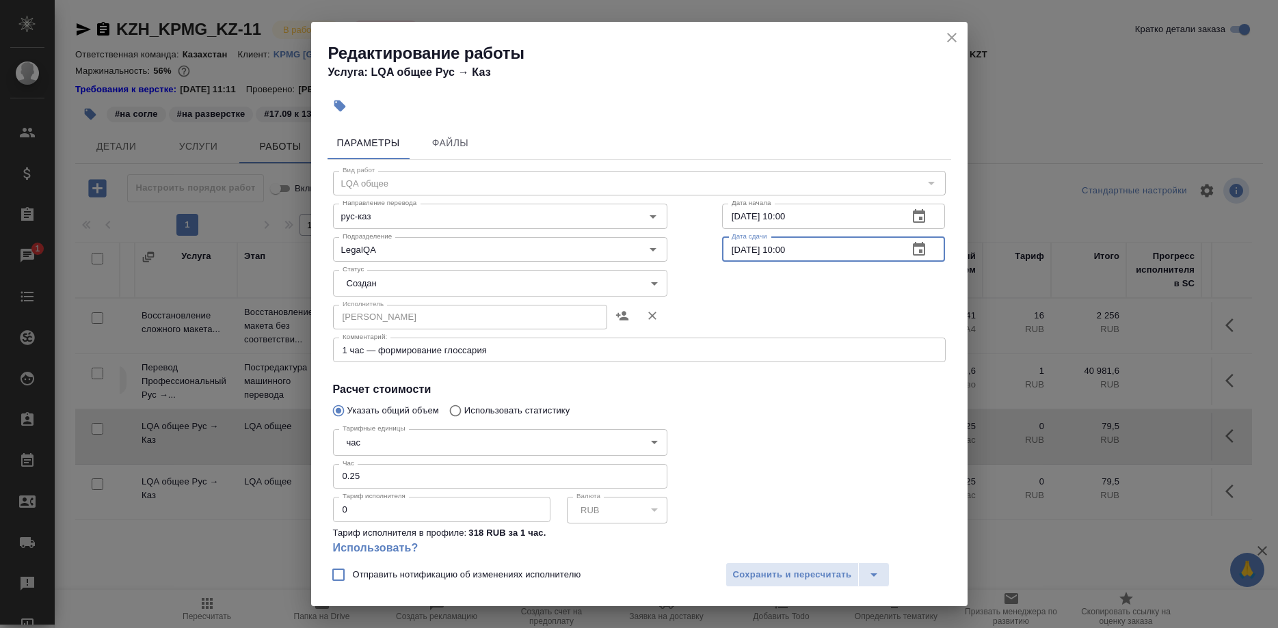
type input "30.09.2025 10:00"
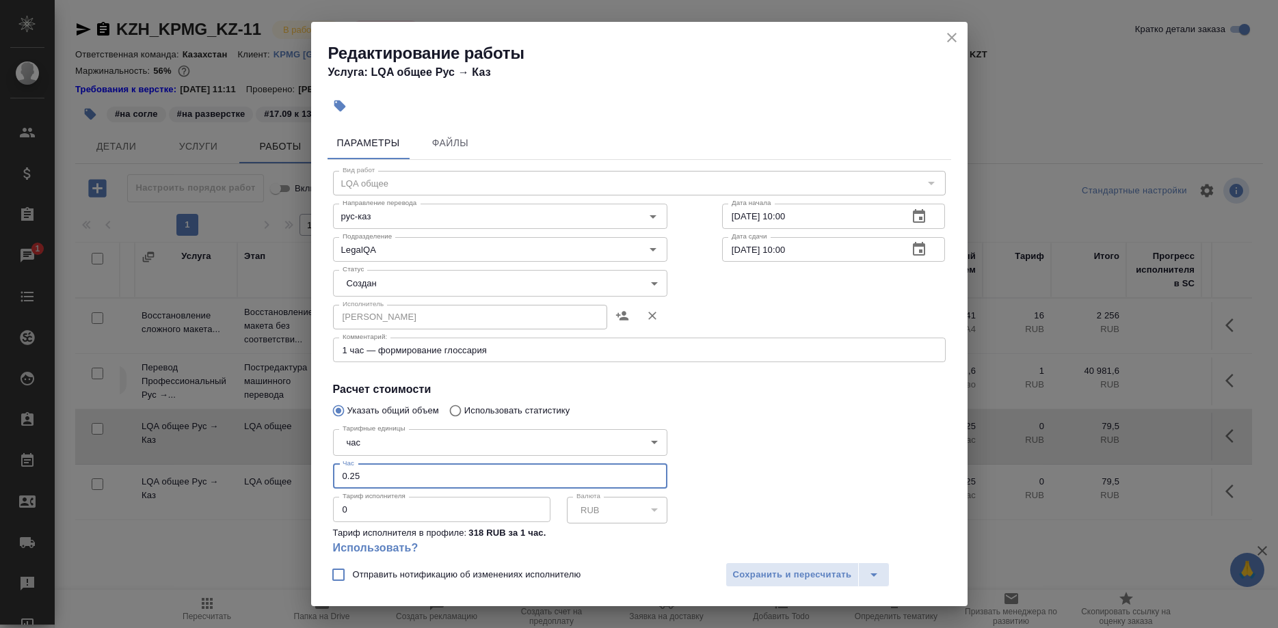
drag, startPoint x: 390, startPoint y: 451, endPoint x: 293, endPoint y: 458, distance: 97.3
click at [333, 464] on input "0.25" at bounding box center [500, 476] width 334 height 25
type input "1"
click at [735, 578] on span "Сохранить и пересчитать" at bounding box center [792, 576] width 119 height 16
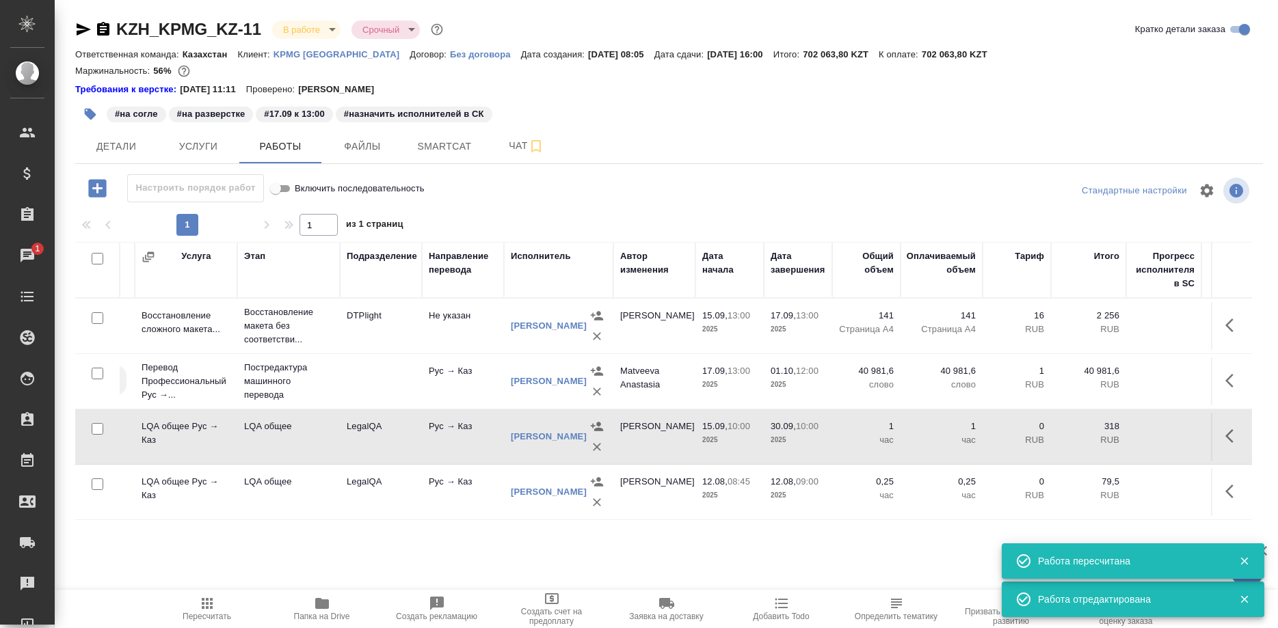
click at [1212, 431] on td at bounding box center [1231, 437] width 41 height 48
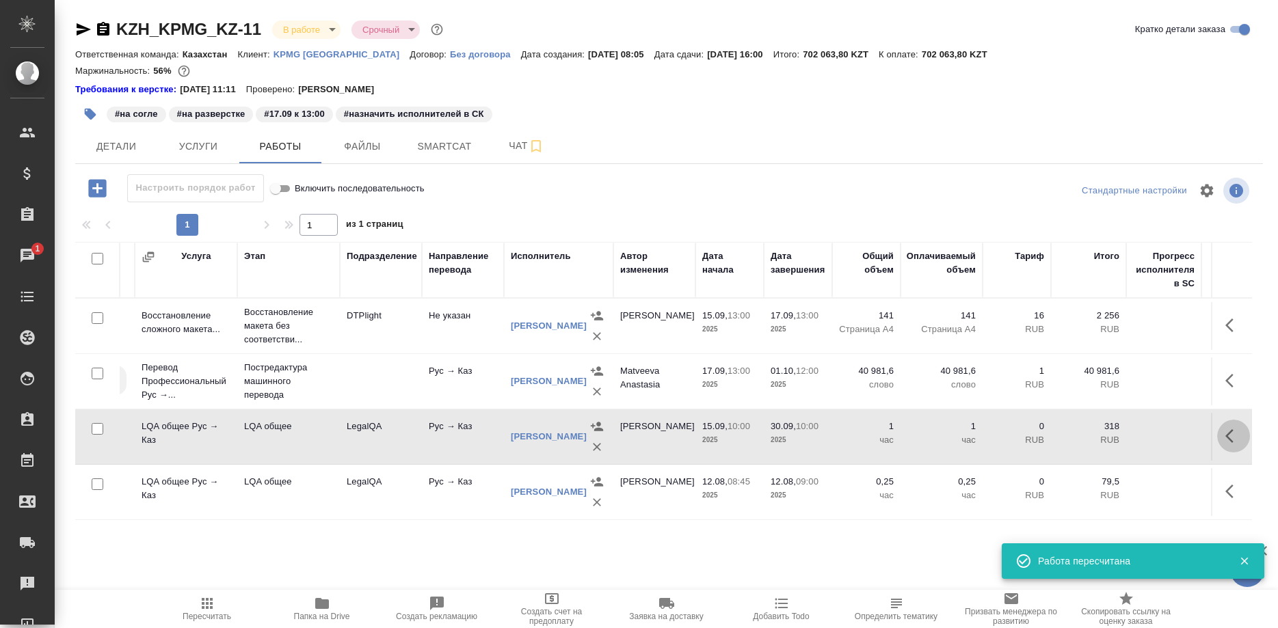
click at [1218, 434] on button "button" at bounding box center [1233, 436] width 33 height 33
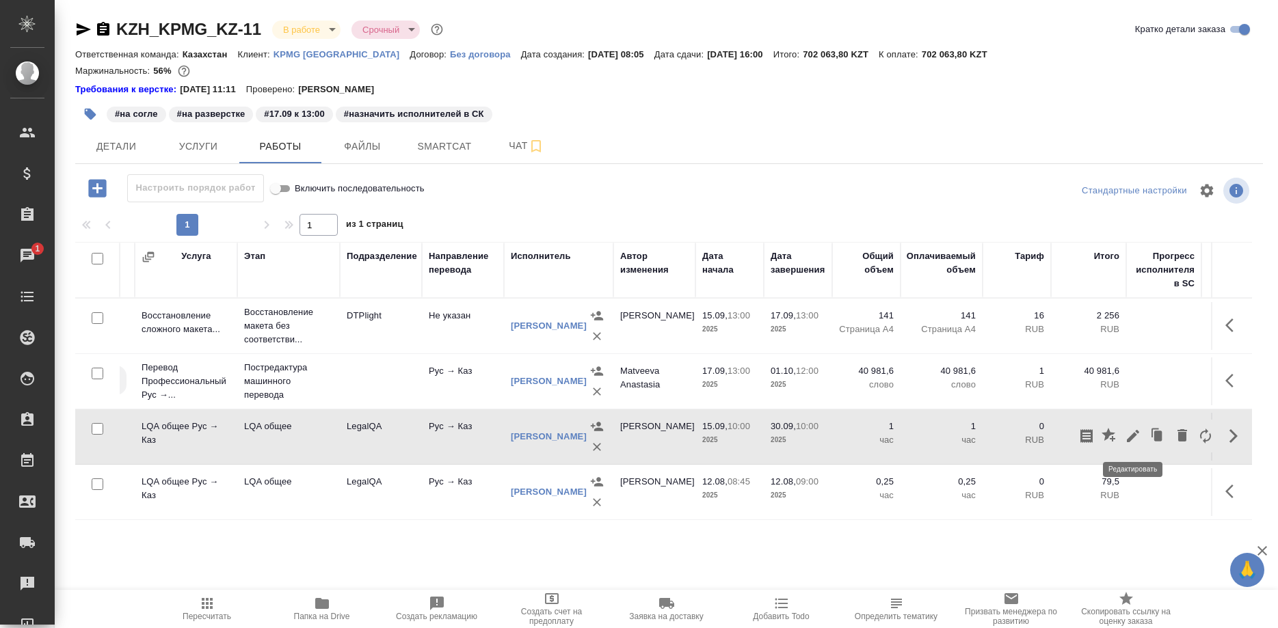
click at [1121, 436] on div at bounding box center [1146, 436] width 142 height 33
click at [1128, 434] on icon "button" at bounding box center [1133, 436] width 16 height 16
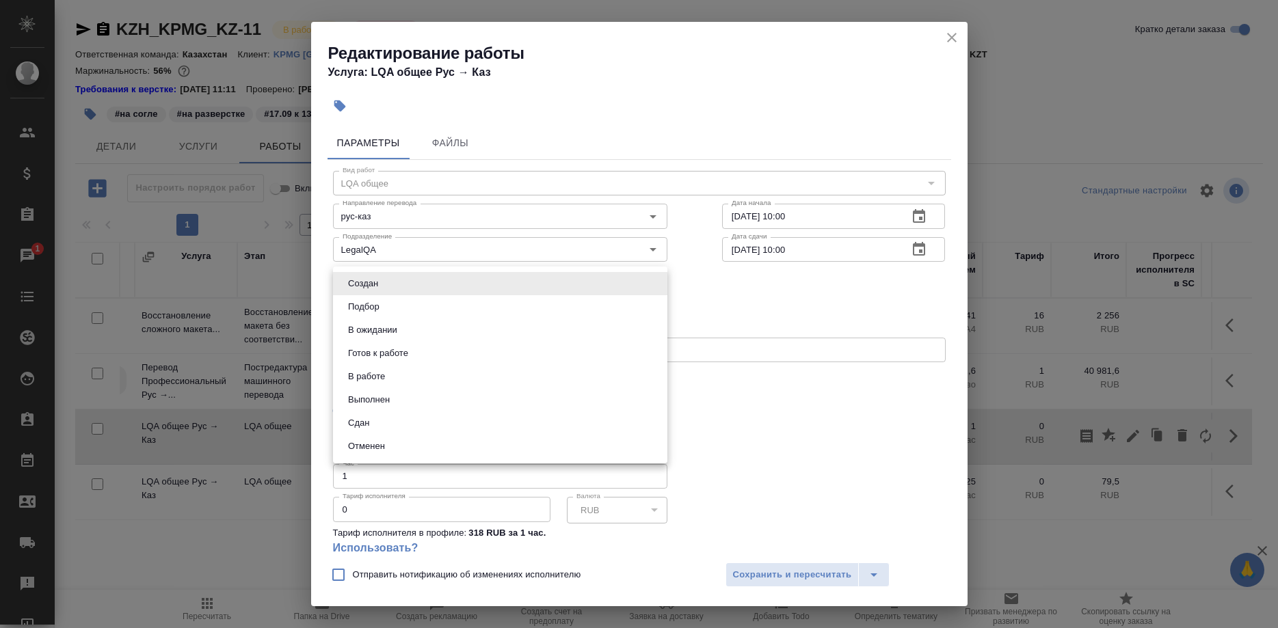
click at [464, 285] on body "🙏 .cls-1 fill:#fff; AWATERA Shirina Sabina Клиенты Спецификации Заказы 1 Чаты T…" at bounding box center [639, 314] width 1278 height 628
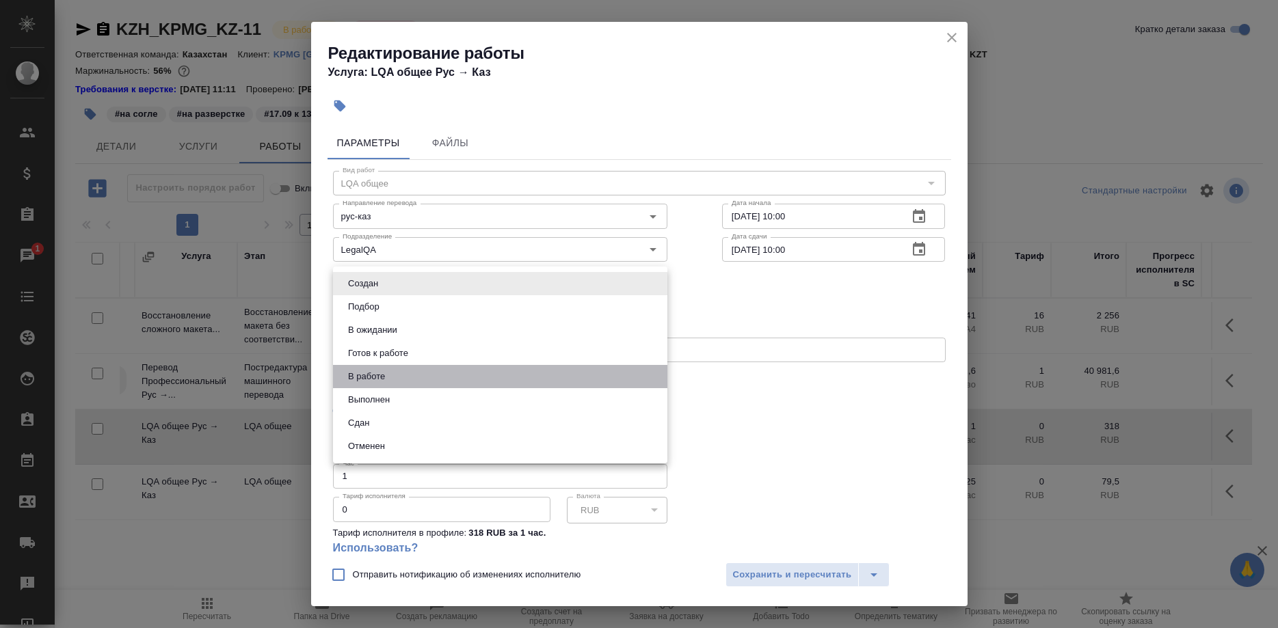
click at [438, 375] on li "В работе" at bounding box center [500, 376] width 334 height 23
type input "inProgress"
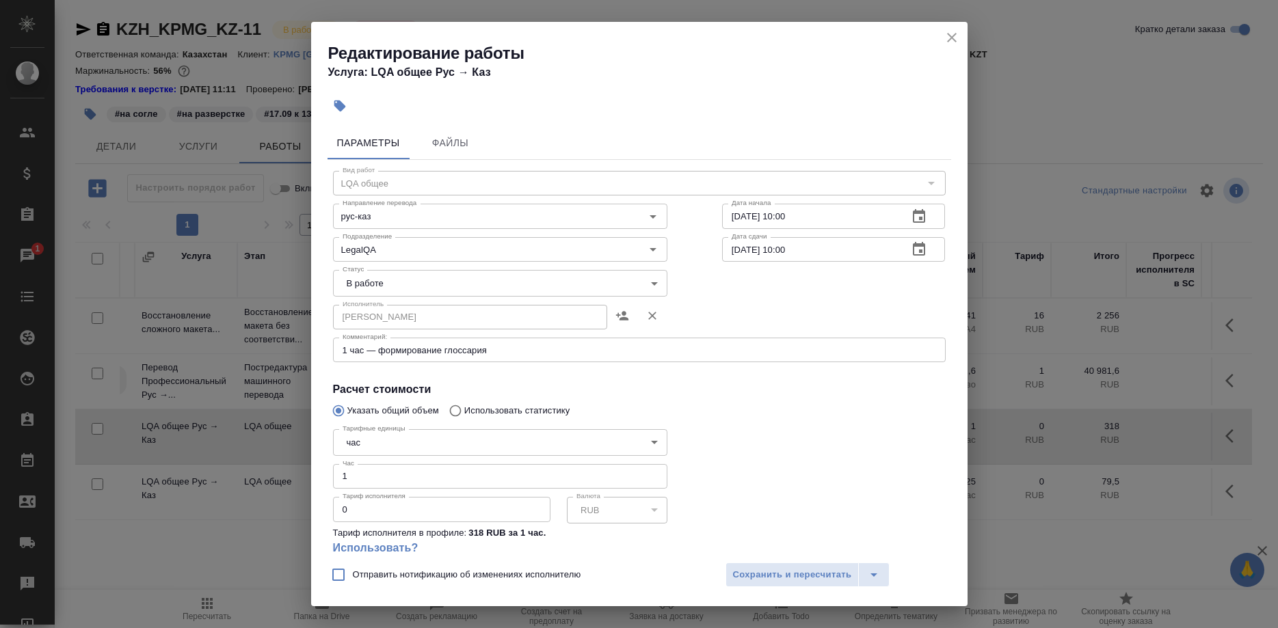
click at [739, 559] on div "Отправить нотификацию об изменениях исполнителю Сохранить и пересчитать" at bounding box center [639, 580] width 656 height 53
click at [738, 568] on span "Сохранить и пересчитать" at bounding box center [792, 576] width 119 height 16
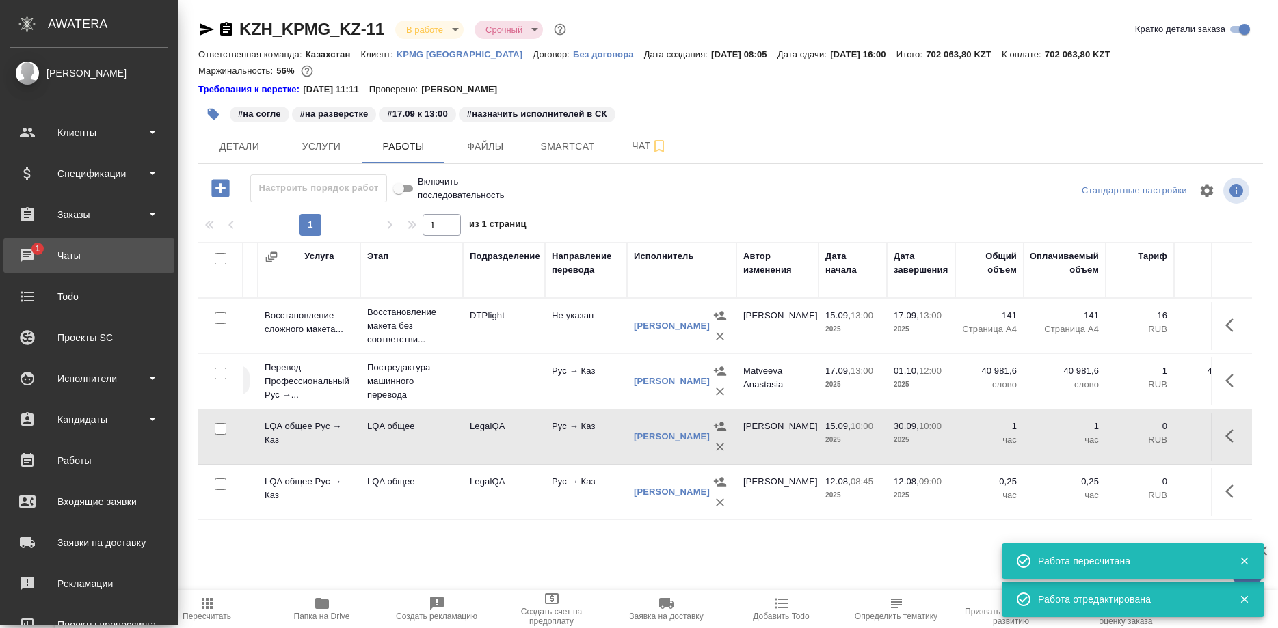
click at [25, 258] on div "Чаты" at bounding box center [88, 255] width 157 height 21
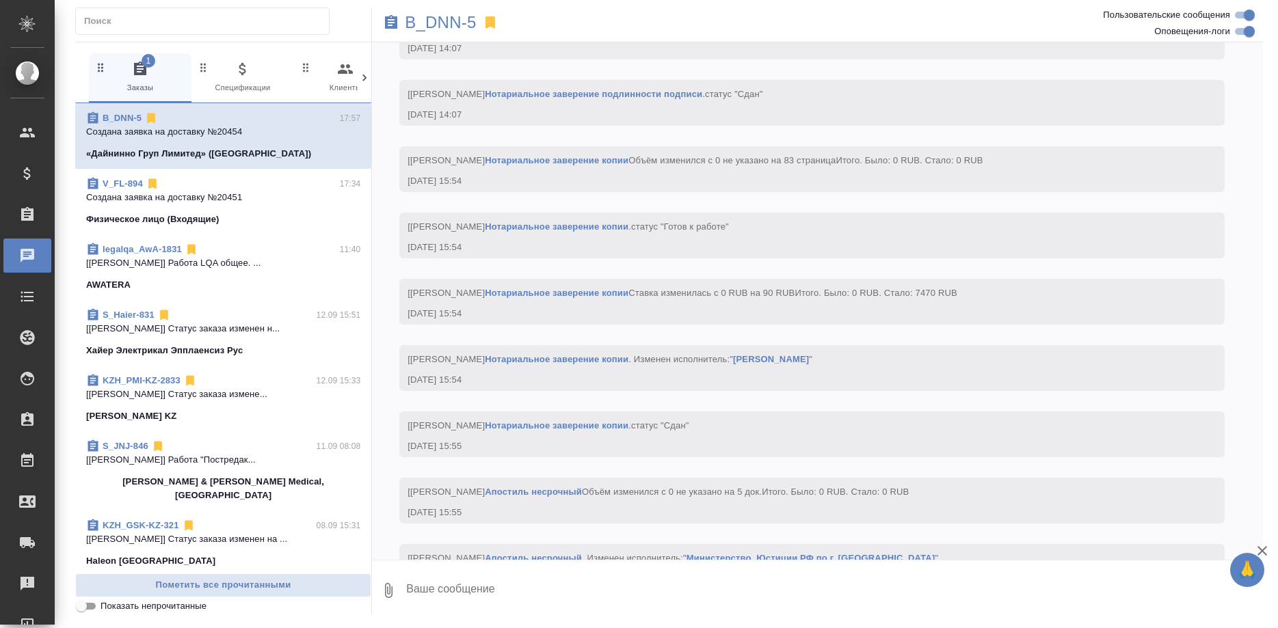
scroll to position [8334, 0]
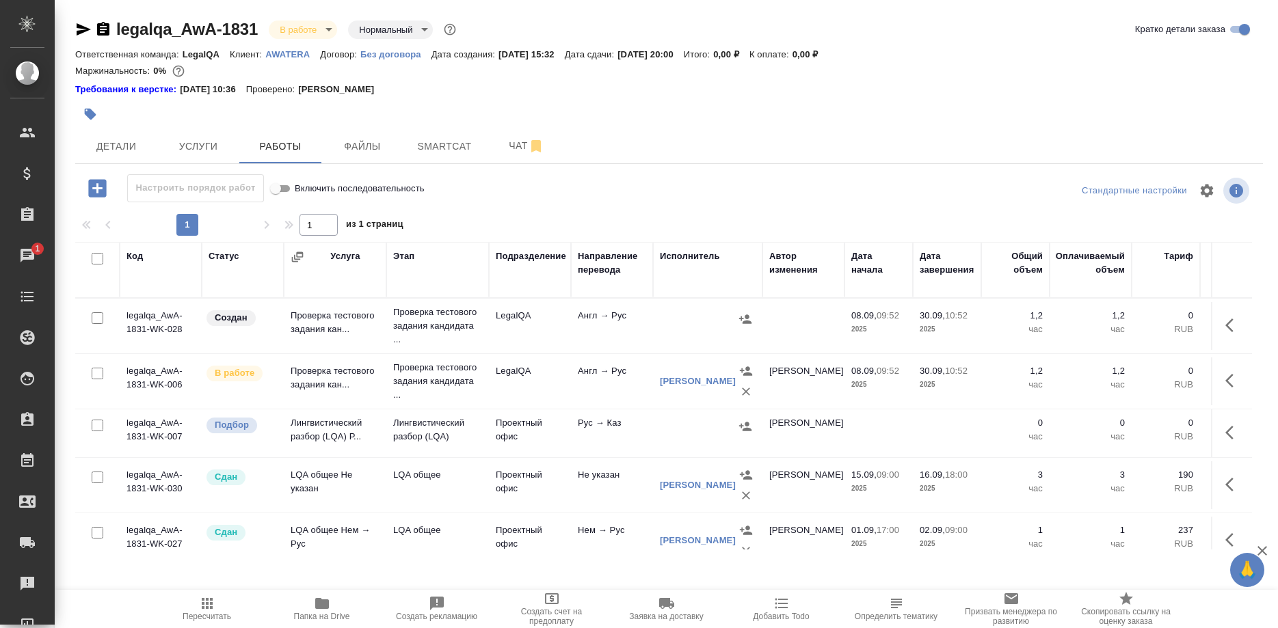
scroll to position [279, 0]
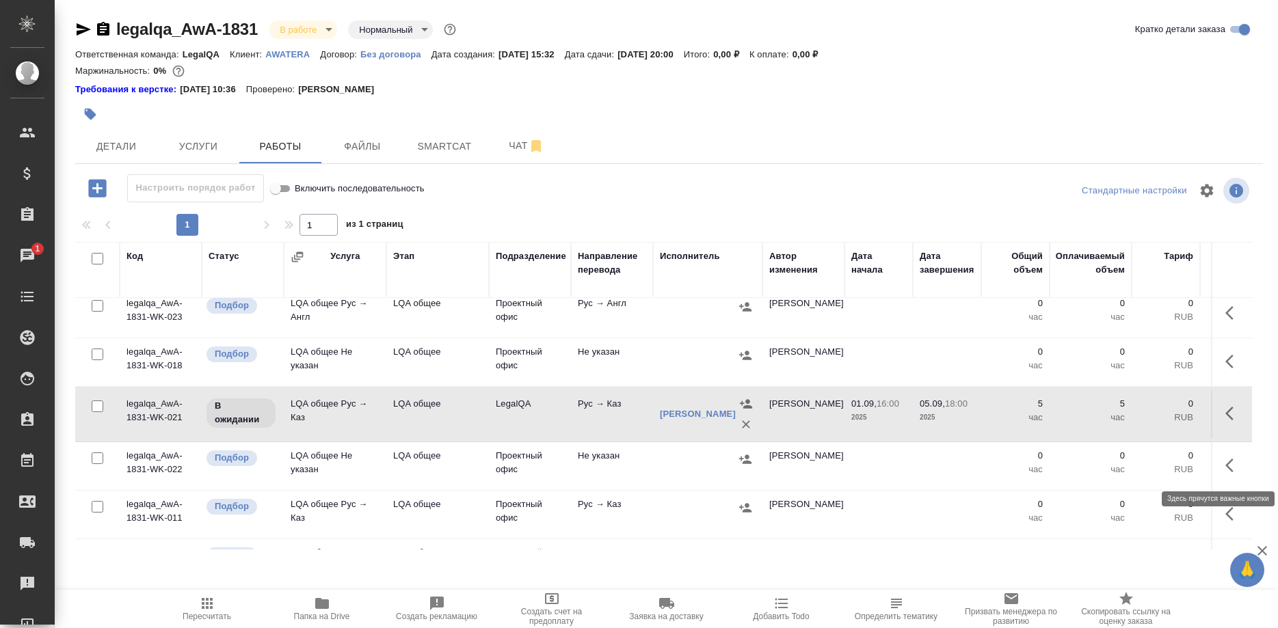
click at [1221, 459] on button "button" at bounding box center [1233, 465] width 33 height 33
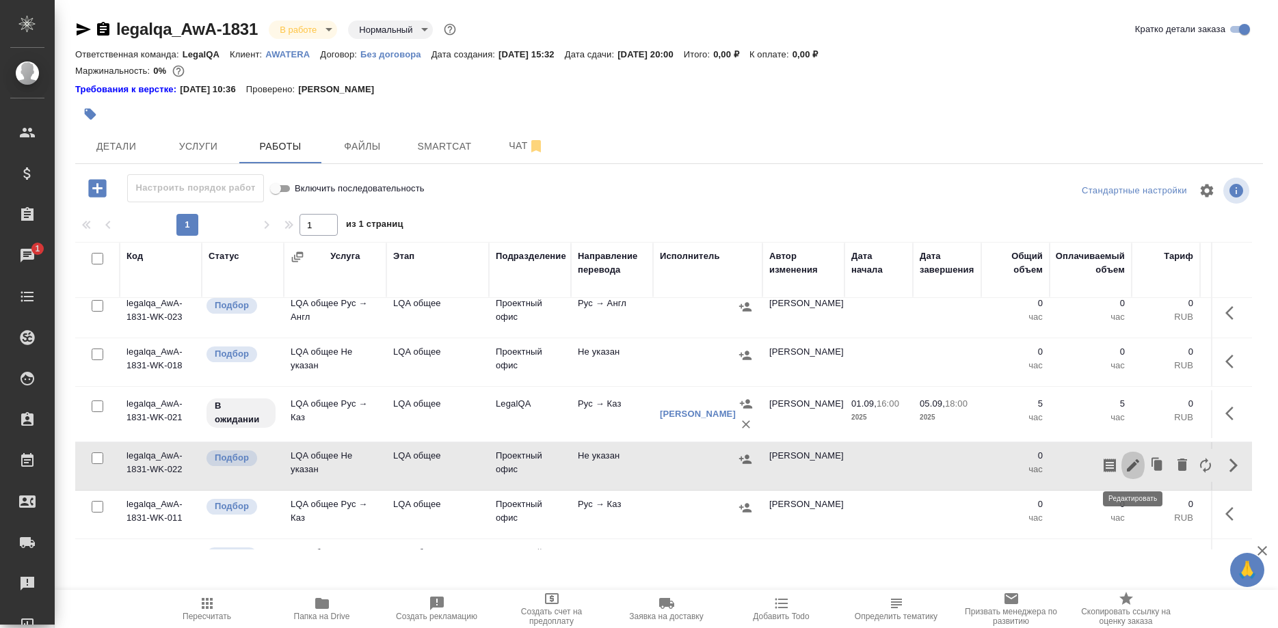
click at [1132, 464] on icon "button" at bounding box center [1133, 465] width 16 height 16
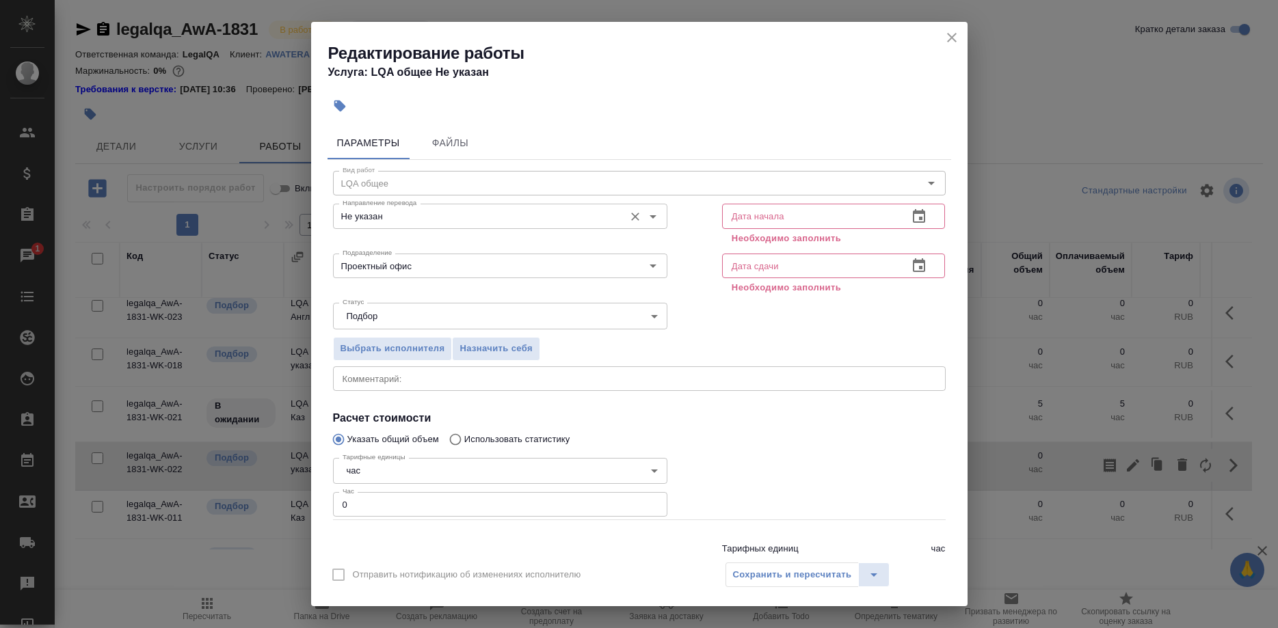
click at [539, 215] on input "Не указан" at bounding box center [477, 216] width 280 height 16
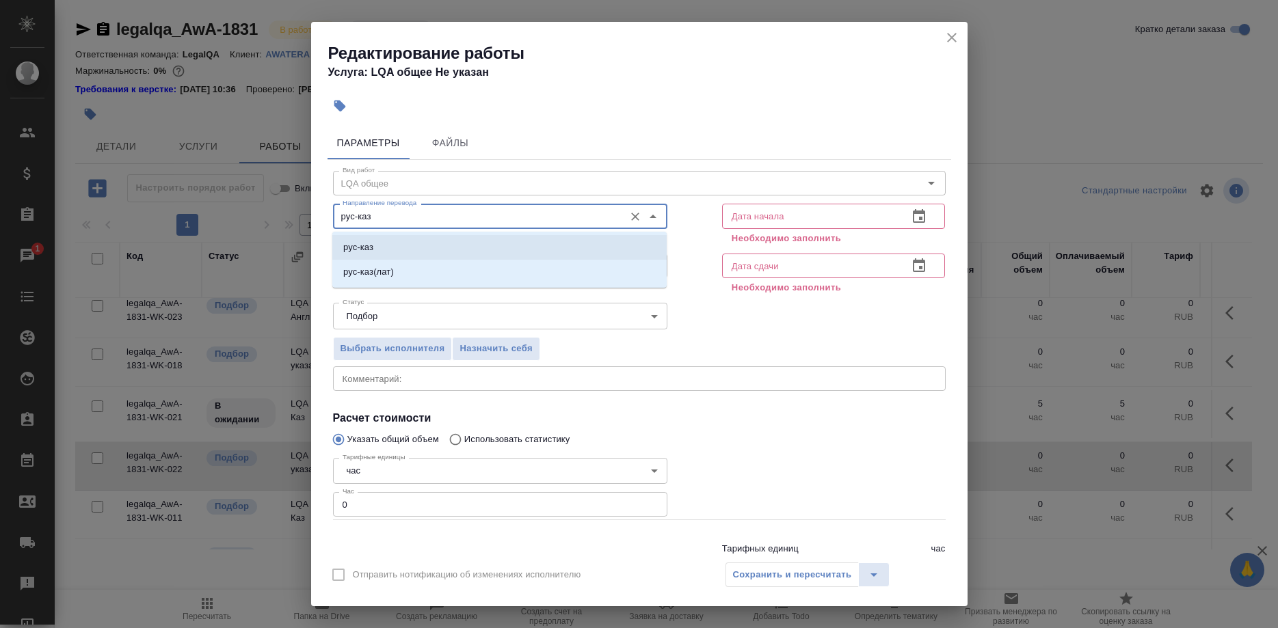
click at [473, 241] on li "рус-каз" at bounding box center [499, 247] width 334 height 25
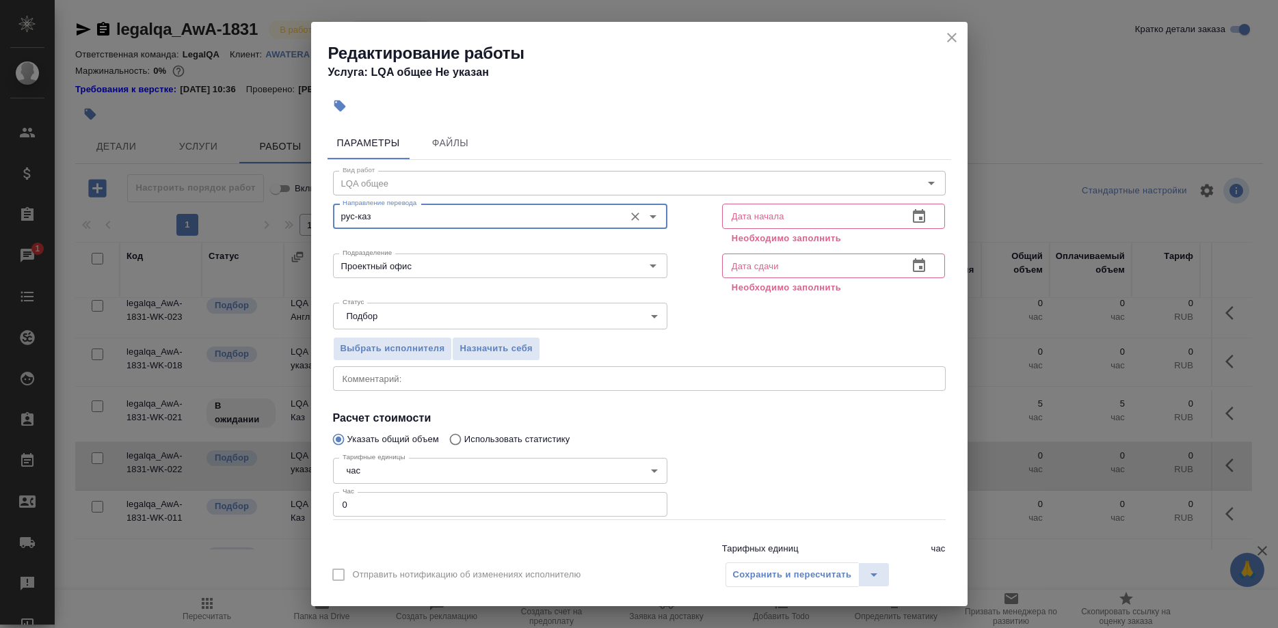
type input "рус-каз"
click at [767, 210] on input "text" at bounding box center [810, 216] width 176 height 25
click at [906, 214] on button "button" at bounding box center [919, 216] width 33 height 33
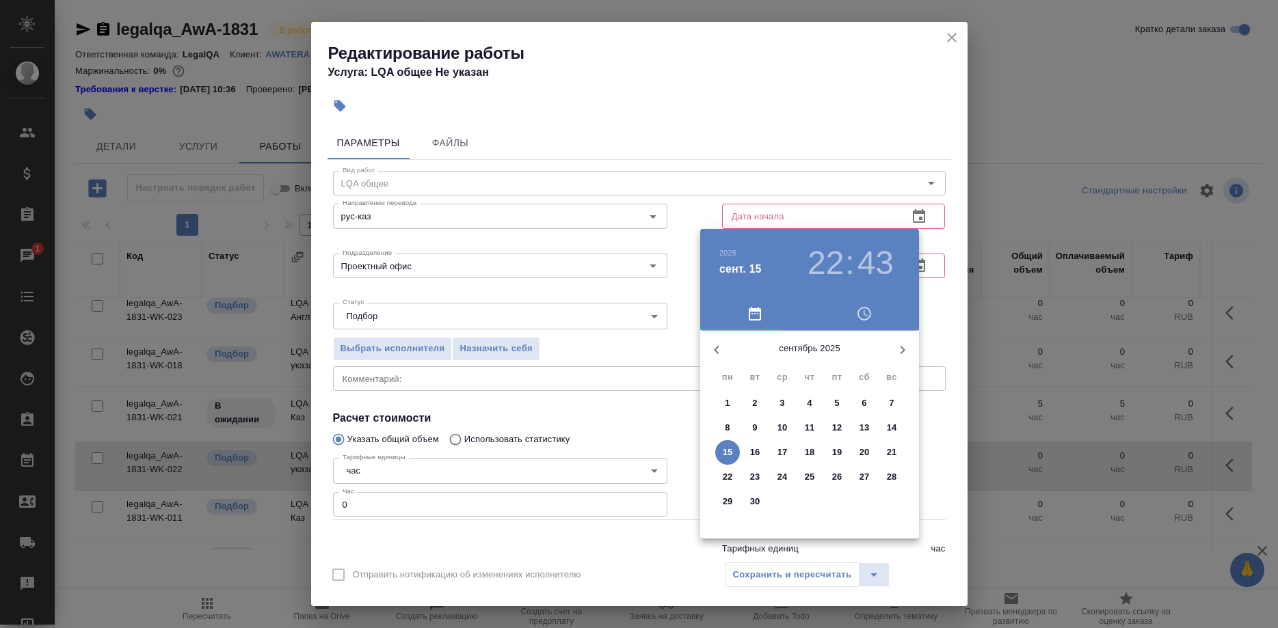
click at [723, 449] on p "15" at bounding box center [728, 453] width 10 height 14
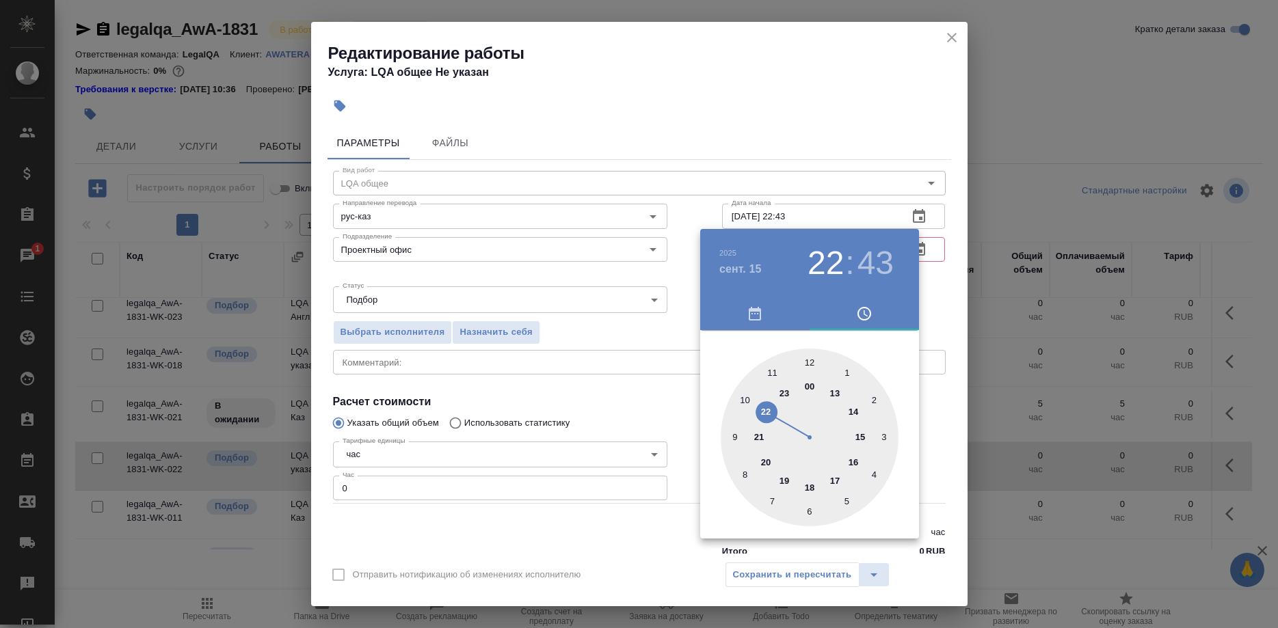
click at [810, 213] on div at bounding box center [639, 314] width 1278 height 628
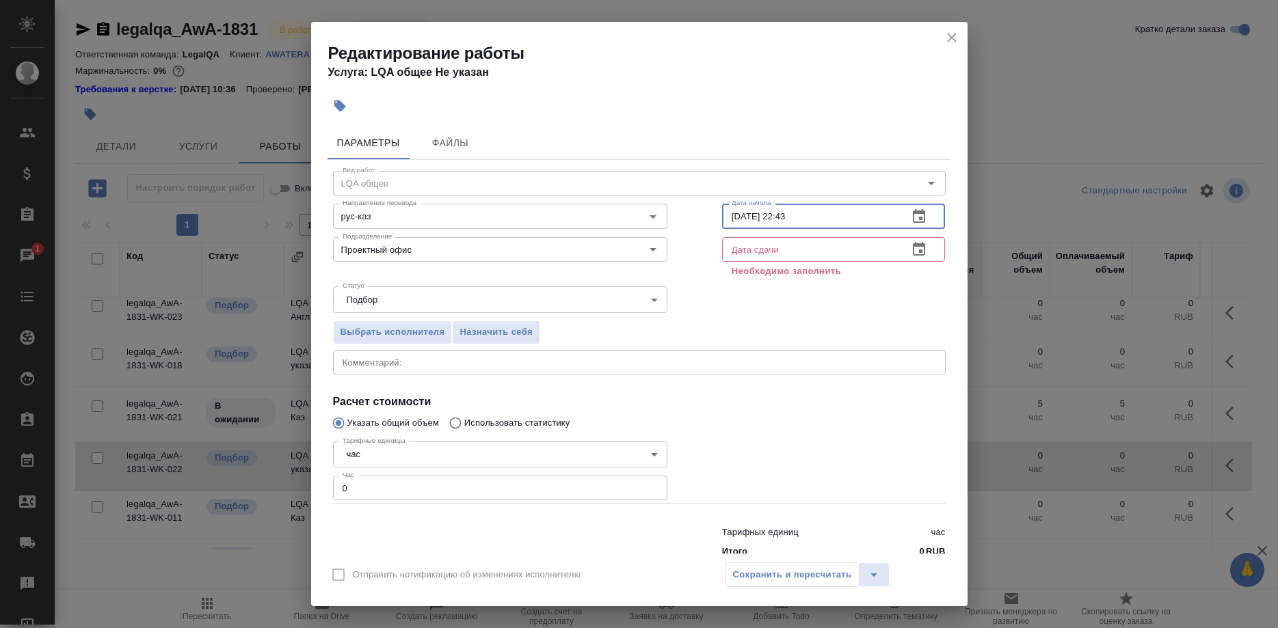
drag, startPoint x: 773, startPoint y: 217, endPoint x: 825, endPoint y: 215, distance: 52.0
click at [825, 215] on input "[DATE] 22:43" at bounding box center [810, 216] width 176 height 25
type input "[DATE] 09:00"
click at [803, 249] on input "text" at bounding box center [810, 249] width 176 height 25
paste input "[DATE] 09:00"
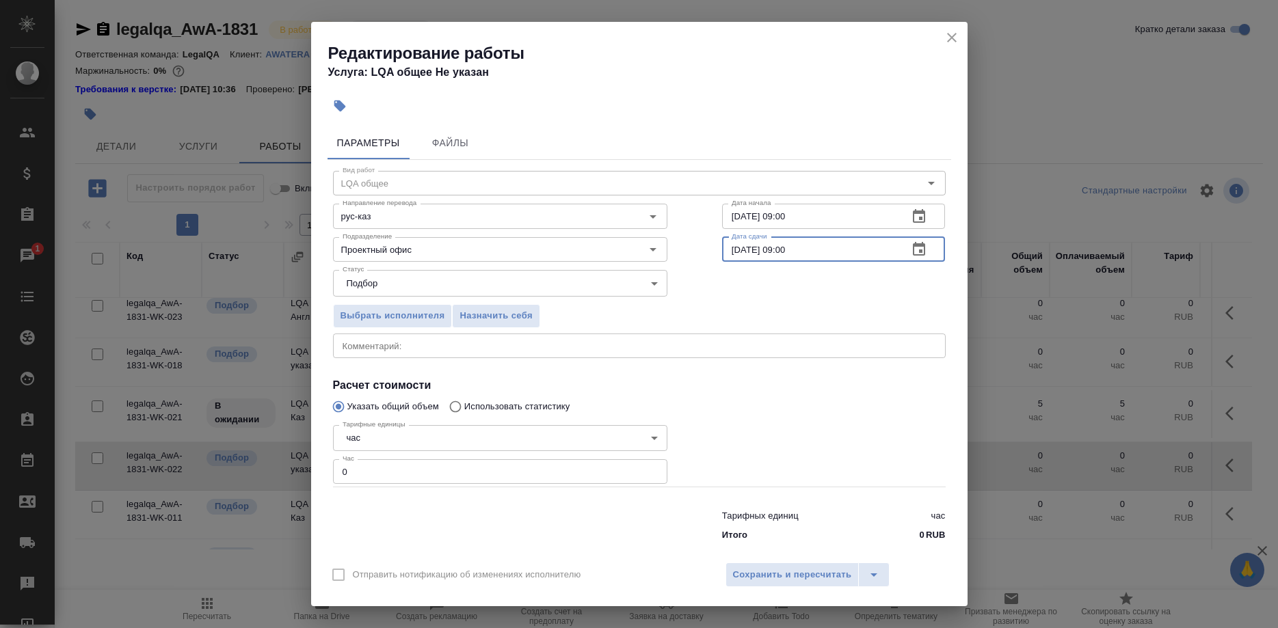
click at [909, 255] on button "button" at bounding box center [919, 249] width 33 height 33
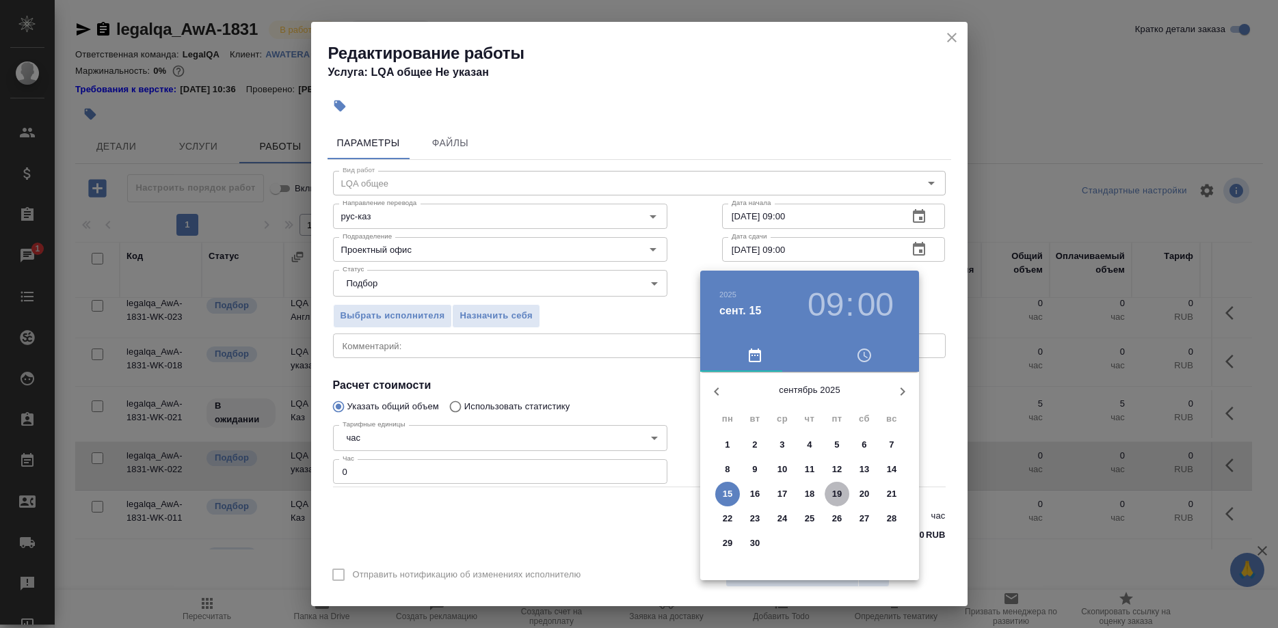
click at [832, 492] on p "19" at bounding box center [837, 495] width 10 height 14
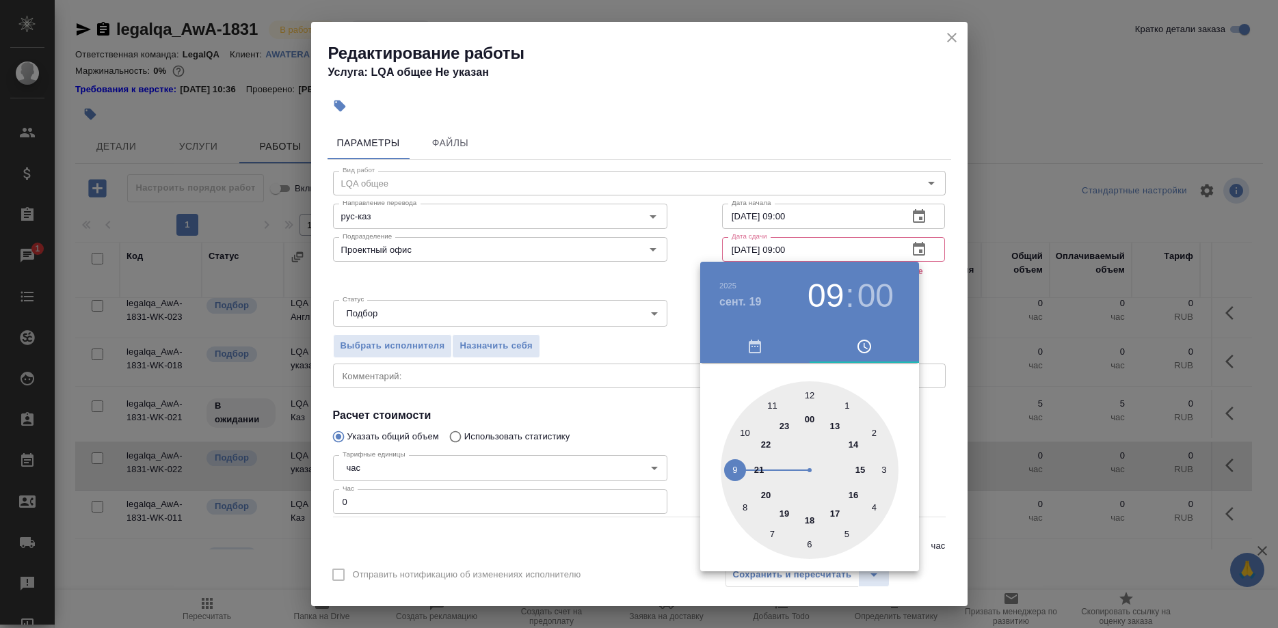
click at [927, 304] on div at bounding box center [639, 314] width 1278 height 628
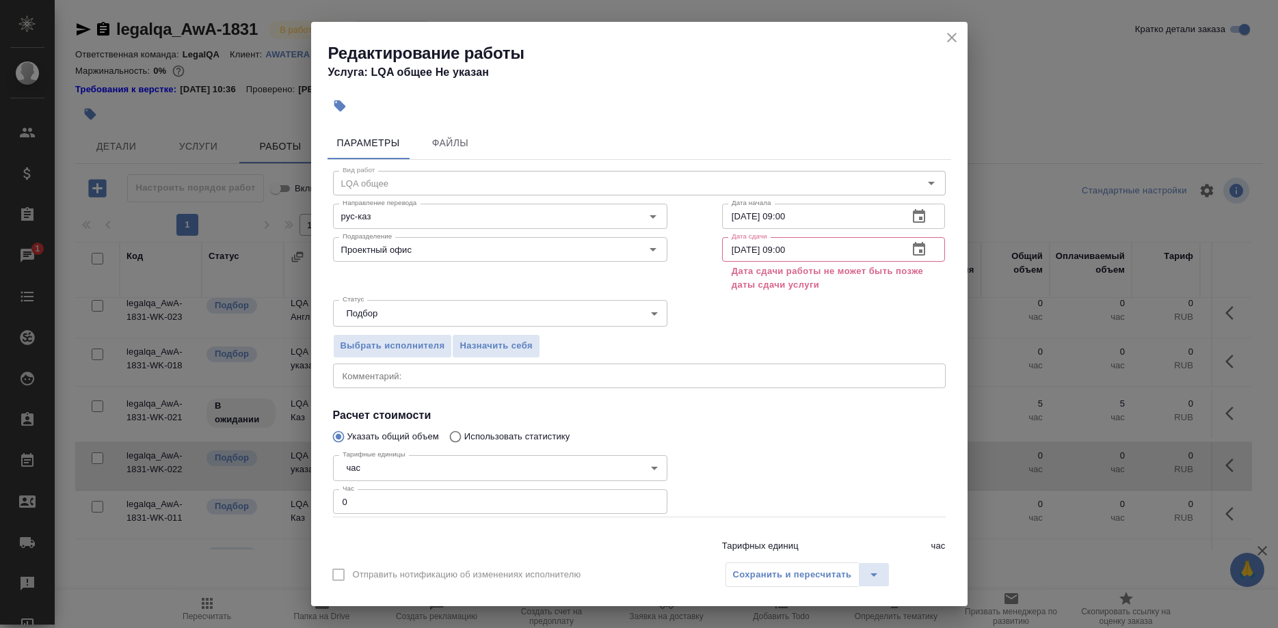
click at [822, 242] on input "[DATE] 09:00" at bounding box center [810, 249] width 176 height 25
drag, startPoint x: 773, startPoint y: 248, endPoint x: 818, endPoint y: 252, distance: 44.6
click at [818, 252] on input "[DATE] 09:00" at bounding box center [810, 249] width 176 height 25
type input "[DATE] 18:00"
click at [788, 575] on div "Сохранить и пересчитать" at bounding box center [807, 575] width 165 height 25
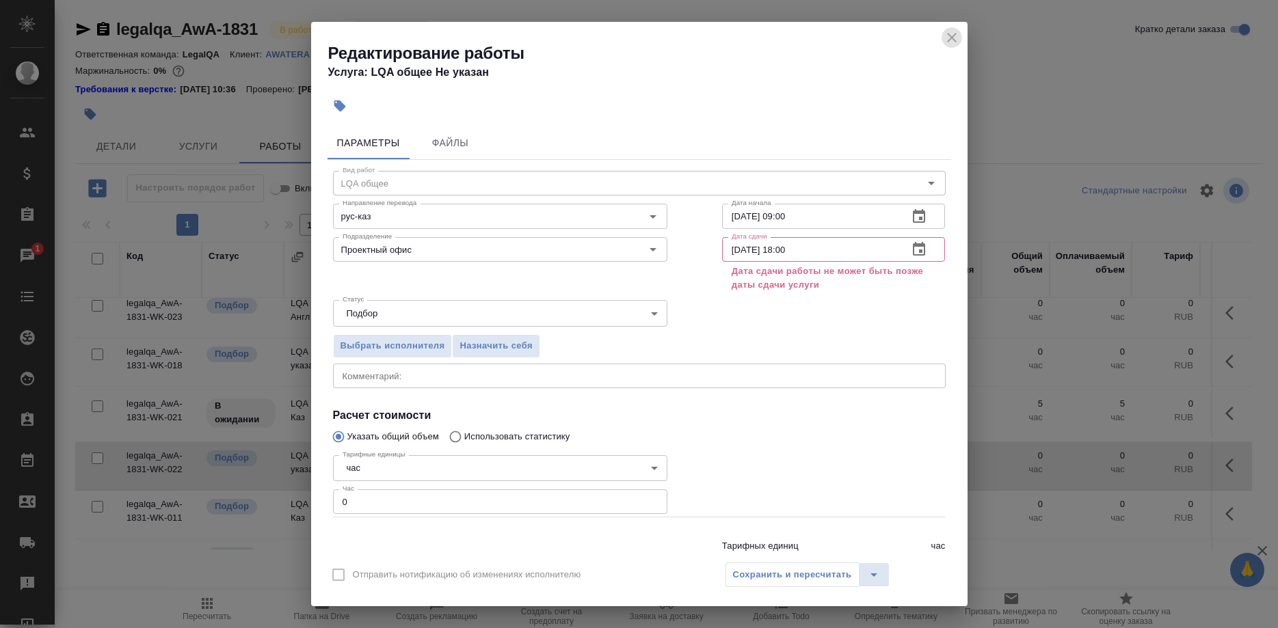
click at [943, 38] on button "close" at bounding box center [952, 37] width 21 height 21
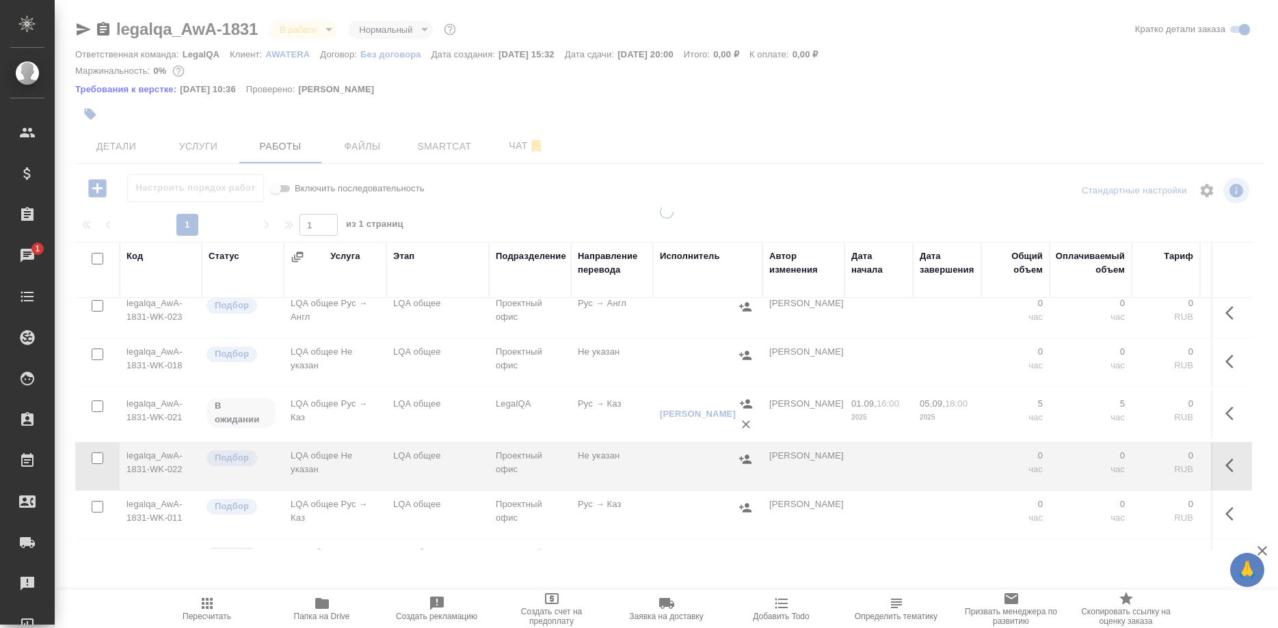
click at [201, 148] on span "Услуги" at bounding box center [198, 146] width 66 height 17
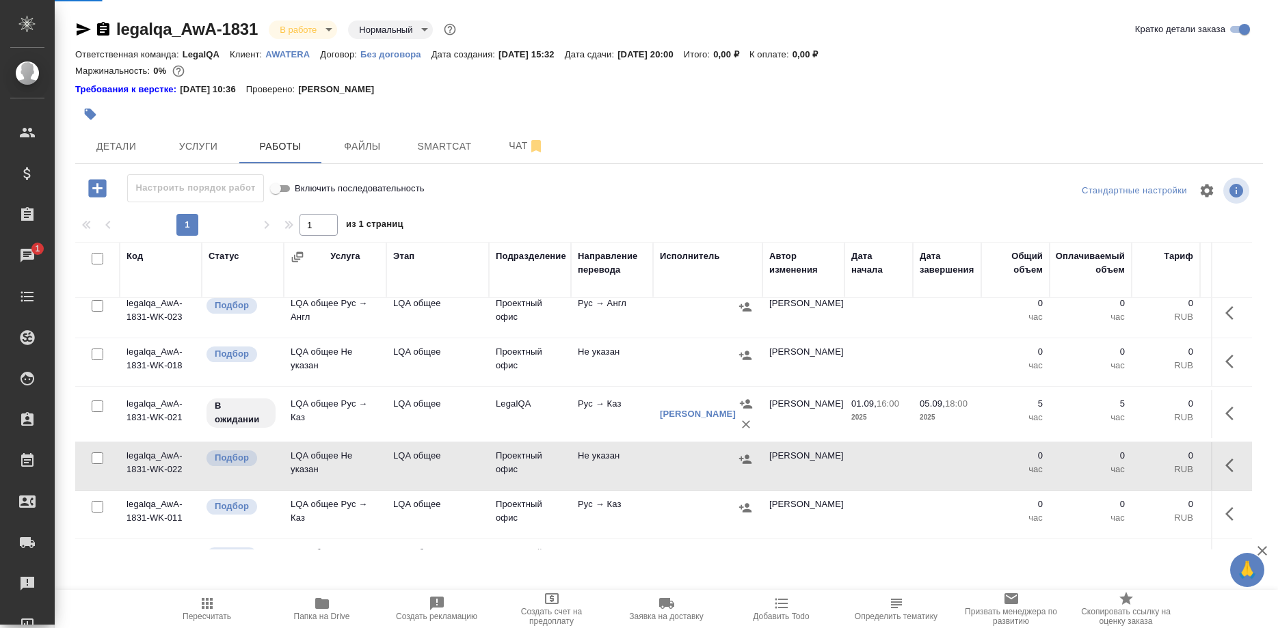
click at [201, 148] on span "Услуги" at bounding box center [198, 146] width 66 height 17
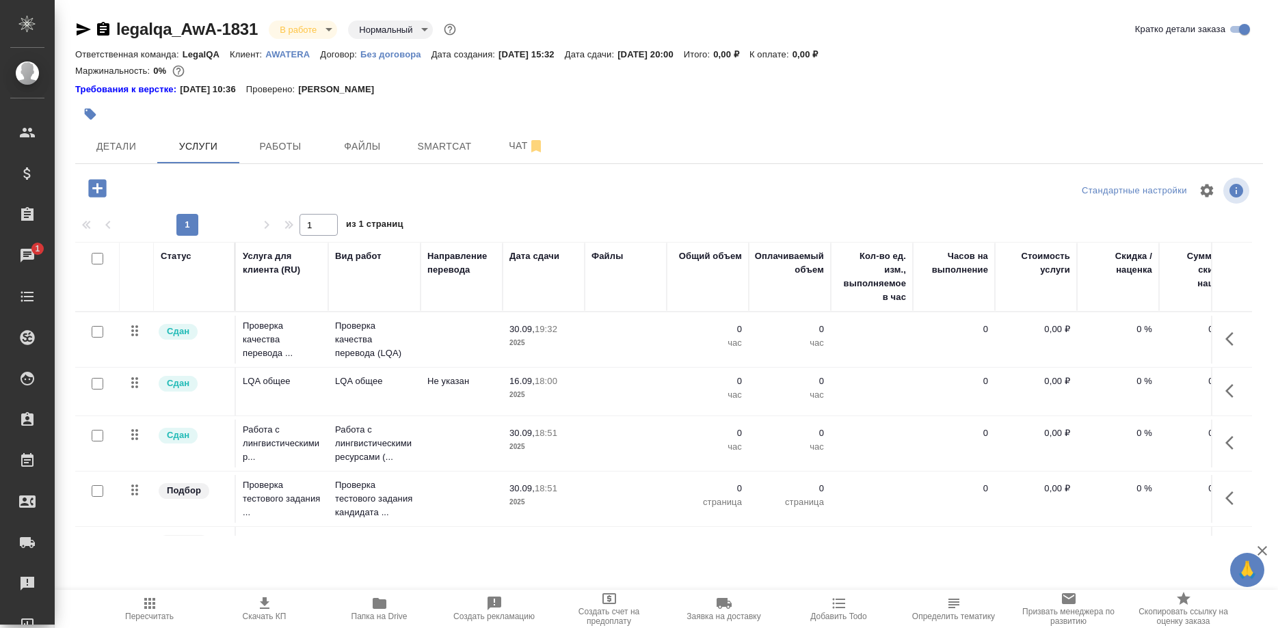
click at [1224, 391] on button "button" at bounding box center [1233, 391] width 33 height 33
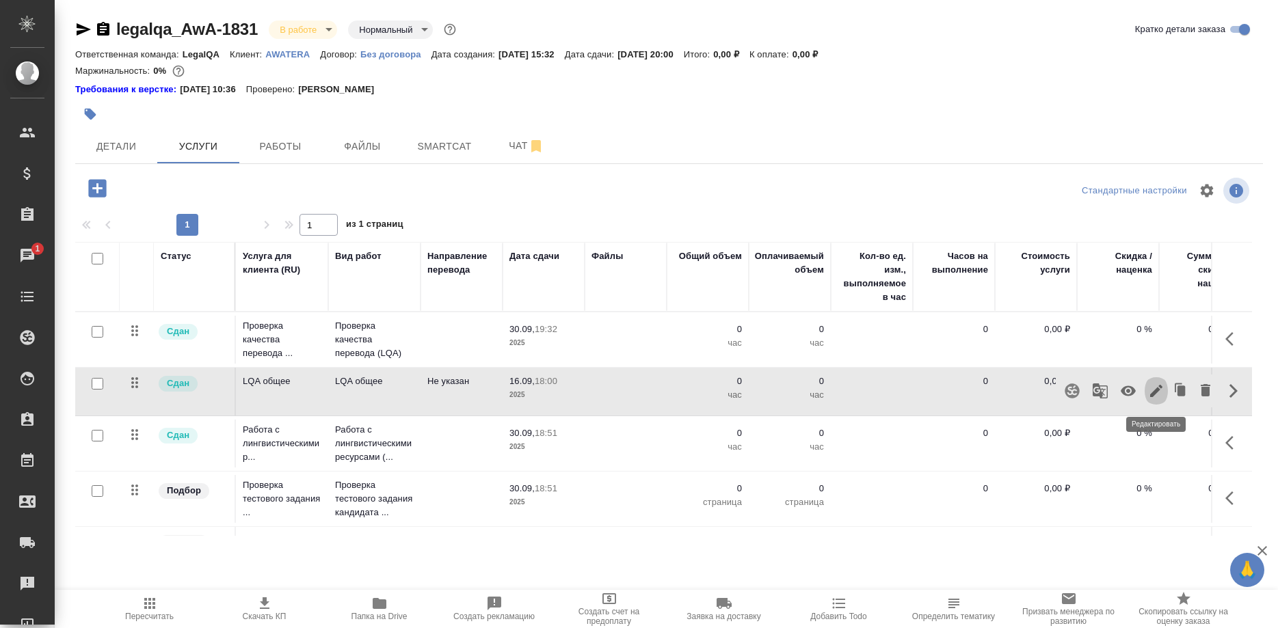
click at [1149, 391] on icon "button" at bounding box center [1156, 391] width 16 height 16
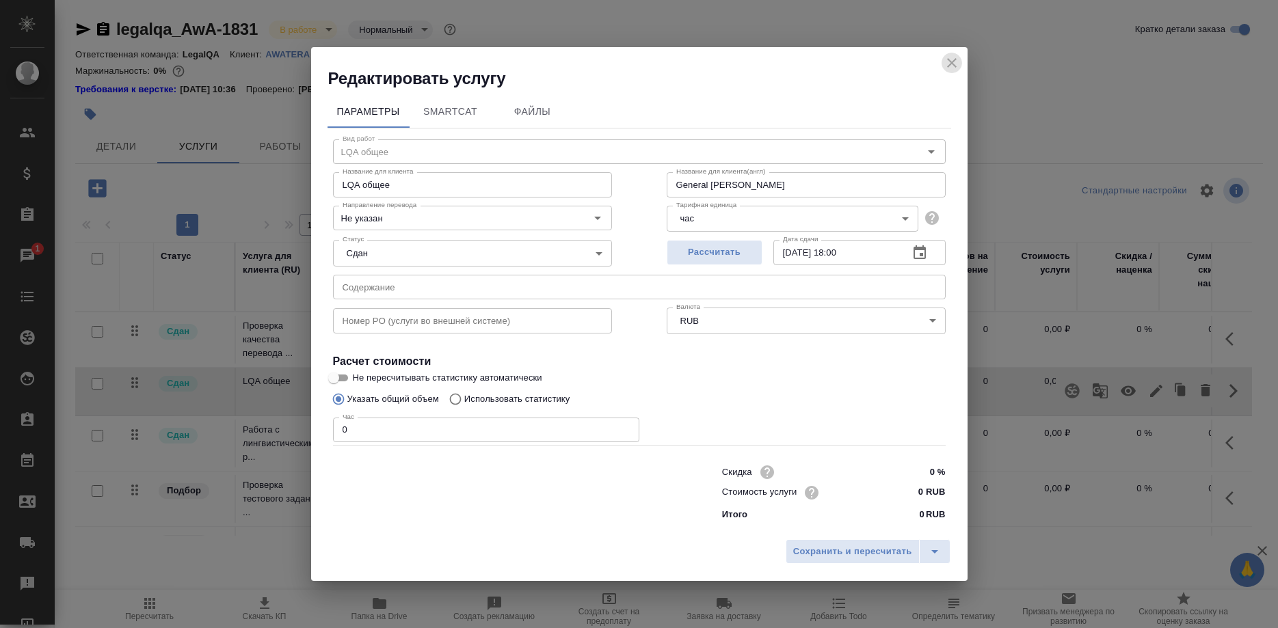
click at [946, 71] on icon "close" at bounding box center [952, 63] width 16 height 16
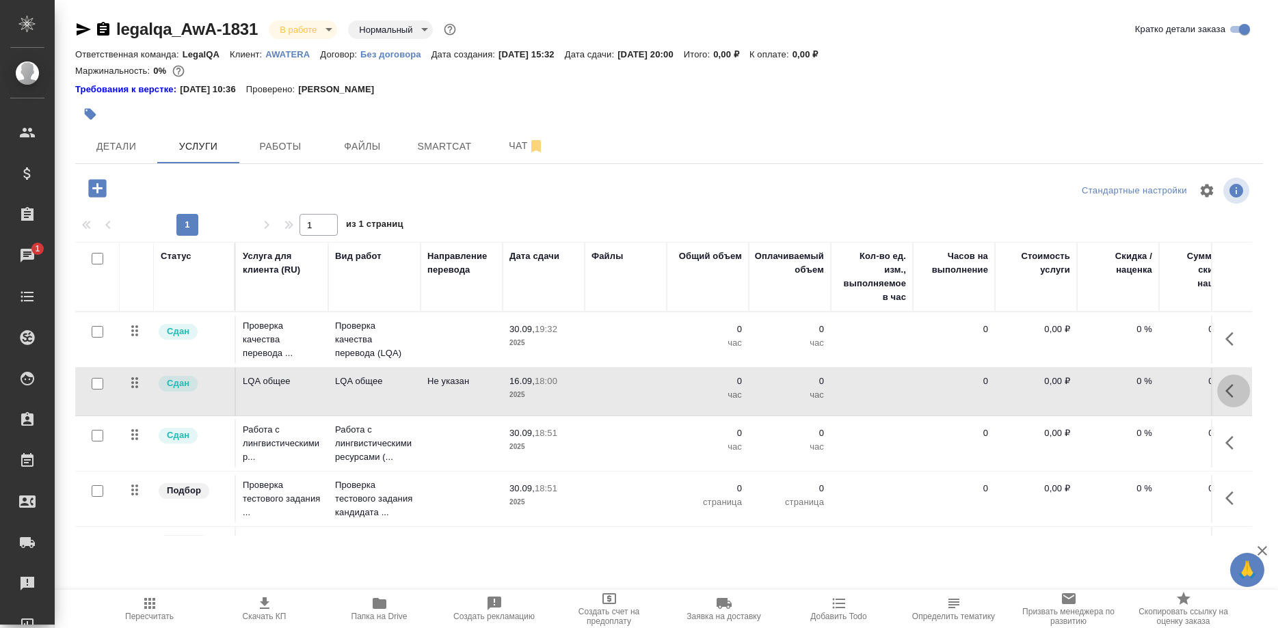
click at [1225, 392] on button "button" at bounding box center [1233, 391] width 33 height 33
click at [1149, 392] on icon "button" at bounding box center [1156, 391] width 16 height 16
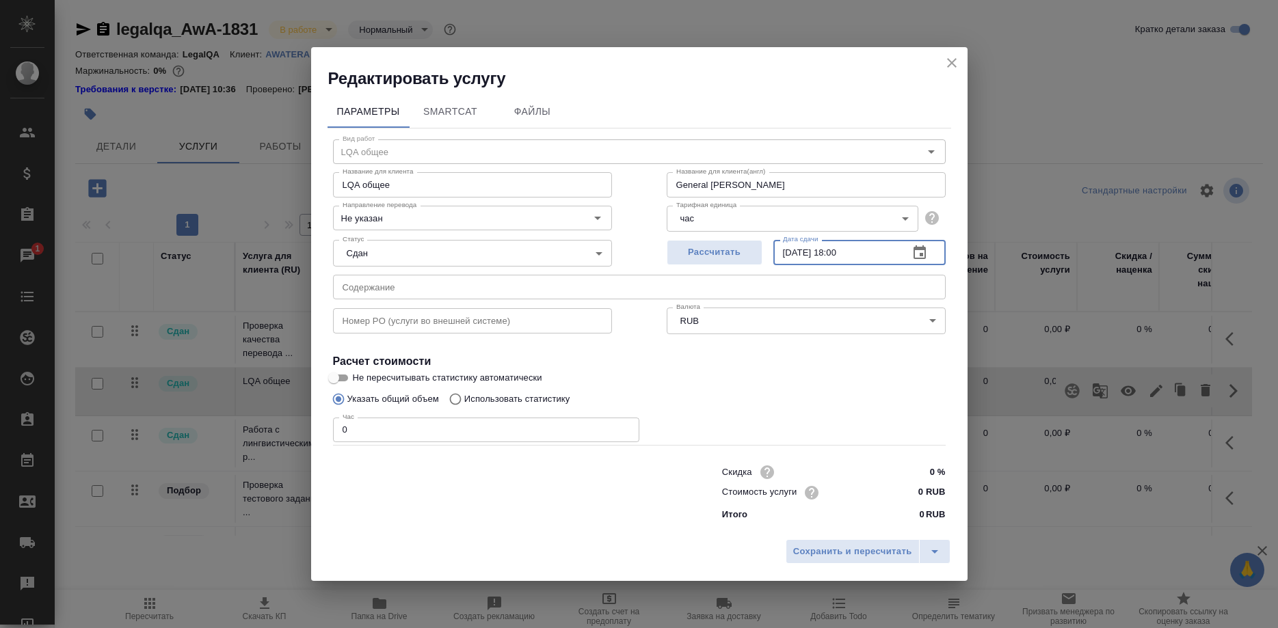
drag, startPoint x: 792, startPoint y: 266, endPoint x: 785, endPoint y: 270, distance: 8.6
click at [785, 265] on input "[DATE] 18:00" at bounding box center [835, 252] width 124 height 25
type input "[DATE] 18:00"
click at [829, 544] on span "Сохранить и пересчитать" at bounding box center [852, 552] width 119 height 16
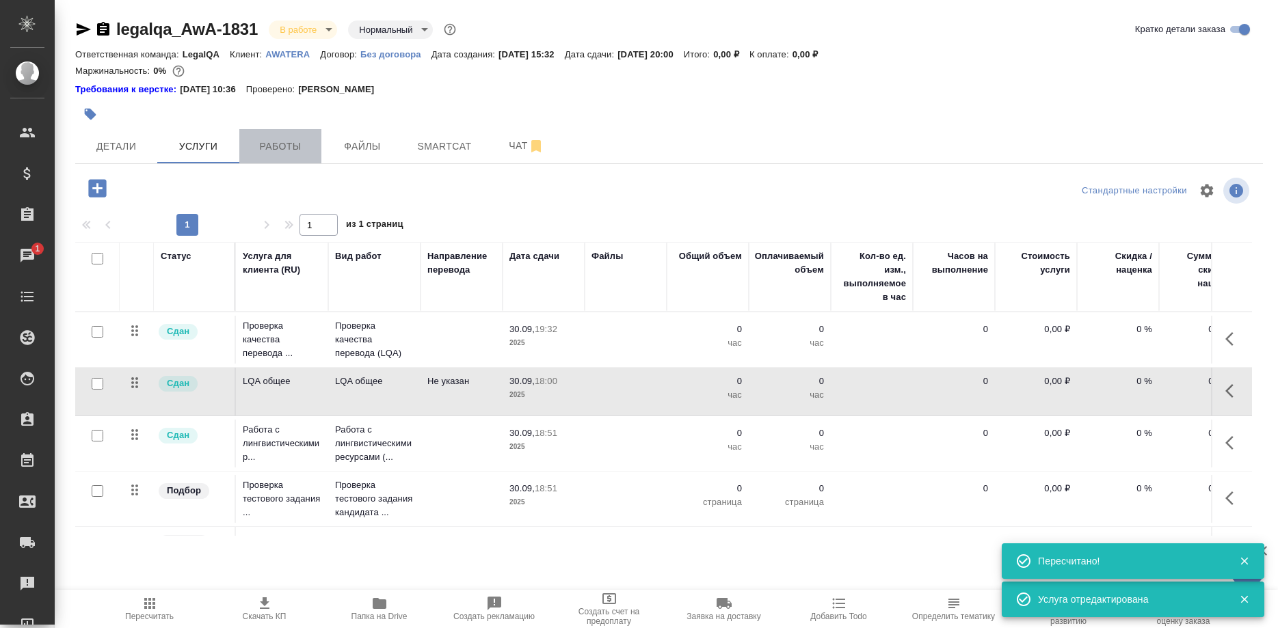
click at [284, 150] on span "Работы" at bounding box center [281, 146] width 66 height 17
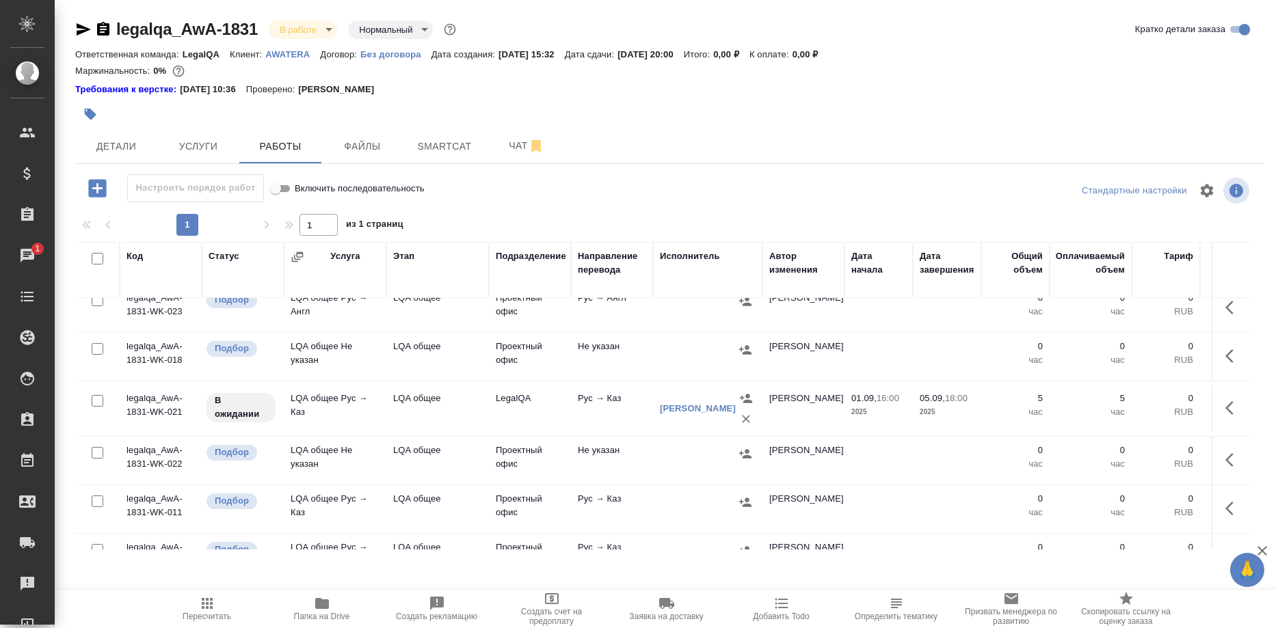
scroll to position [349, 0]
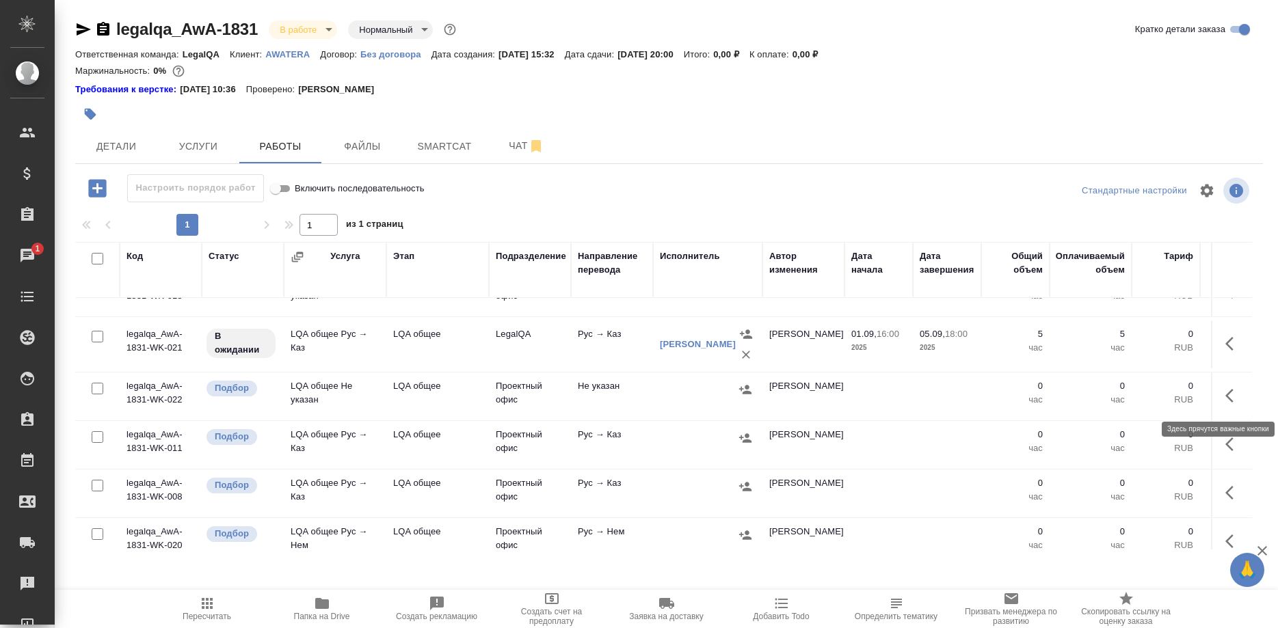
click at [1221, 395] on button "button" at bounding box center [1233, 395] width 33 height 33
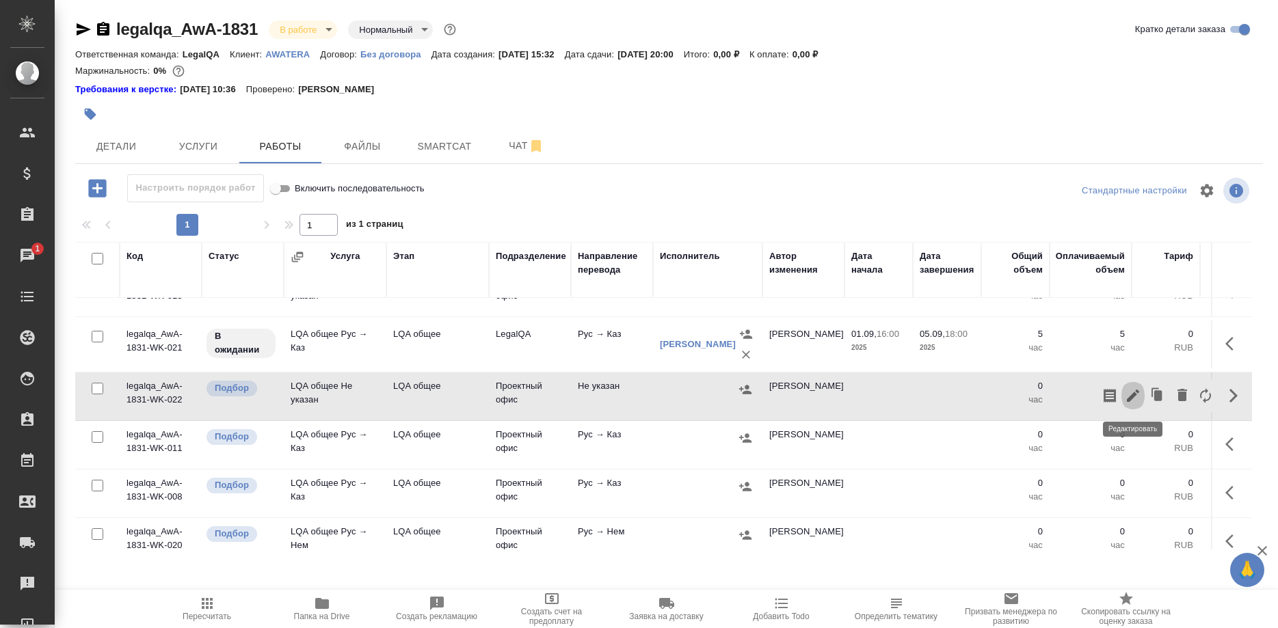
click at [1139, 399] on icon "button" at bounding box center [1133, 396] width 16 height 16
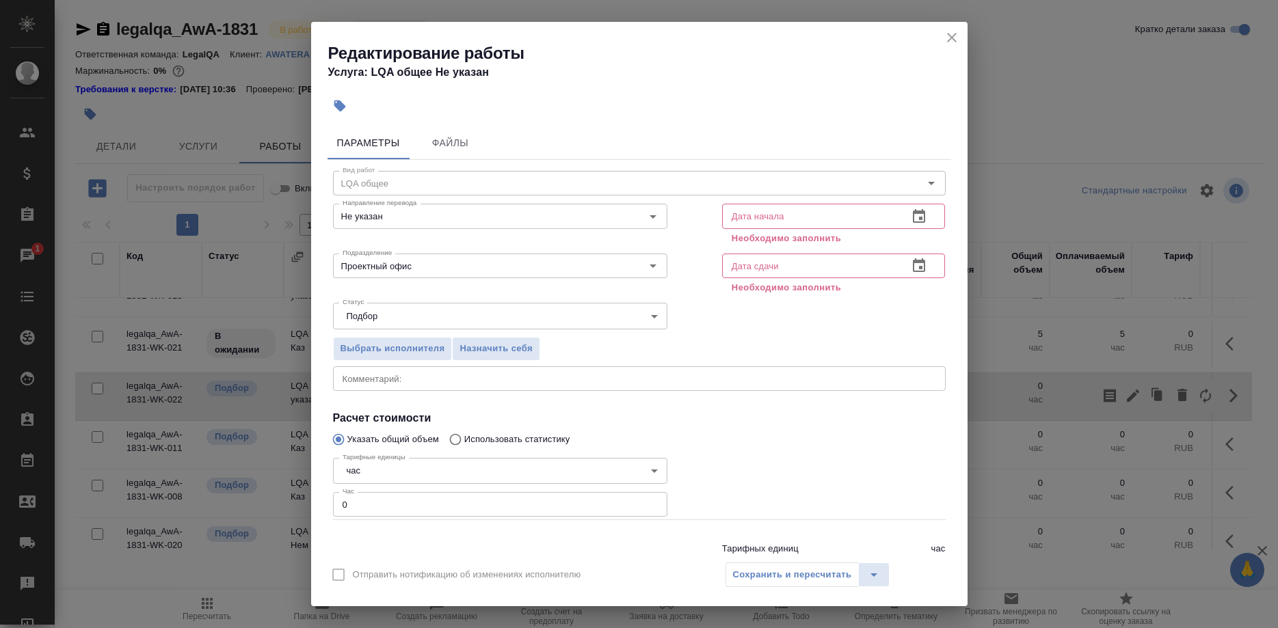
click at [922, 212] on icon "button" at bounding box center [919, 216] width 12 height 14
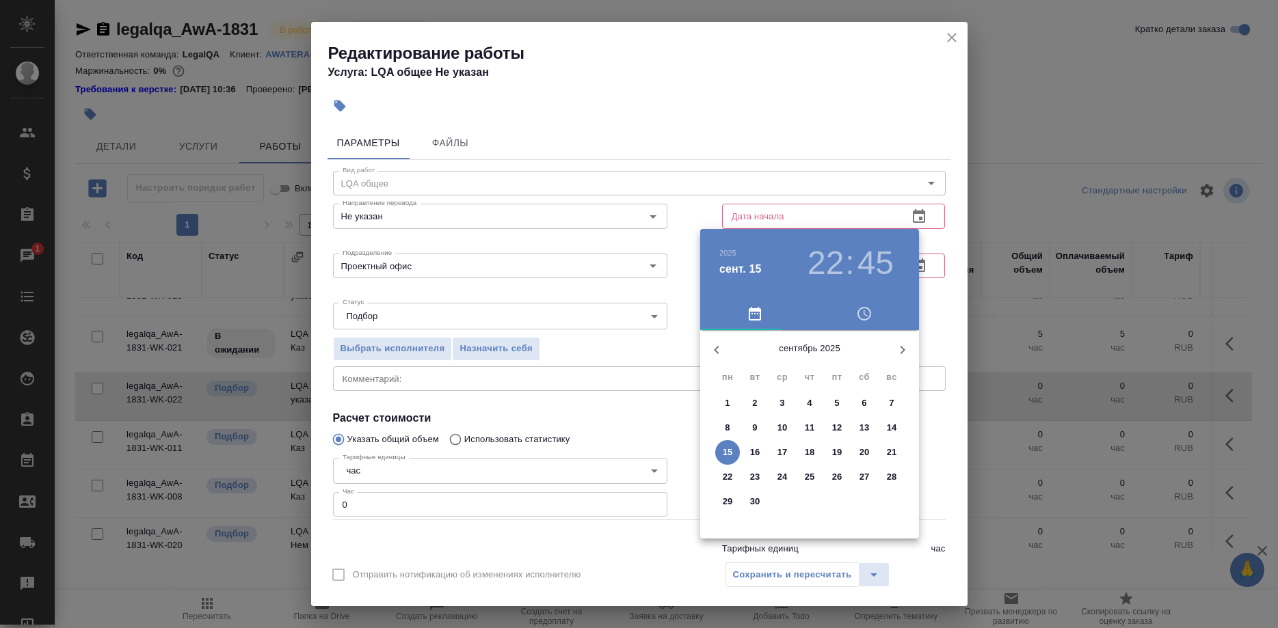
click at [725, 449] on p "15" at bounding box center [728, 453] width 10 height 14
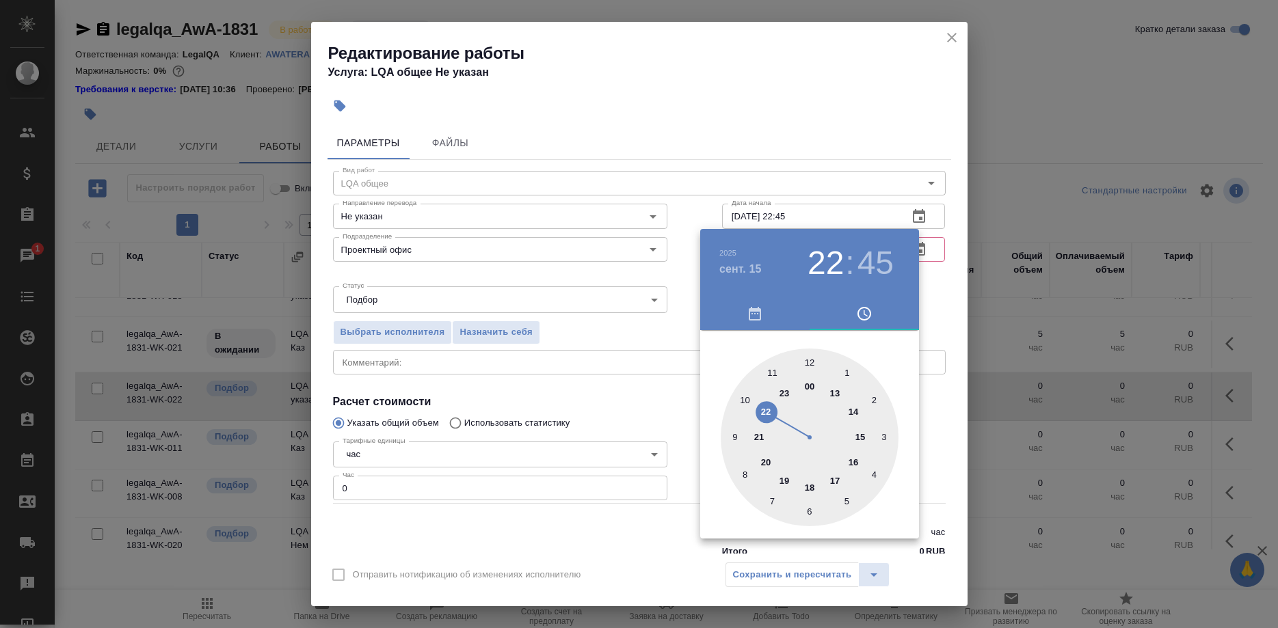
click at [780, 202] on div at bounding box center [639, 314] width 1278 height 628
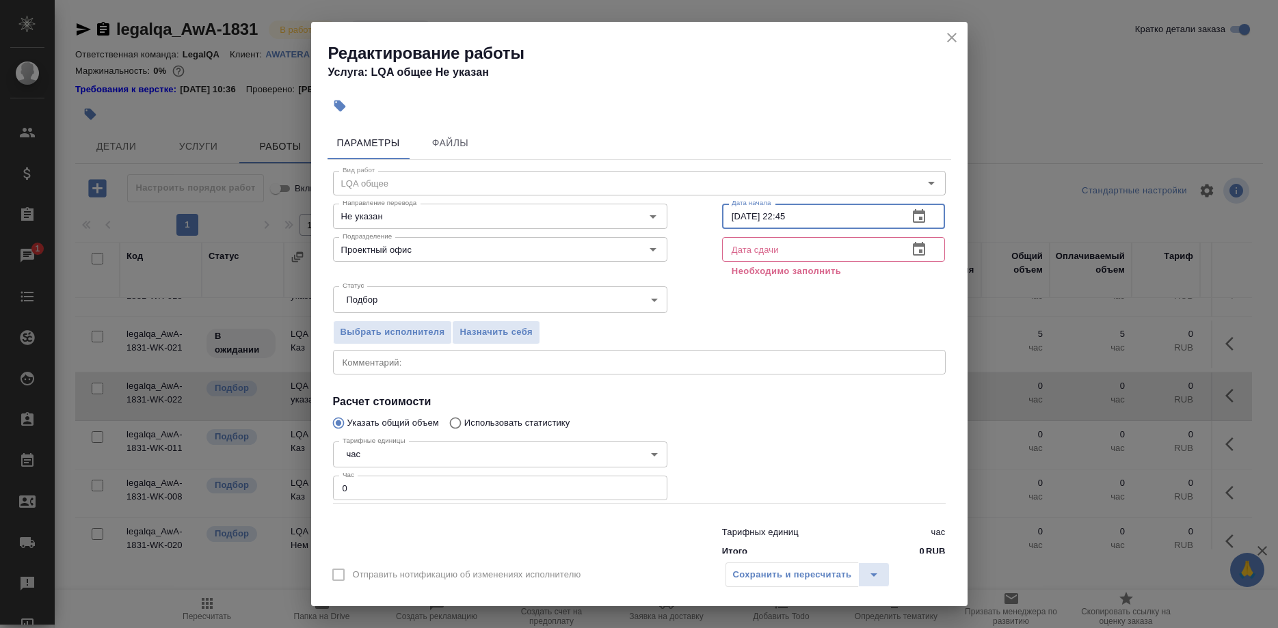
drag, startPoint x: 773, startPoint y: 215, endPoint x: 825, endPoint y: 215, distance: 52.0
click at [825, 215] on input "[DATE] 22:45" at bounding box center [810, 216] width 176 height 25
drag, startPoint x: 814, startPoint y: 211, endPoint x: 723, endPoint y: 219, distance: 91.3
click at [723, 219] on input "[DATE] 09:00" at bounding box center [810, 216] width 176 height 25
type input "[DATE] 09:00"
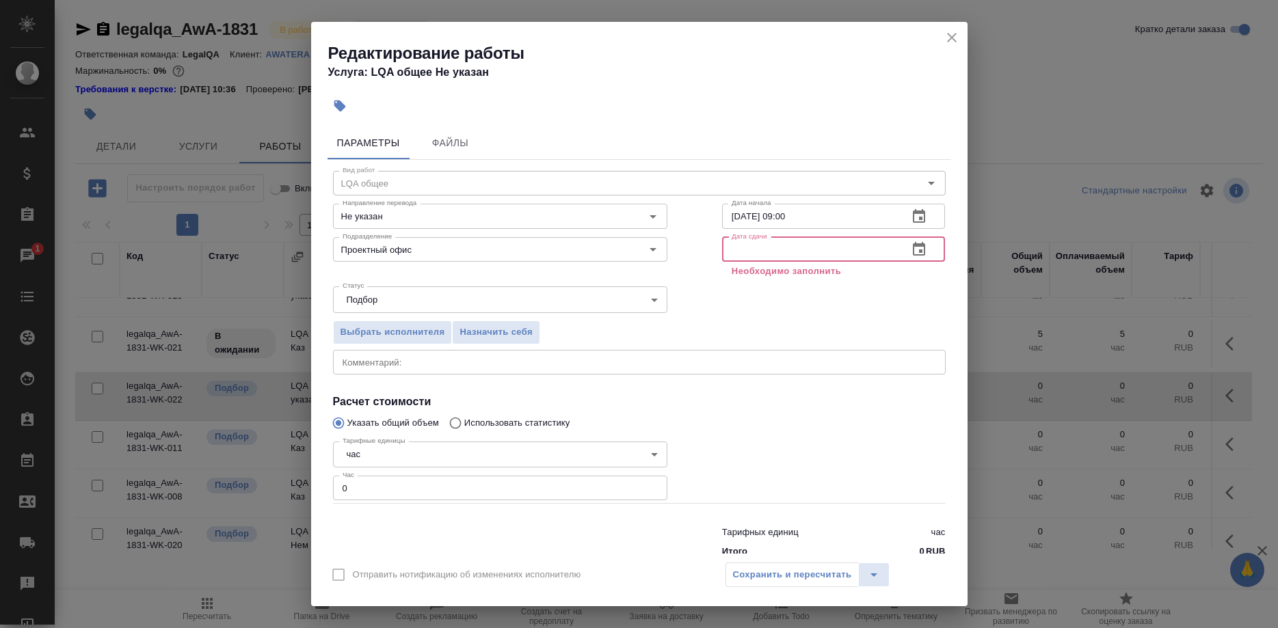
click at [761, 253] on input "text" at bounding box center [810, 249] width 176 height 25
paste input "[DATE] 09:00"
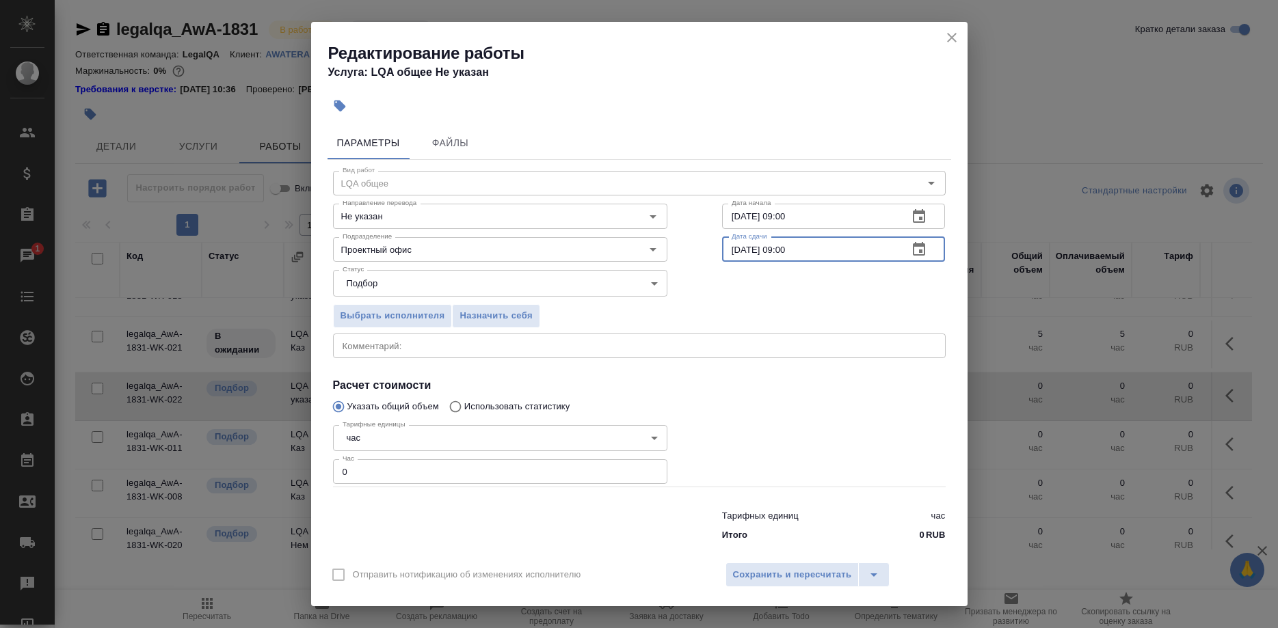
click at [911, 256] on icon "button" at bounding box center [919, 249] width 16 height 16
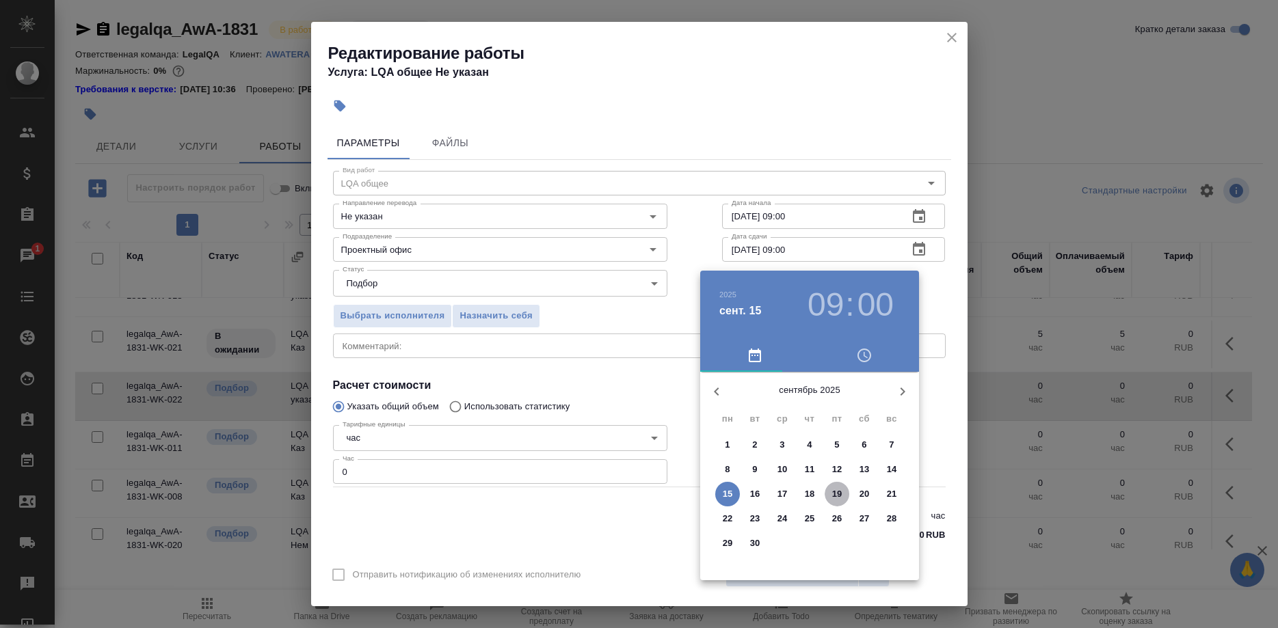
click at [830, 492] on span "19" at bounding box center [837, 495] width 25 height 14
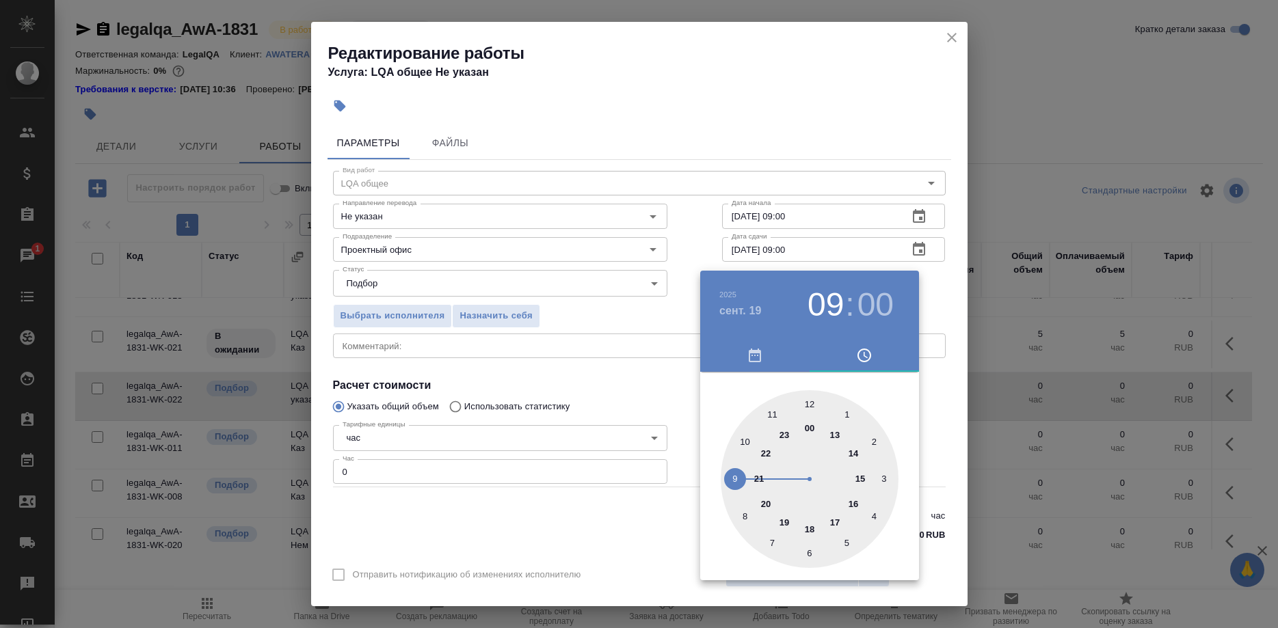
click at [807, 181] on div at bounding box center [639, 314] width 1278 height 628
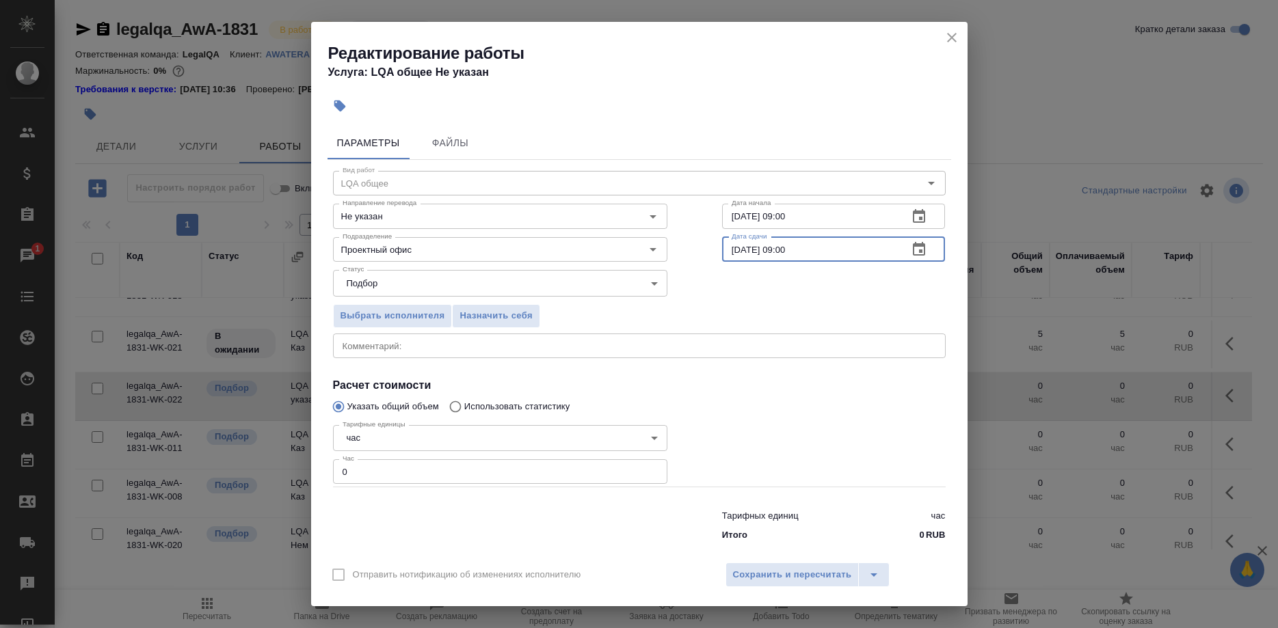
click at [772, 258] on input "[DATE] 09:00" at bounding box center [810, 249] width 176 height 25
type input "[DATE] 18:00"
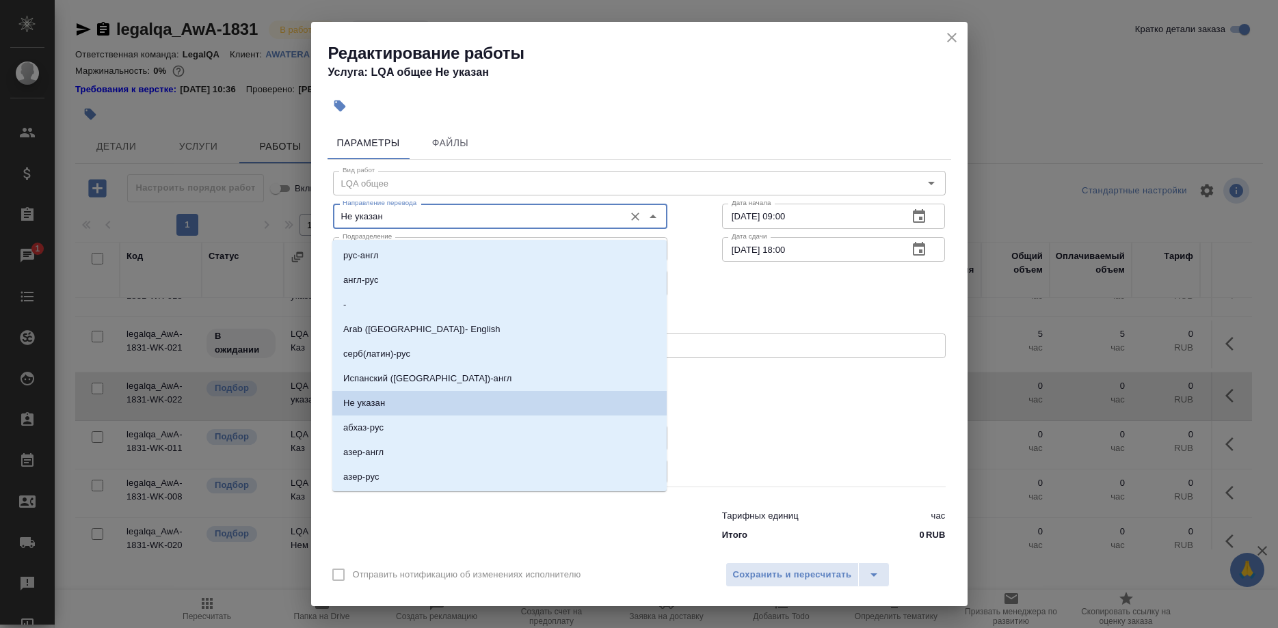
click at [460, 224] on input "Не указан" at bounding box center [477, 216] width 280 height 16
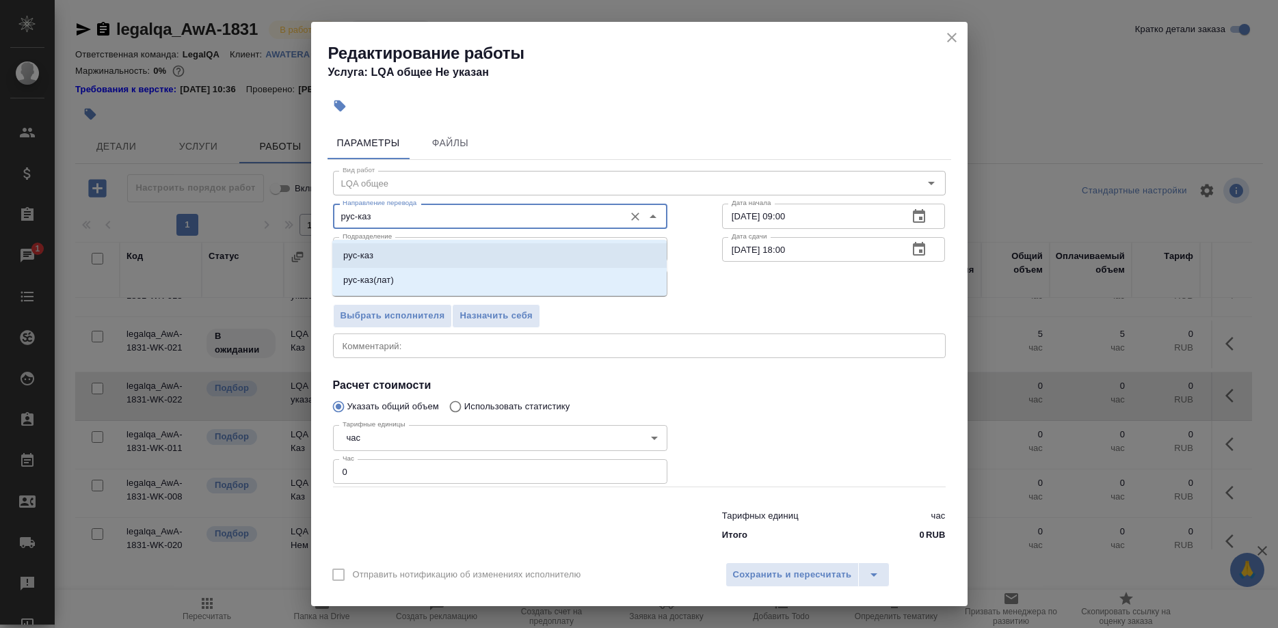
click at [441, 257] on li "рус-каз" at bounding box center [499, 255] width 334 height 25
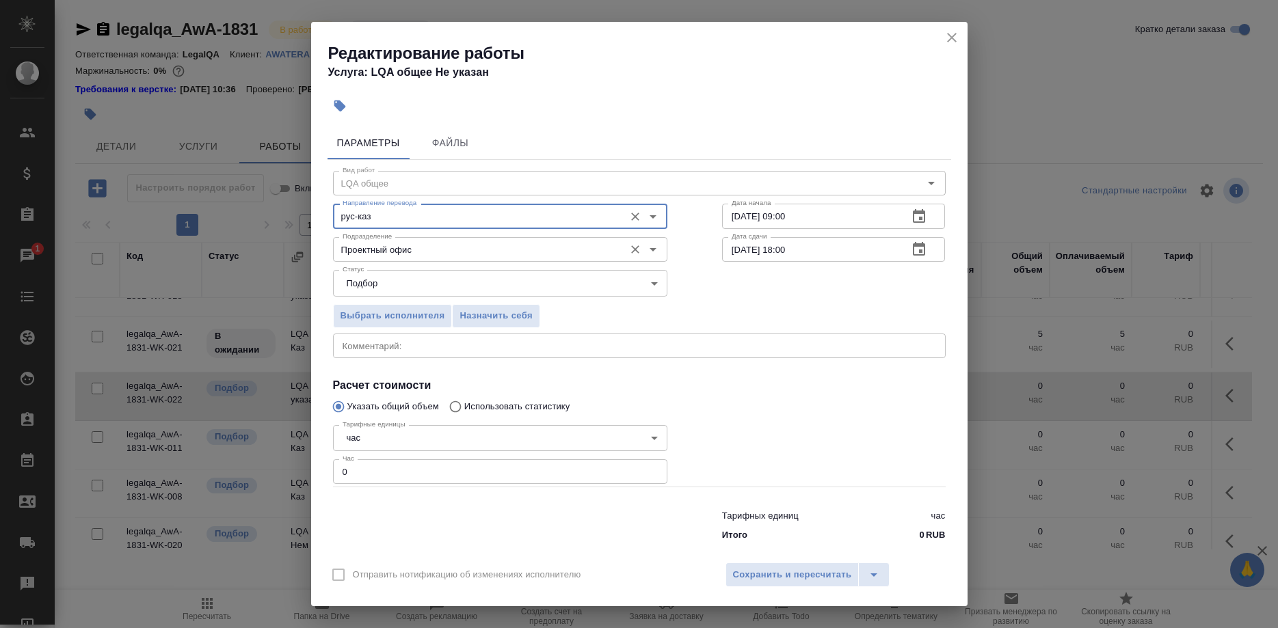
type input "рус-каз"
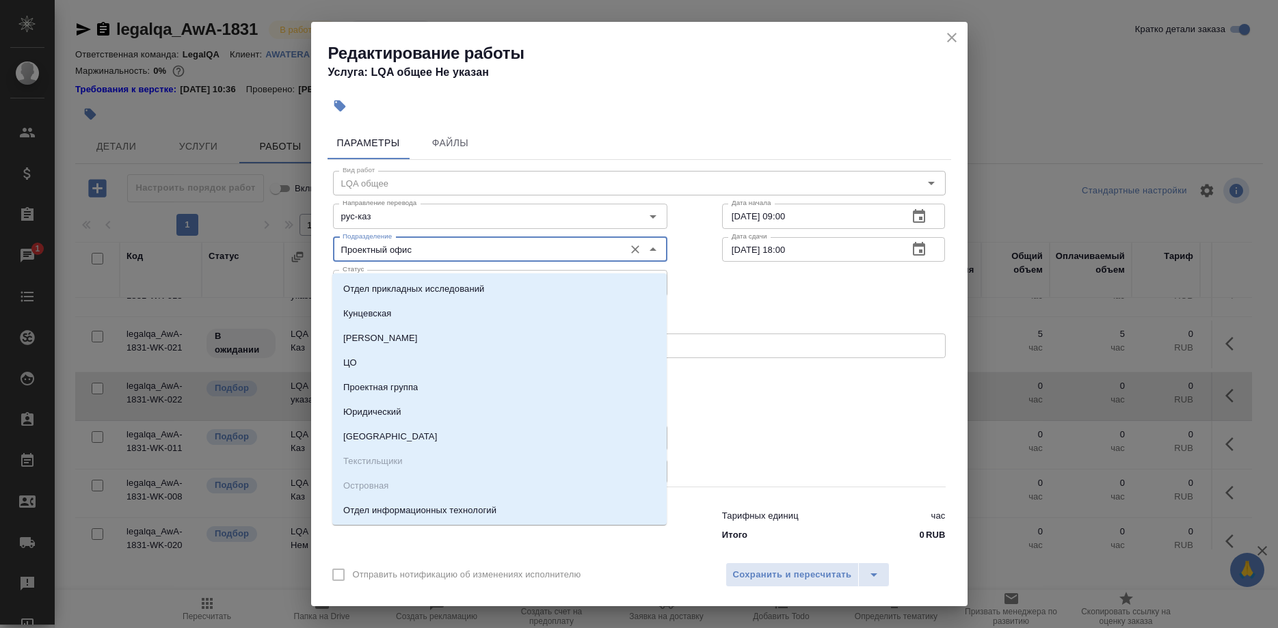
click at [438, 252] on input "Проектный офис" at bounding box center [477, 249] width 280 height 16
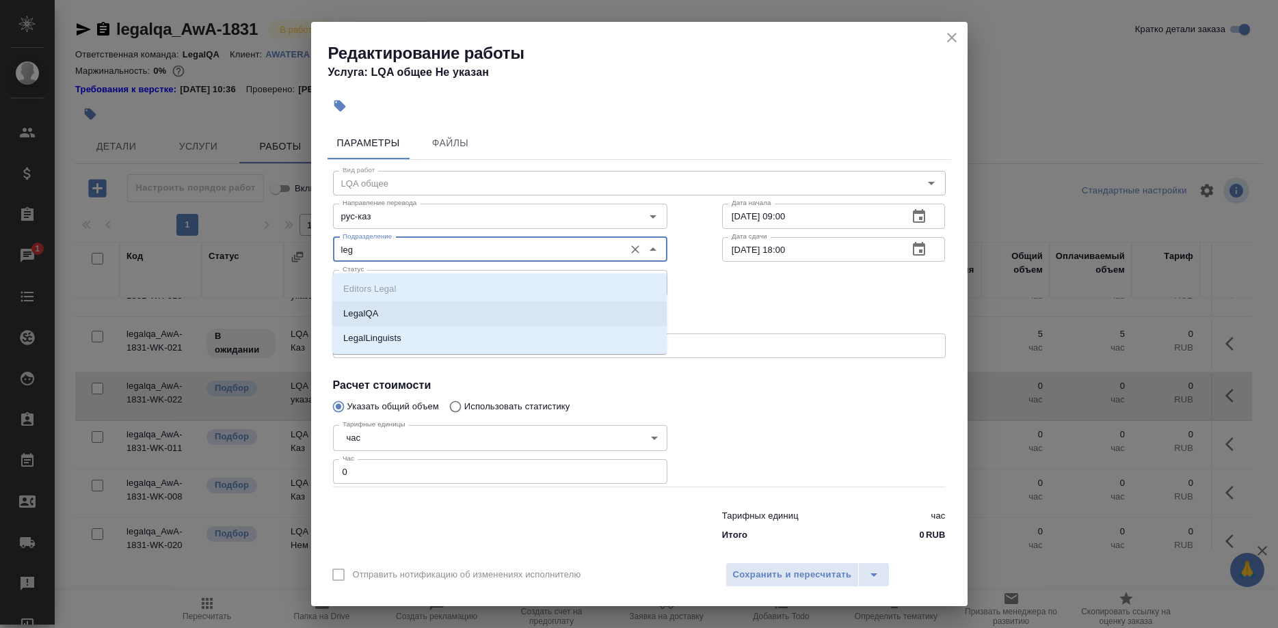
click at [371, 315] on p "LegalQA" at bounding box center [360, 314] width 35 height 14
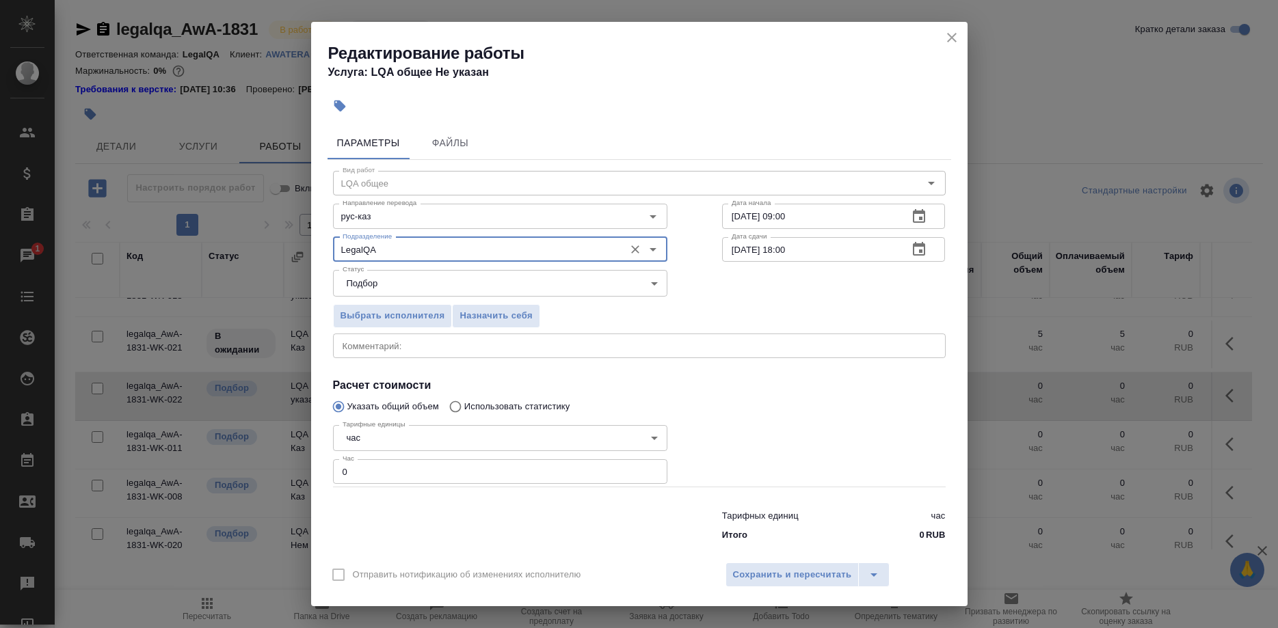
type input "LegalQA"
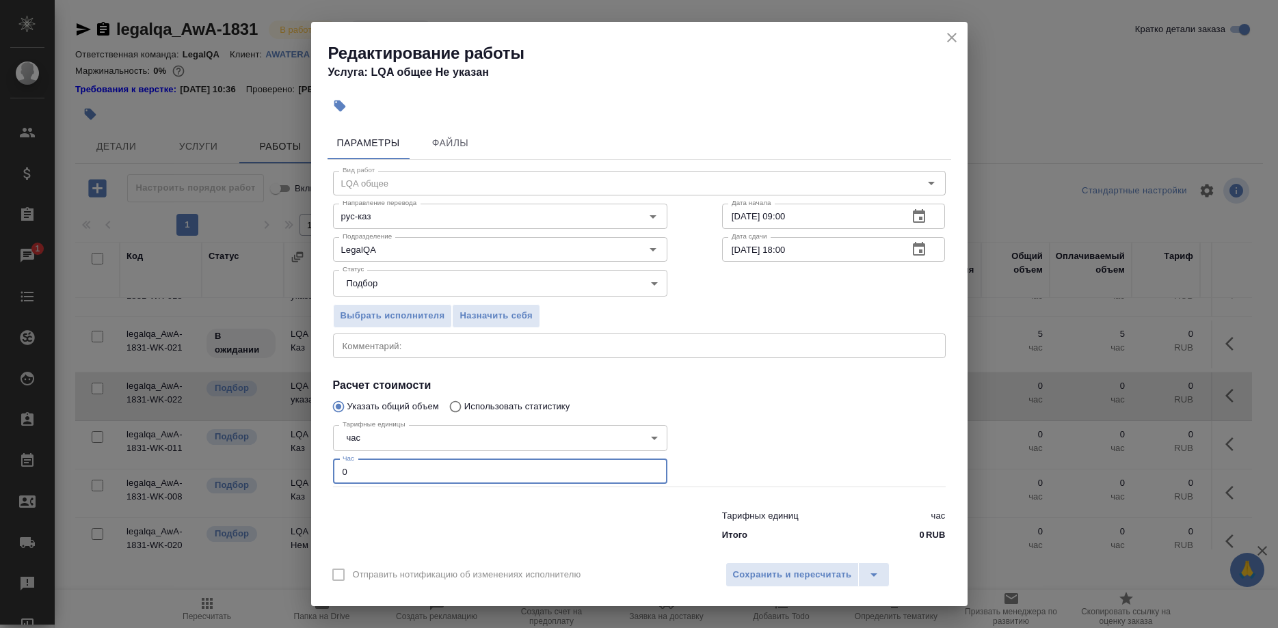
drag, startPoint x: 372, startPoint y: 456, endPoint x: 306, endPoint y: 456, distance: 65.6
click at [333, 459] on input "0" at bounding box center [500, 471] width 334 height 25
type input "1"
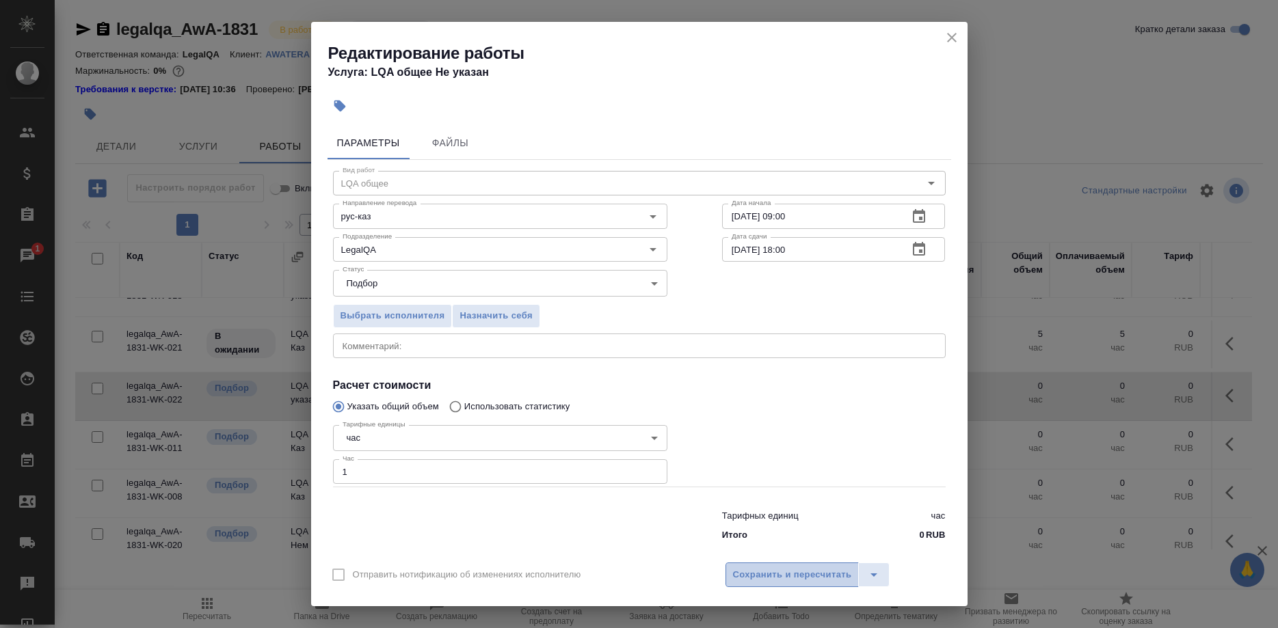
click at [765, 568] on span "Сохранить и пересчитать" at bounding box center [792, 576] width 119 height 16
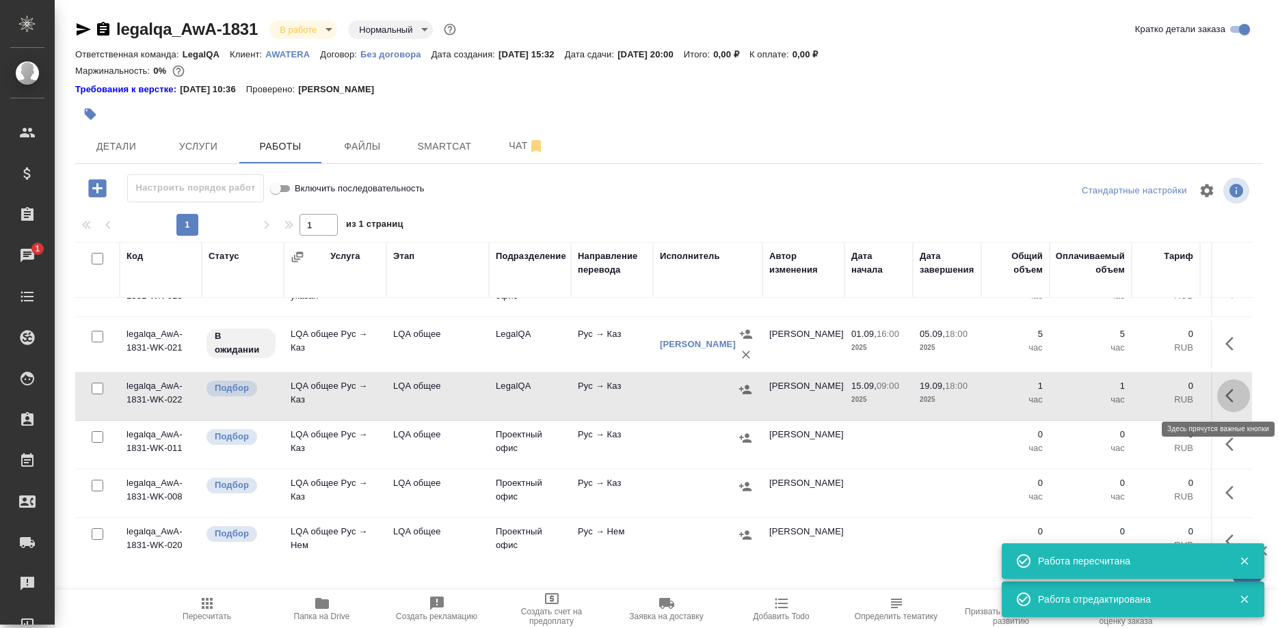
click at [1226, 394] on icon "button" at bounding box center [1233, 396] width 16 height 16
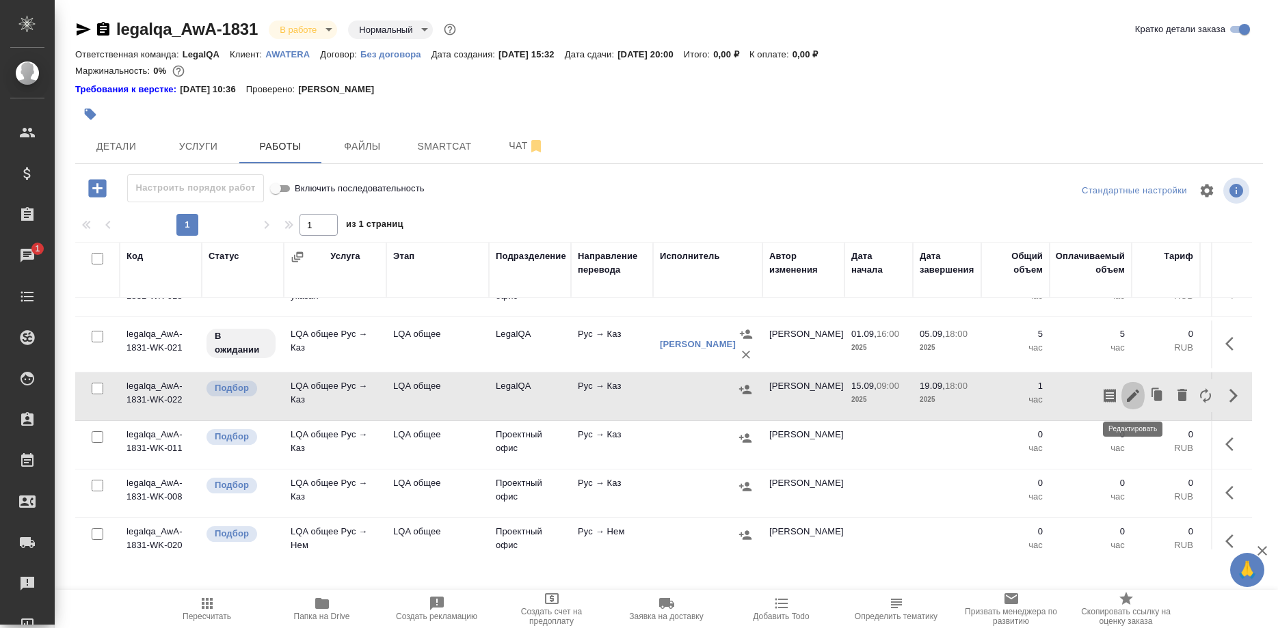
click at [1132, 394] on icon "button" at bounding box center [1133, 396] width 16 height 16
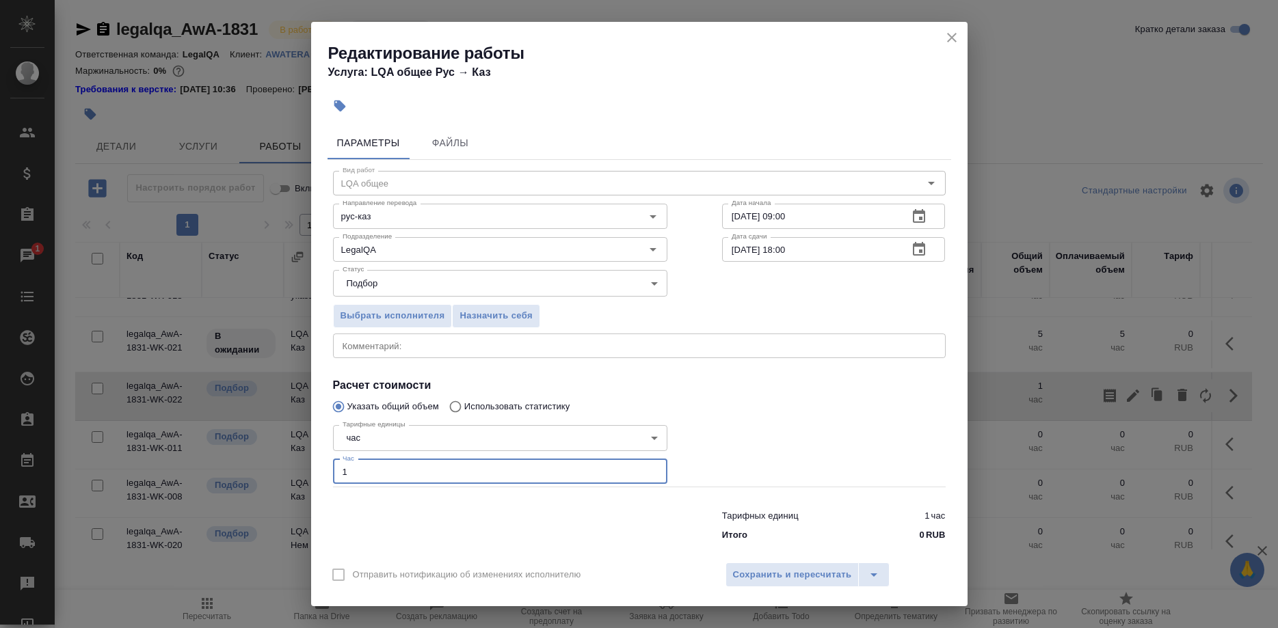
drag, startPoint x: 394, startPoint y: 462, endPoint x: 330, endPoint y: 462, distance: 64.3
click at [333, 462] on input "1" at bounding box center [500, 471] width 334 height 25
type input "2"
click at [362, 347] on div "x Комментарий:" at bounding box center [639, 346] width 613 height 25
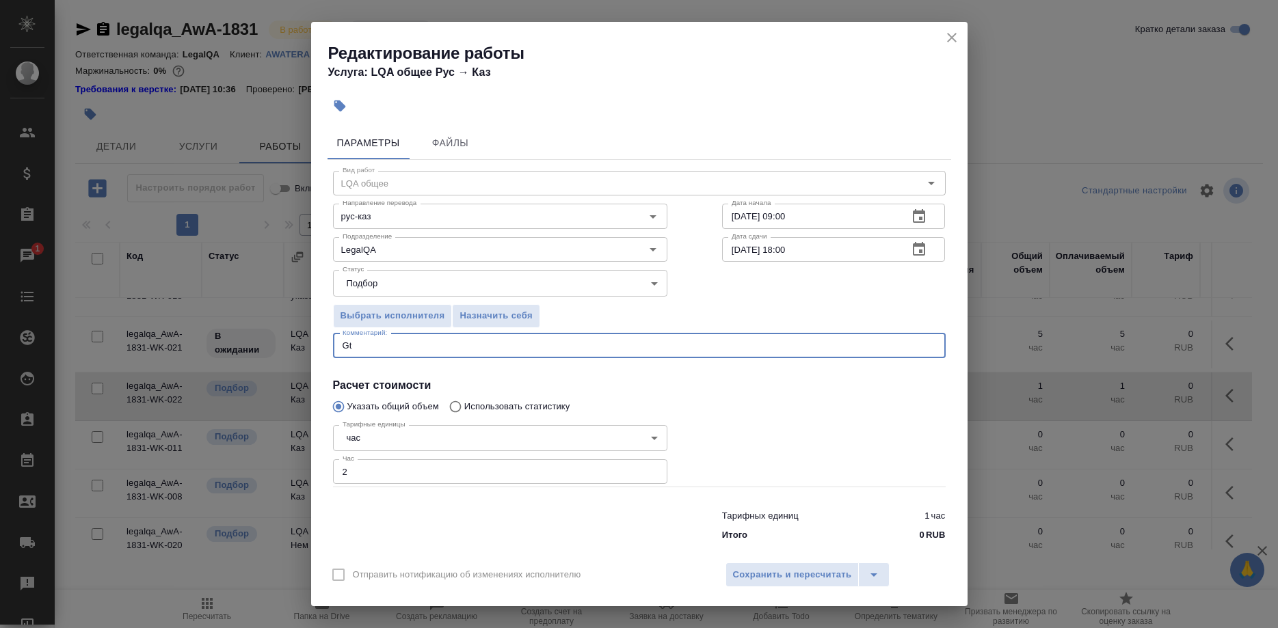
type textarea "G"
click at [1095, 331] on div "Редактирование работы Услуга: LQA общее Рус → Каз Параметры Файлы Вид работ LQA…" at bounding box center [639, 314] width 1278 height 628
click at [643, 348] on div "Переписка, созвоны с ПМ. Внесение правок в x Комментарий:" at bounding box center [639, 346] width 613 height 25
paste textarea "бновленную версию оригинала по данному проекту. KZH_HK-446"
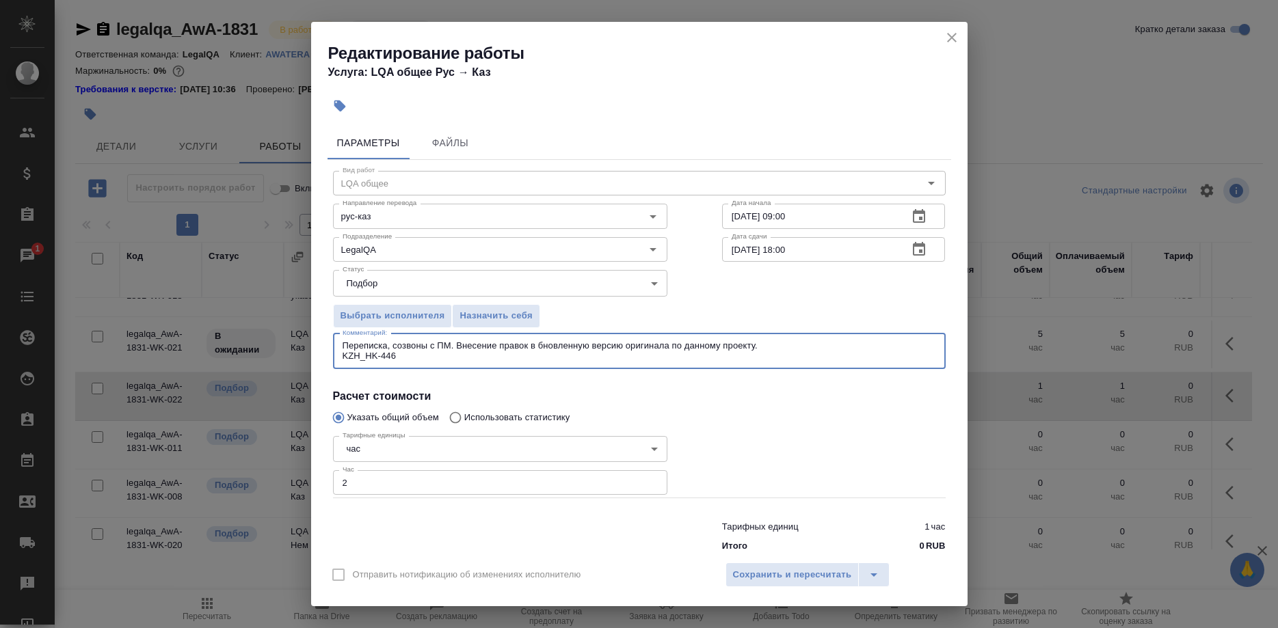
drag, startPoint x: 533, startPoint y: 346, endPoint x: 773, endPoint y: 349, distance: 240.0
click at [773, 349] on textarea "Переписка, созвоны с ПМ. Внесение правок в бновленную версию оригинала по данно…" at bounding box center [640, 351] width 594 height 21
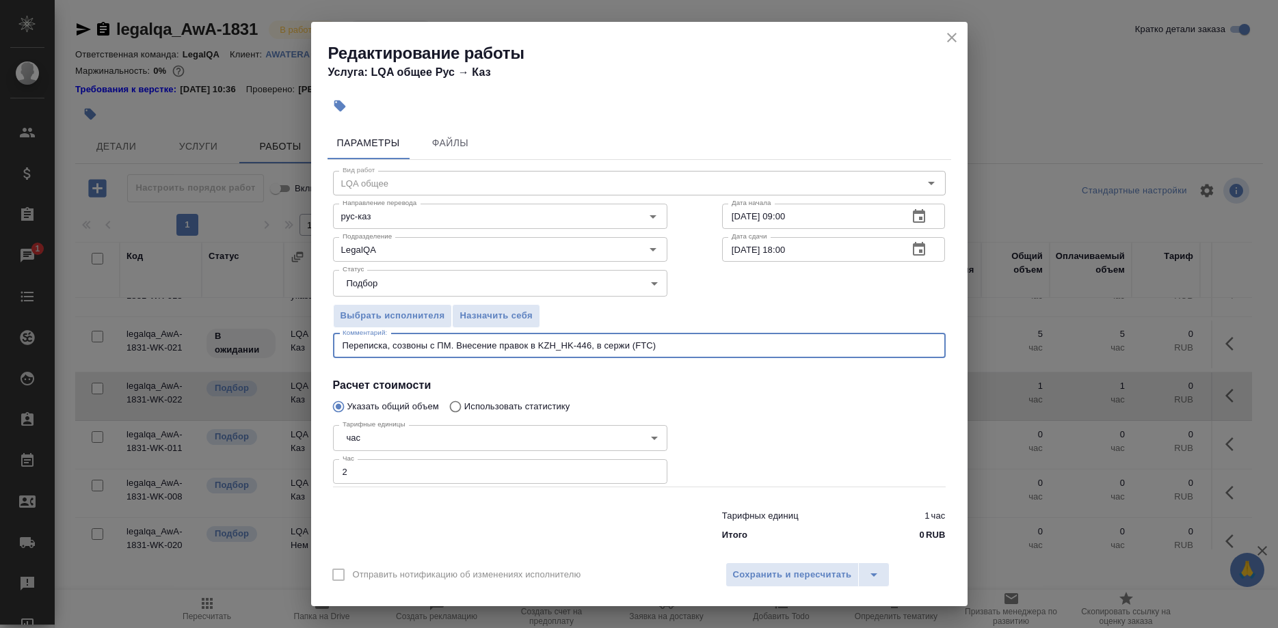
click at [570, 295] on body "🙏 .cls-1 fill:#fff; AWATERA [PERSON_NAME] Спецификации Заказы 1 Чаты Todo Проек…" at bounding box center [639, 314] width 1278 height 628
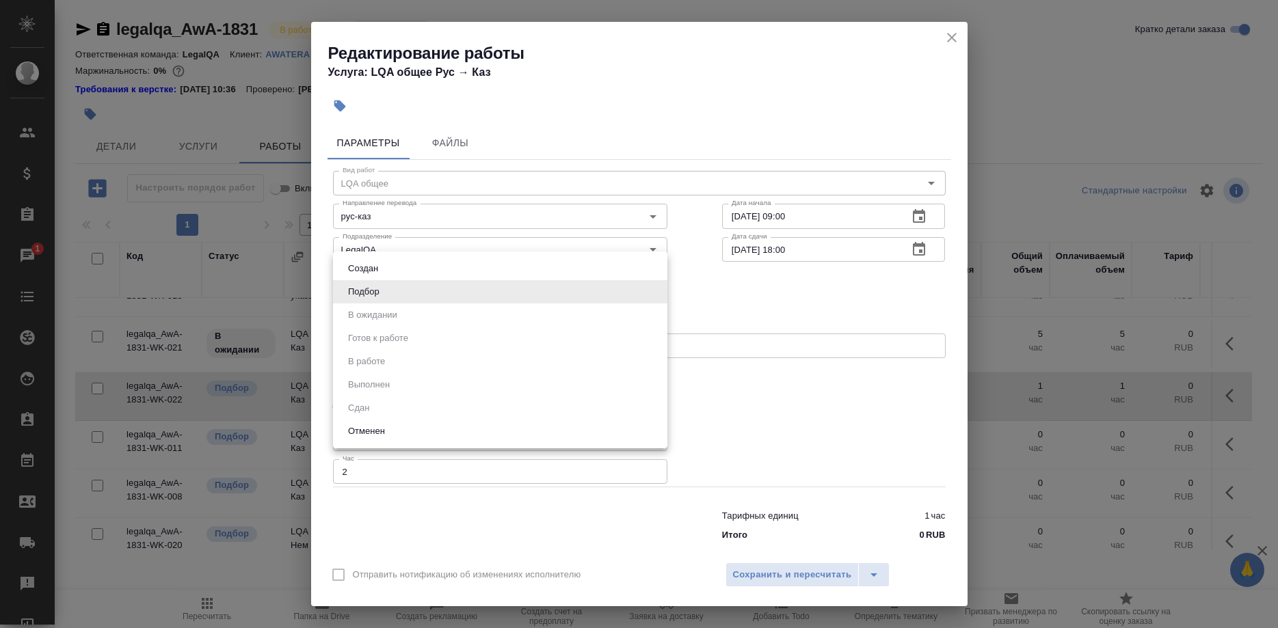
click at [756, 310] on div at bounding box center [639, 314] width 1278 height 628
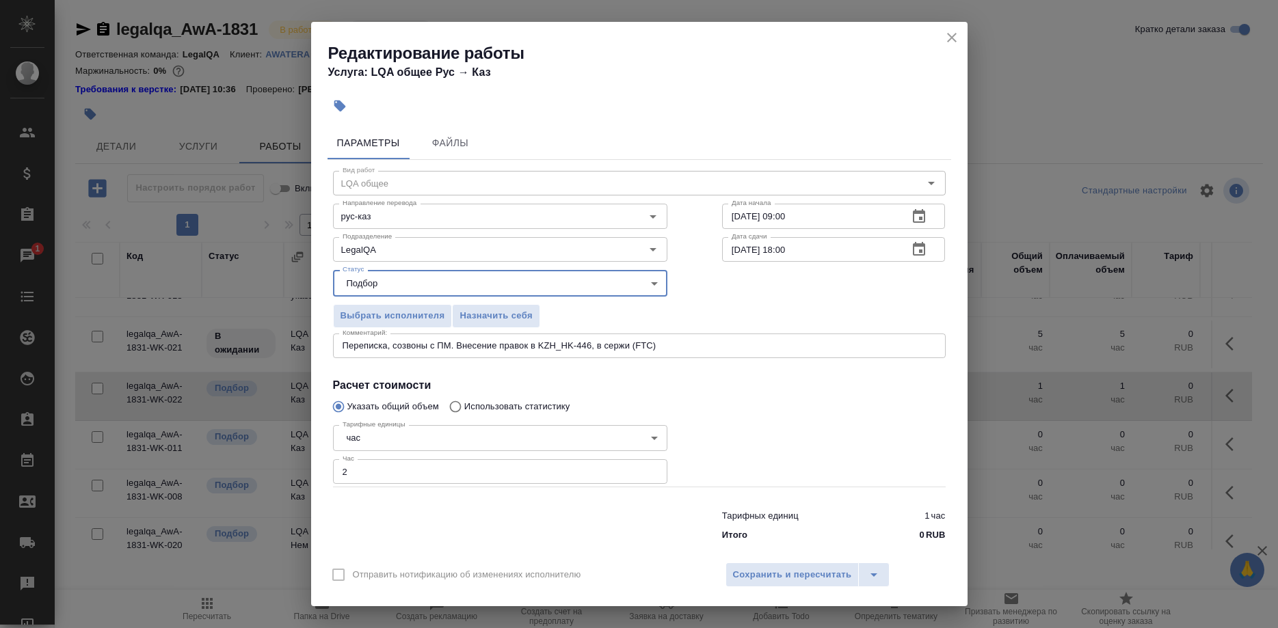
click at [444, 351] on textarea "Переписка, созвоны с ПМ. Внесение правок в KZH_HK-446, в сержи (FTC)" at bounding box center [640, 346] width 594 height 10
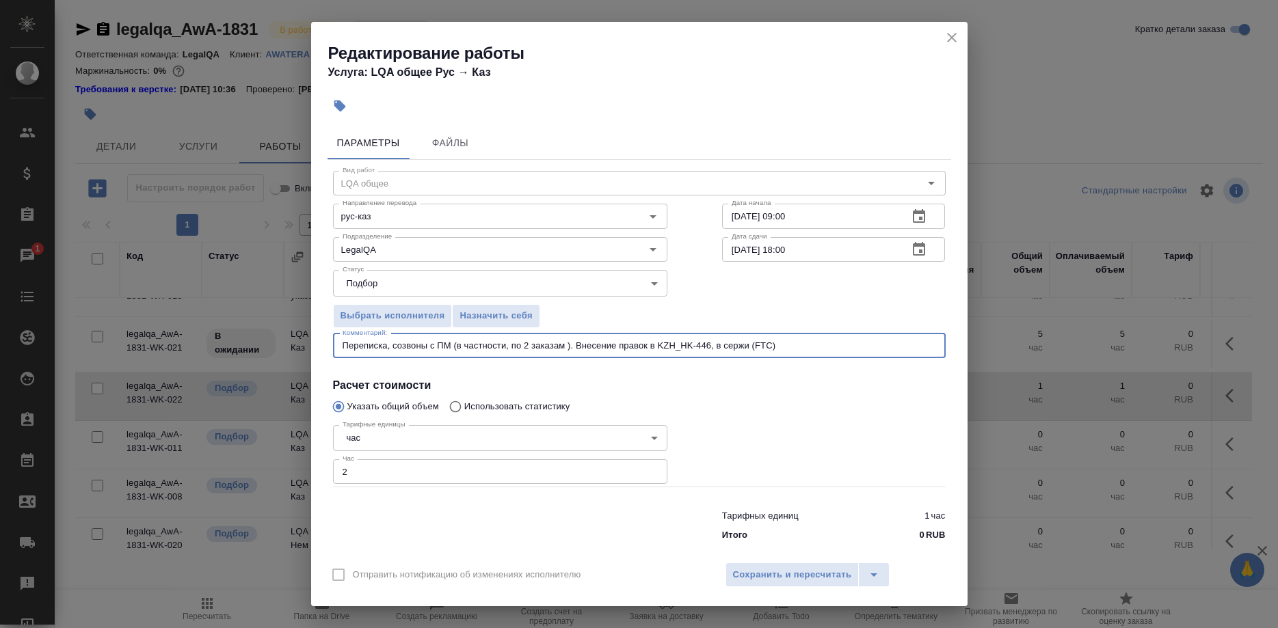
click at [522, 351] on textarea "Переписка, созвоны с ПМ (в частности, по 2 заказам ). Внесение правок в KZH_HK-…" at bounding box center [640, 346] width 594 height 10
paste textarea "**[KZH_KPMG_KZ-11]([URL][DOMAIN_NAME]"
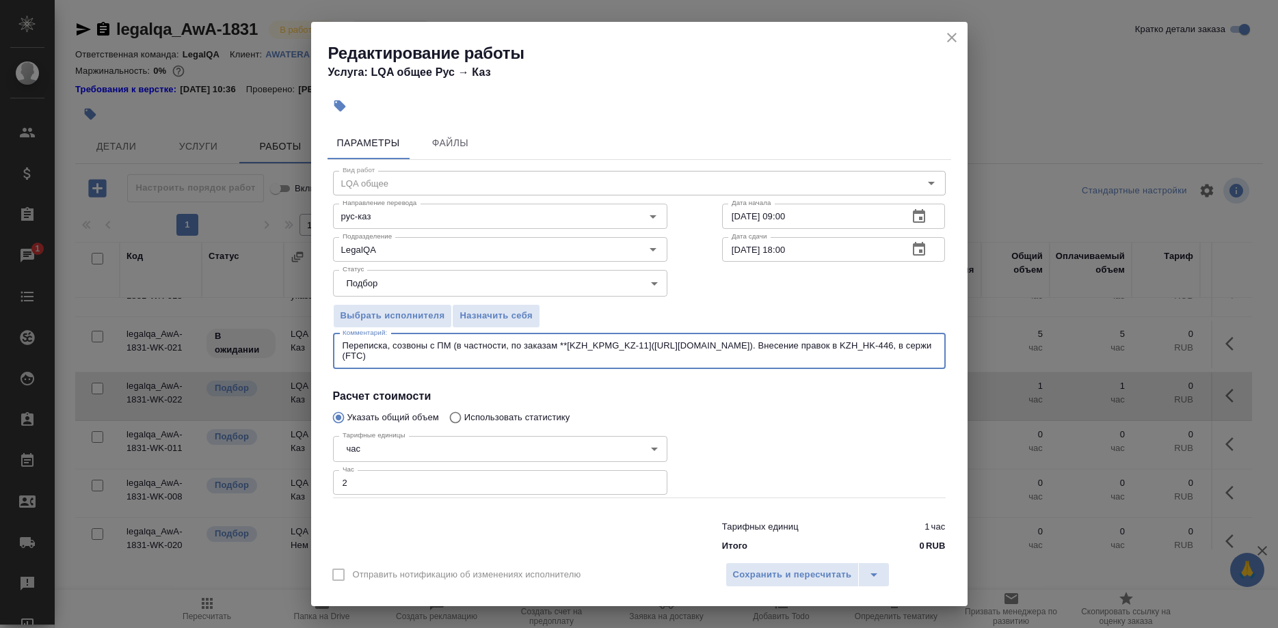
click at [552, 347] on textarea "Переписка, созвоны с ПМ (в частности, по заказам **[KZH_KPMG_KZ-11]([URL][DOMAI…" at bounding box center [640, 351] width 594 height 21
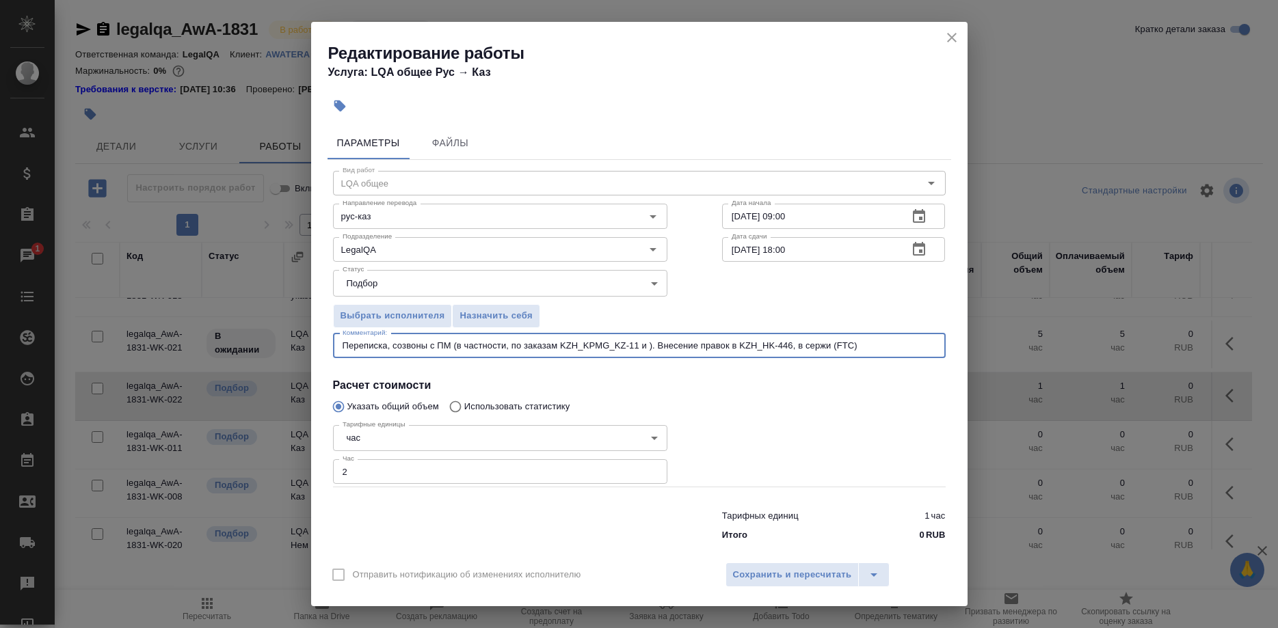
paste textarea "KZH_KPMG_KZ-12"
type textarea "Переписка, созвоны с ПМ (в частности, по заказам KZH_KPMG_KZ-11 и KZH_KPMG_KZ-1…"
click at [783, 568] on span "Сохранить и пересчитать" at bounding box center [792, 576] width 119 height 16
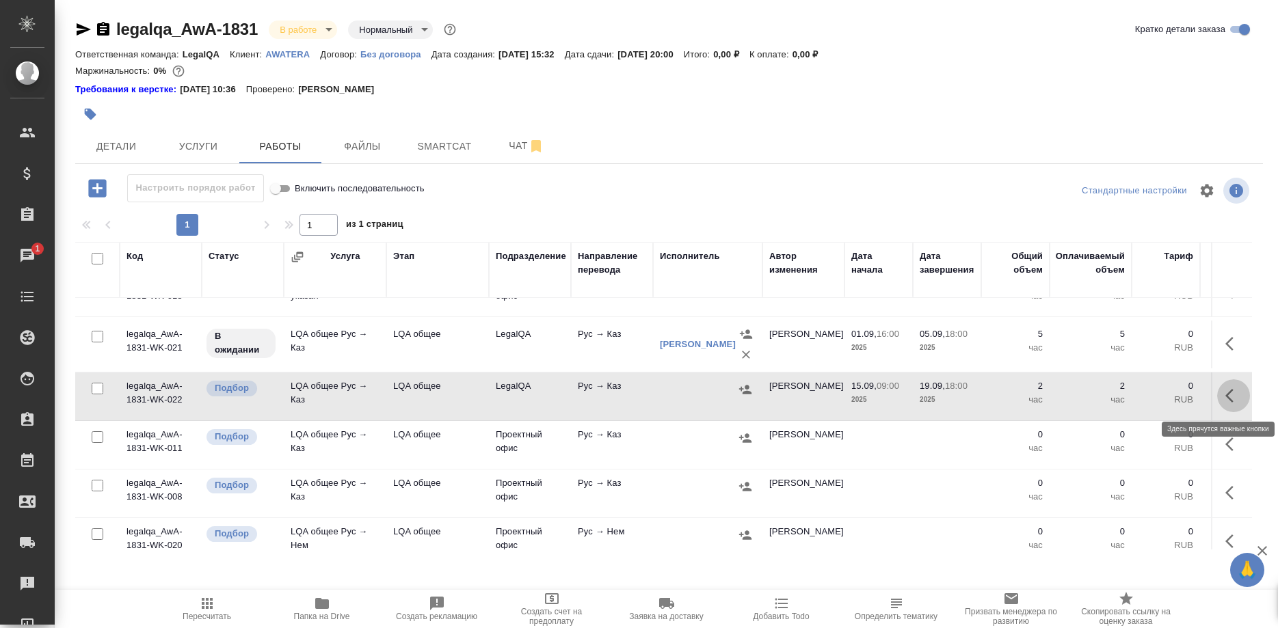
click at [1224, 395] on button "button" at bounding box center [1233, 395] width 33 height 33
click at [1130, 393] on icon "button" at bounding box center [1133, 396] width 16 height 16
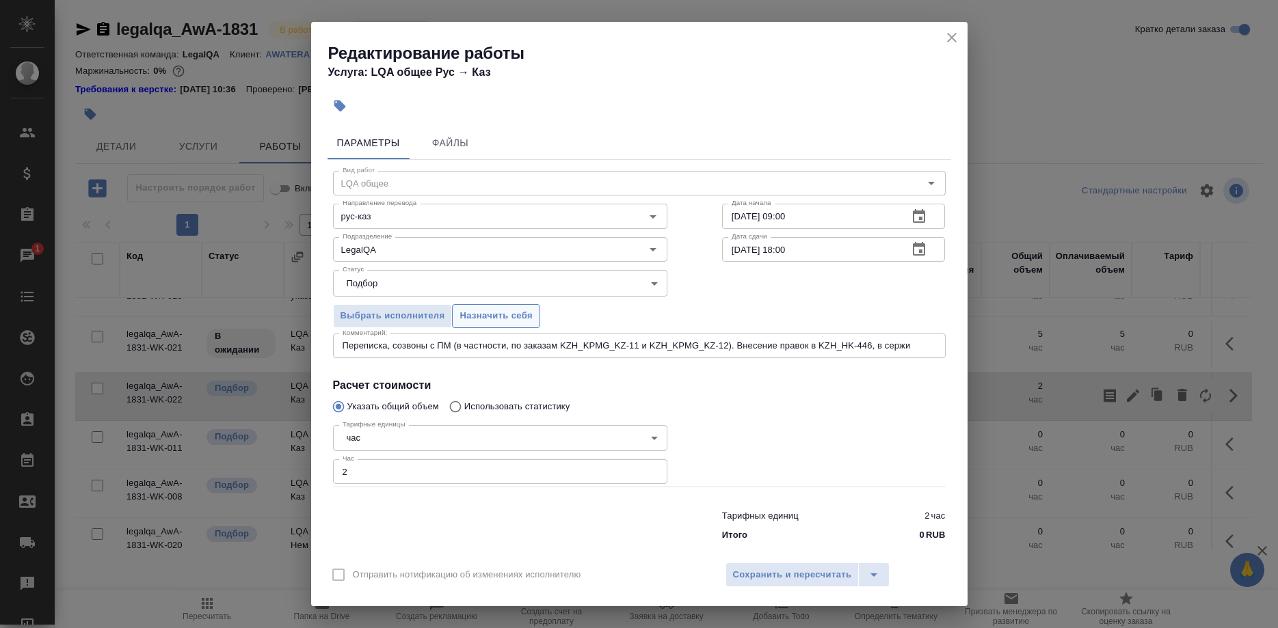
click at [503, 323] on span "Назначить себя" at bounding box center [495, 316] width 72 height 16
click at [744, 569] on span "Сохранить и пересчитать" at bounding box center [792, 576] width 119 height 16
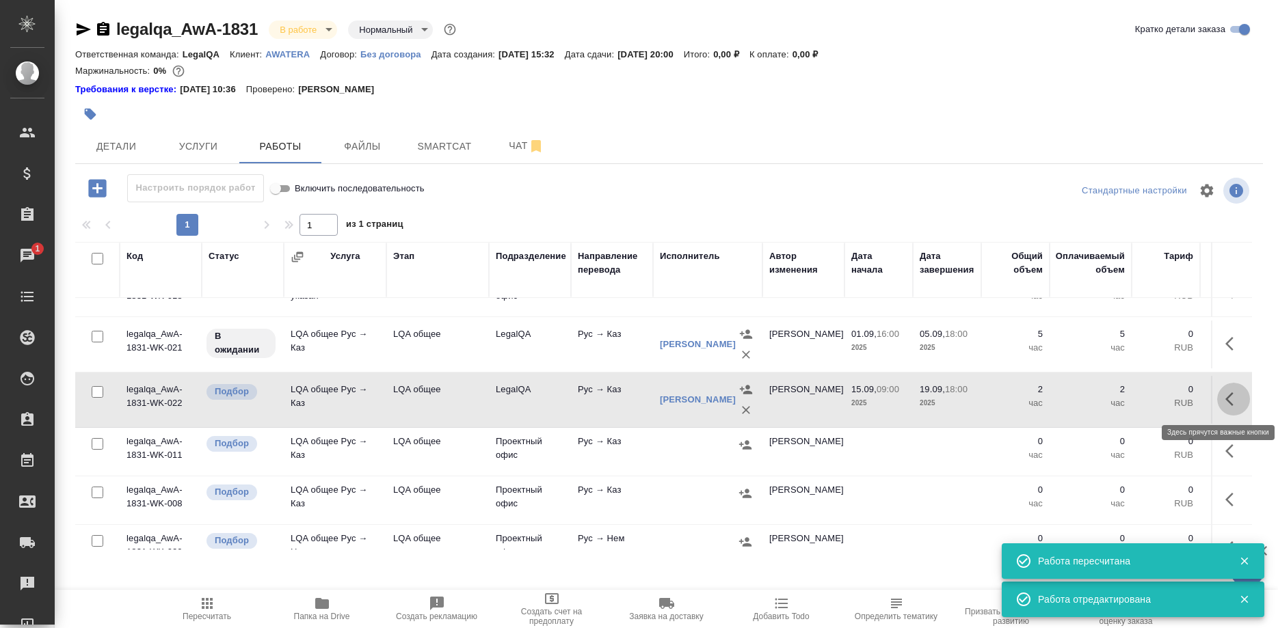
click at [1224, 397] on button "button" at bounding box center [1233, 399] width 33 height 33
click at [1126, 396] on icon "button" at bounding box center [1133, 399] width 16 height 16
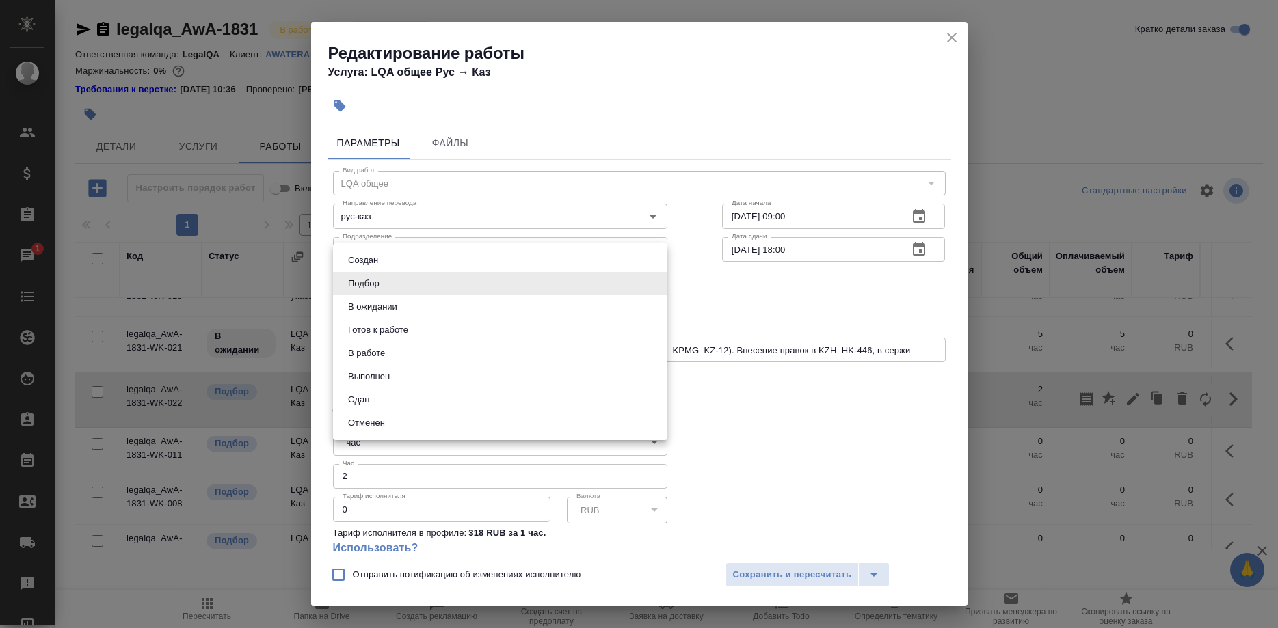
click at [518, 282] on body "🙏 .cls-1 fill:#fff; AWATERA [PERSON_NAME] Спецификации Заказы 1 Чаты Todo Проек…" at bounding box center [639, 314] width 1278 height 628
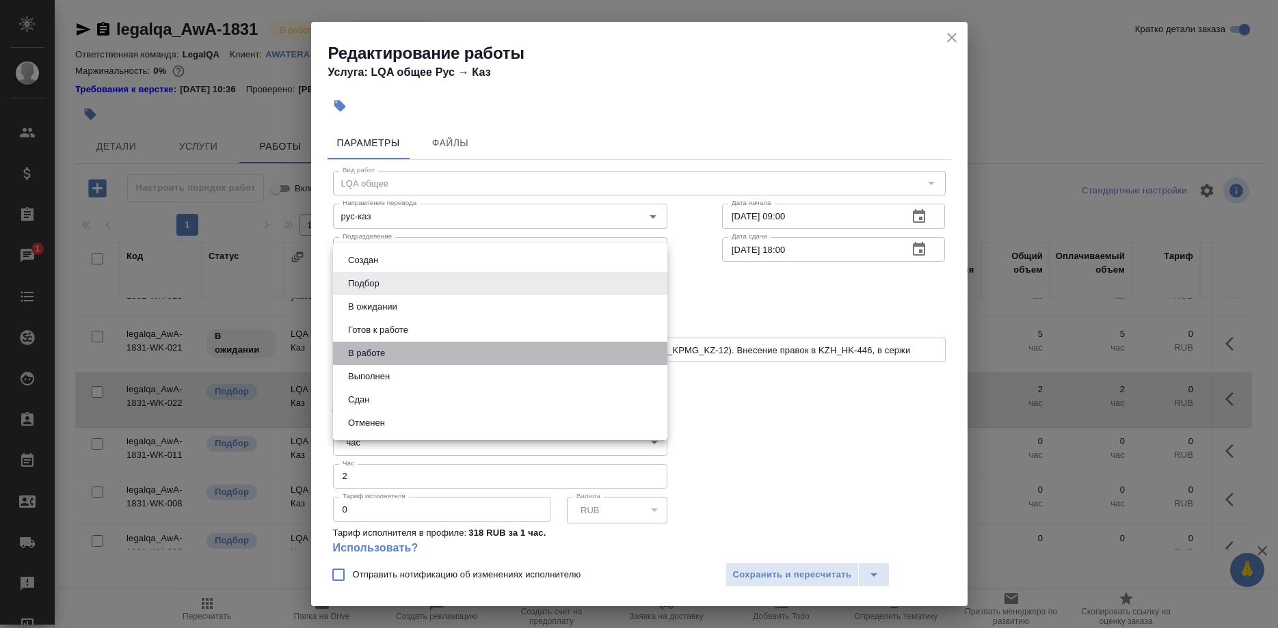
click at [387, 345] on li "В работе" at bounding box center [500, 353] width 334 height 23
type input "inProgress"
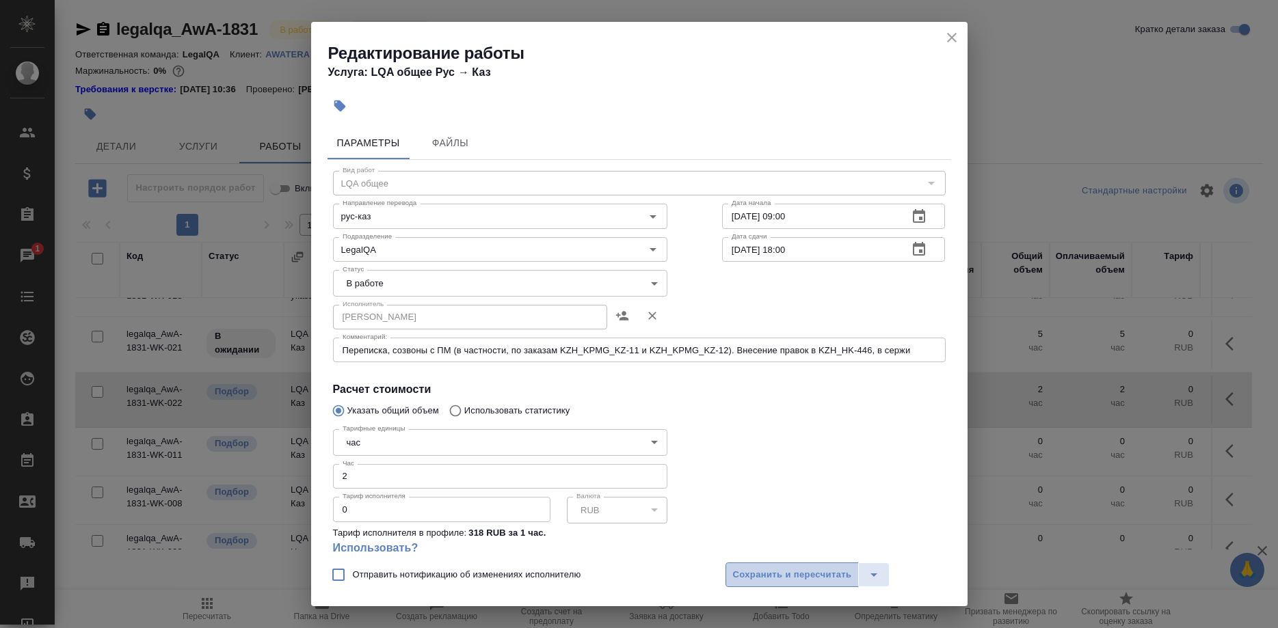
click at [738, 571] on span "Сохранить и пересчитать" at bounding box center [792, 576] width 119 height 16
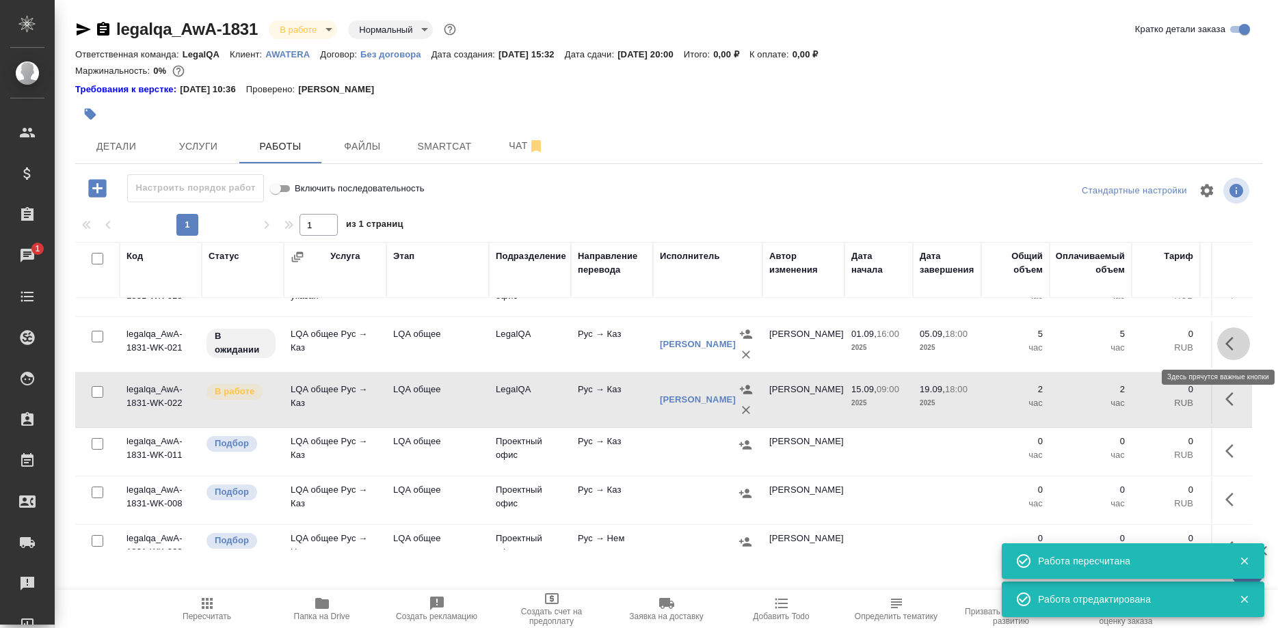
click at [1221, 345] on button "button" at bounding box center [1233, 344] width 33 height 33
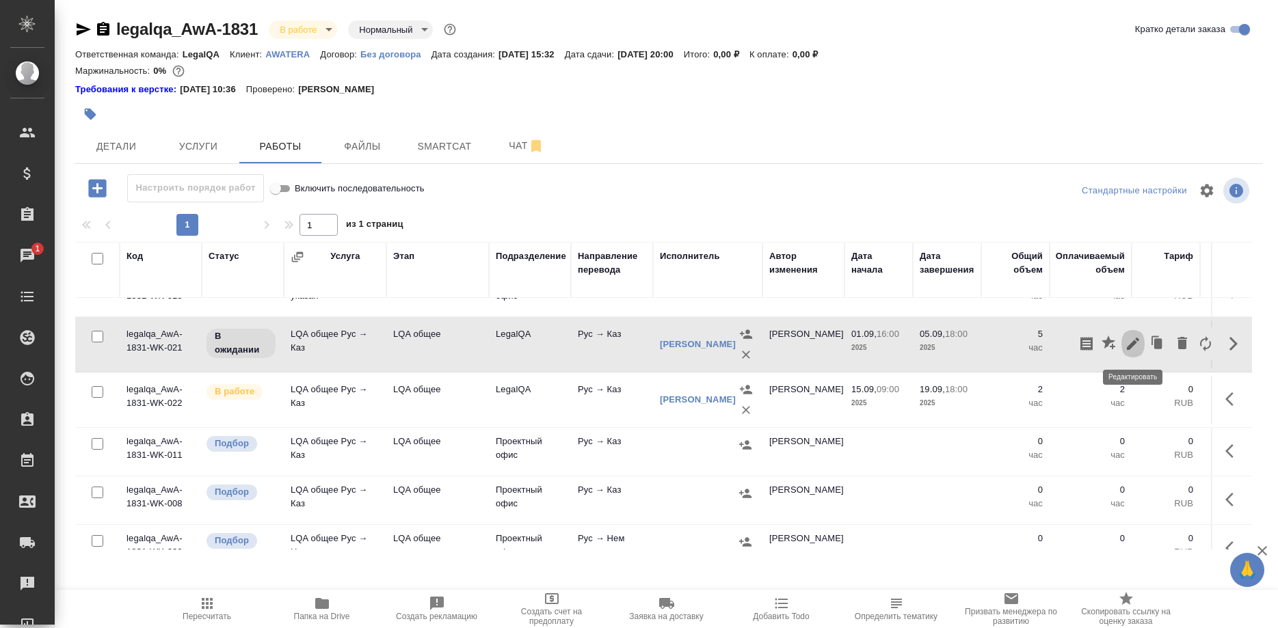
click at [1135, 347] on icon "button" at bounding box center [1133, 344] width 16 height 16
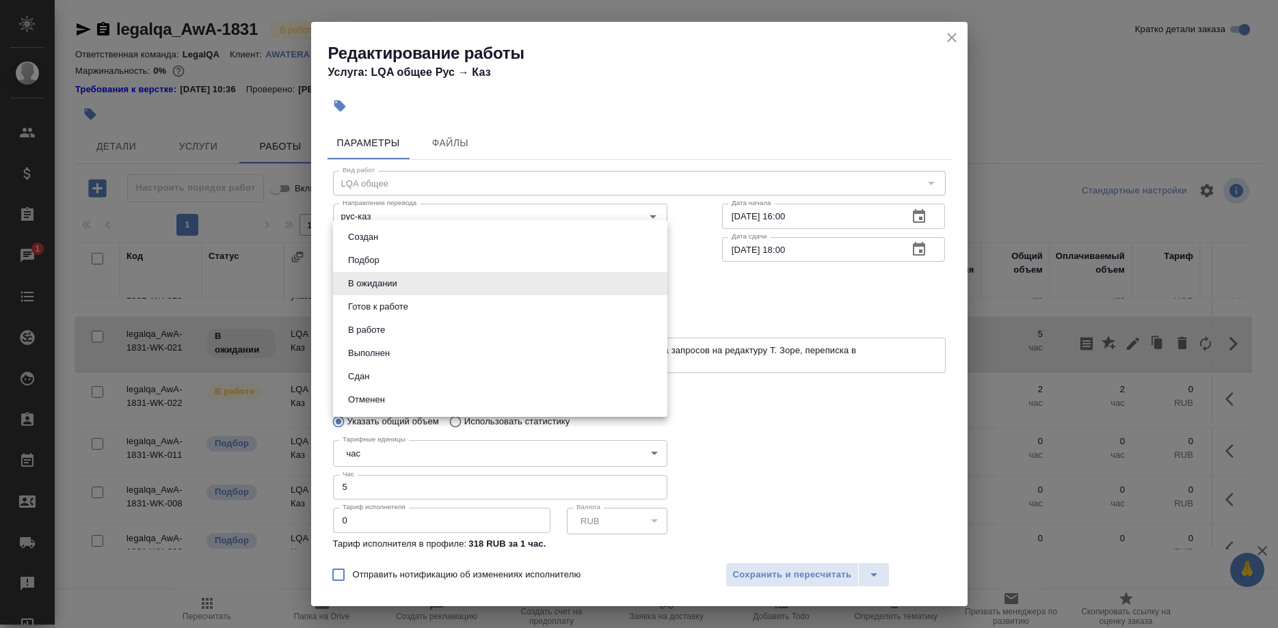
click at [494, 291] on body "🙏 .cls-1 fill:#fff; AWATERA Shirina Sabina Клиенты Спецификации Заказы 1 Чаты T…" at bounding box center [639, 314] width 1278 height 628
click at [367, 370] on button "Сдан" at bounding box center [358, 376] width 29 height 15
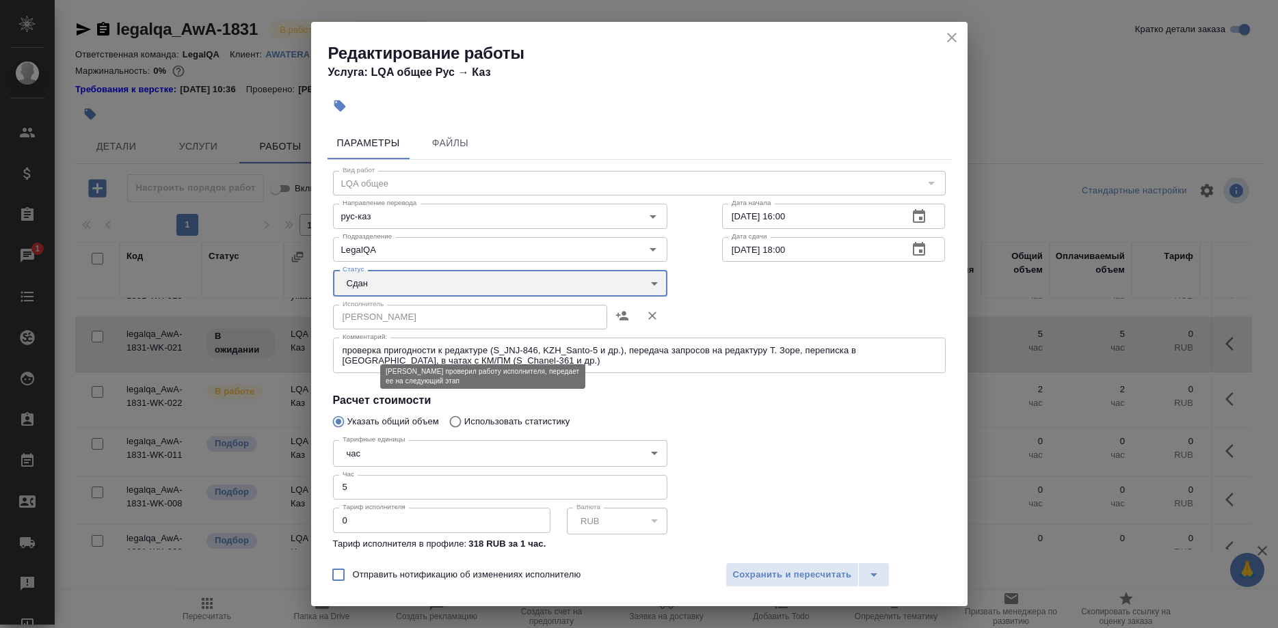
type input "closed"
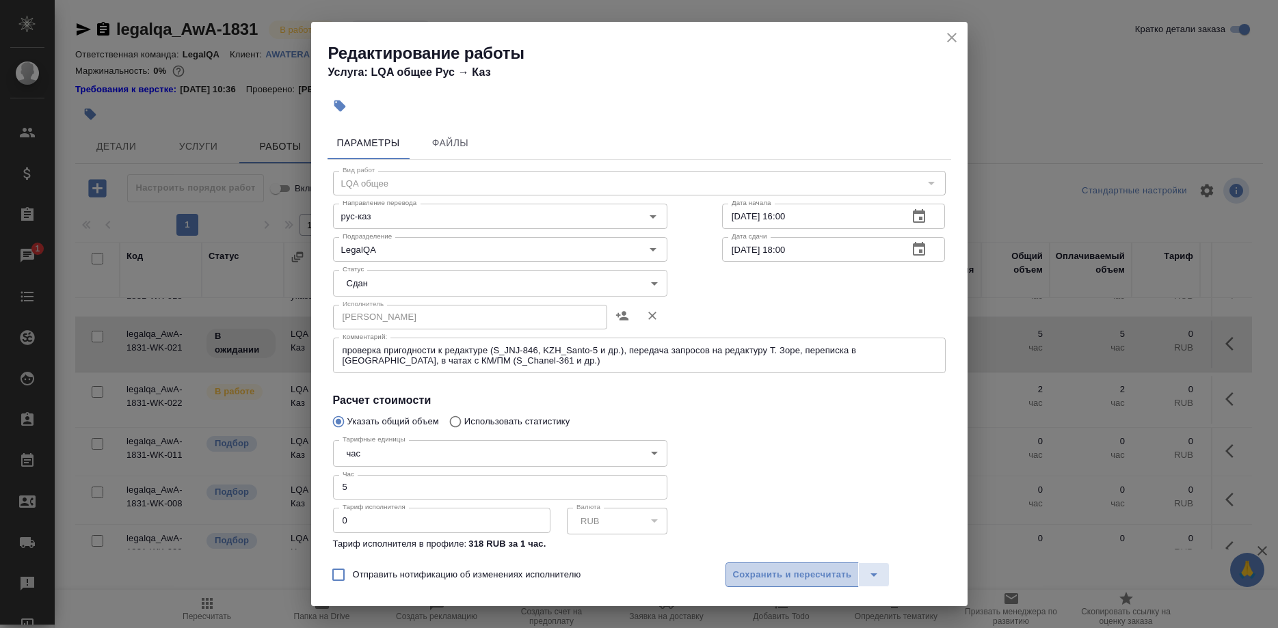
click at [749, 568] on span "Сохранить и пересчитать" at bounding box center [792, 576] width 119 height 16
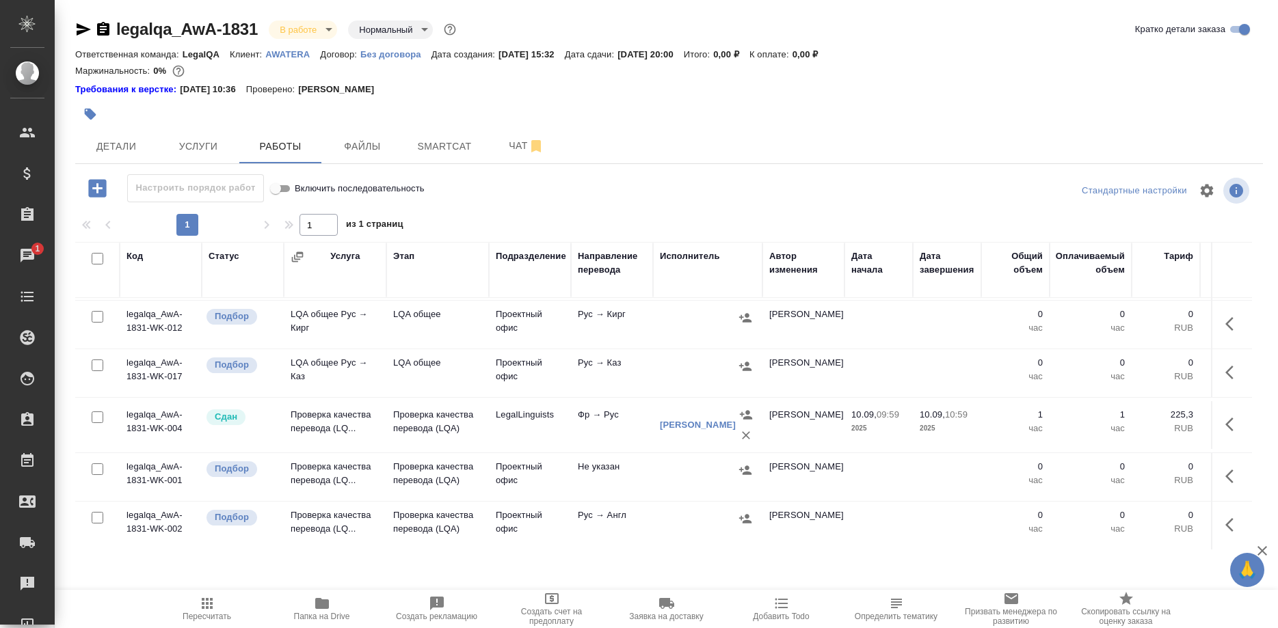
scroll to position [823, 0]
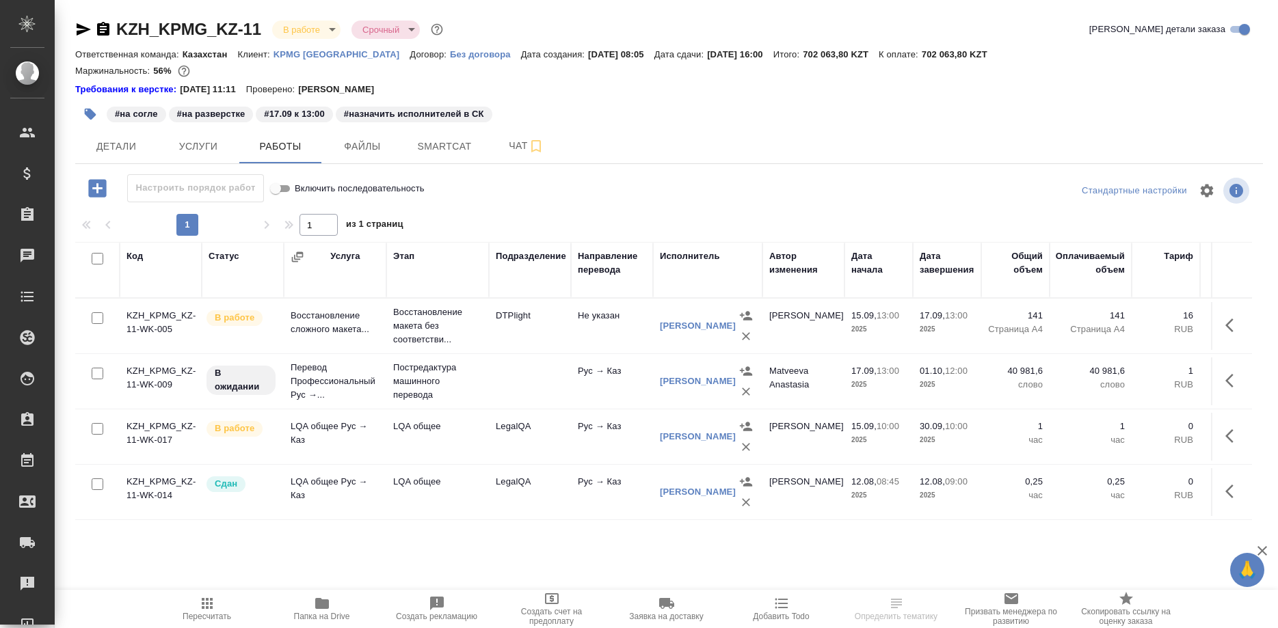
click at [78, 29] on icon "button" at bounding box center [83, 29] width 16 height 16
click at [334, 51] on p "KPMG Kazakhstan" at bounding box center [342, 54] width 137 height 10
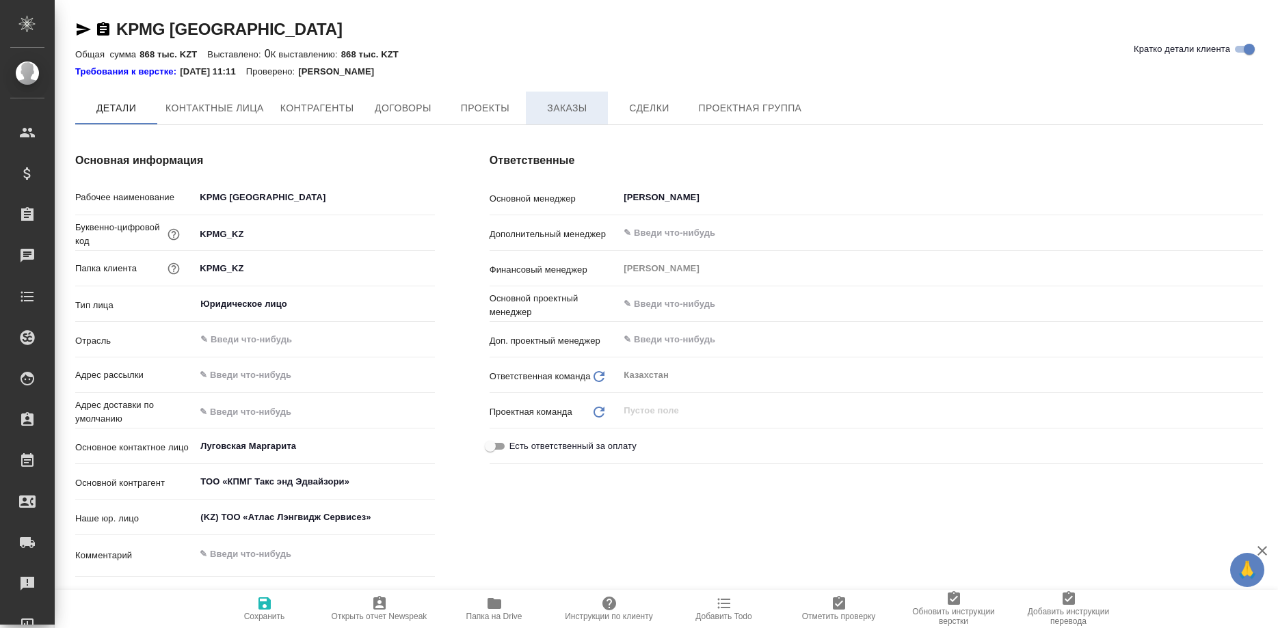
type textarea "x"
click at [553, 102] on span "Заказы" at bounding box center [567, 109] width 66 height 17
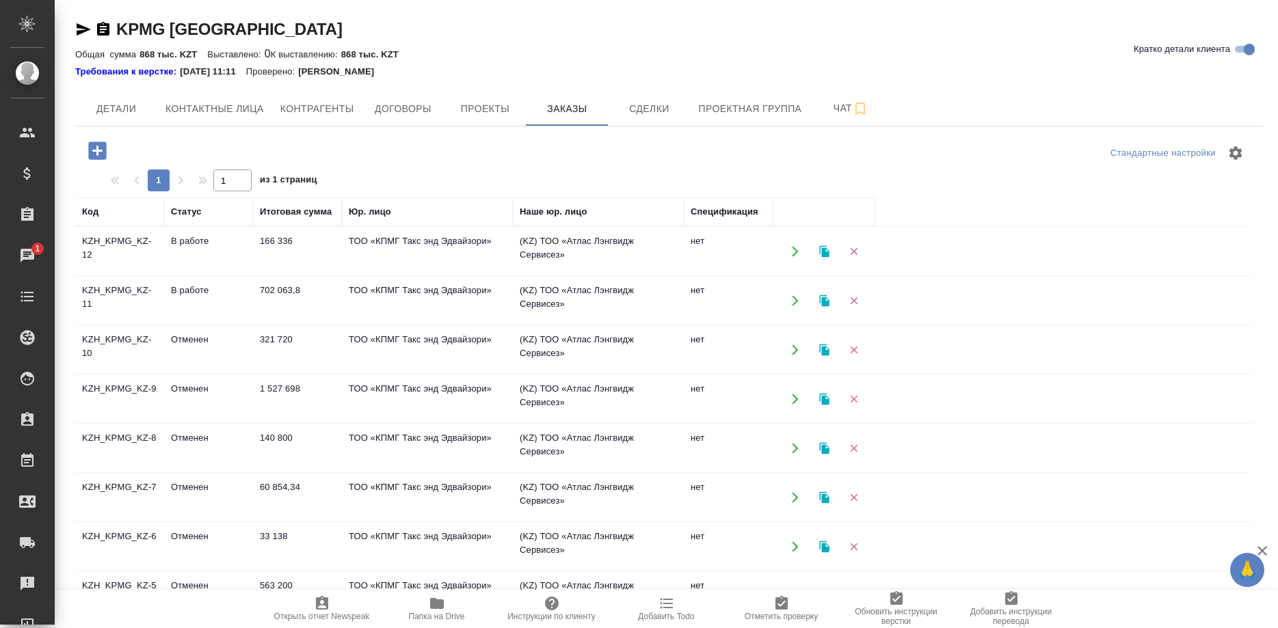
click at [117, 243] on td "KZH_KPMG_KZ-12" at bounding box center [119, 252] width 89 height 48
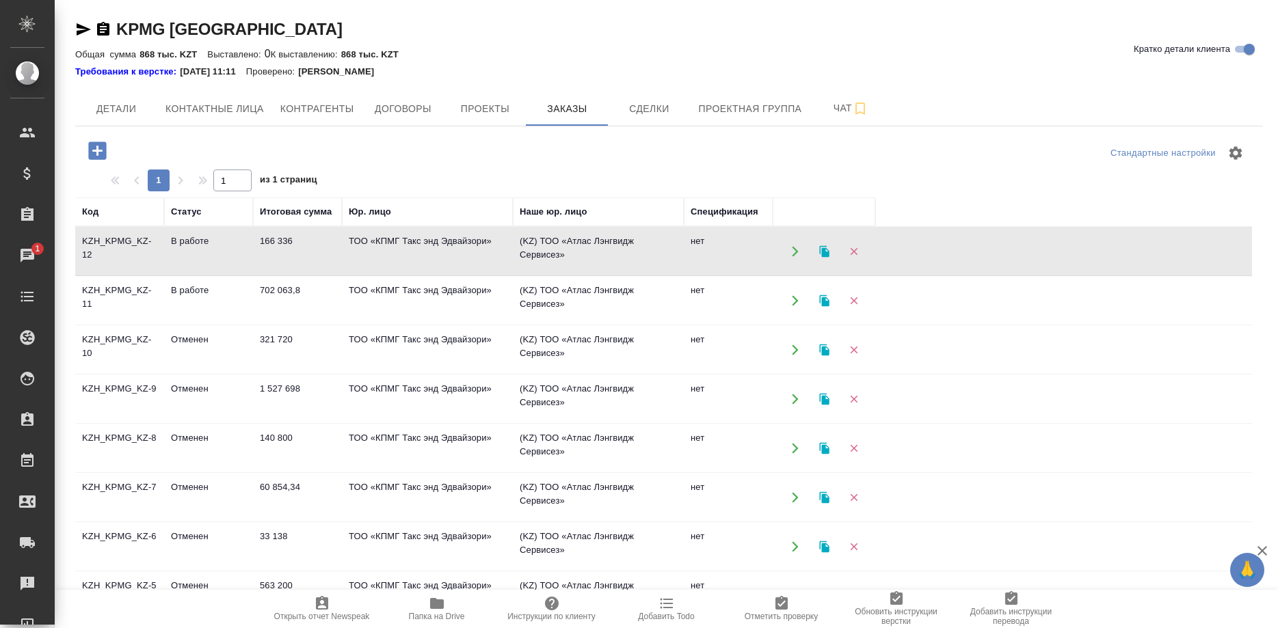
click at [117, 243] on td "KZH_KPMG_KZ-12" at bounding box center [119, 252] width 89 height 48
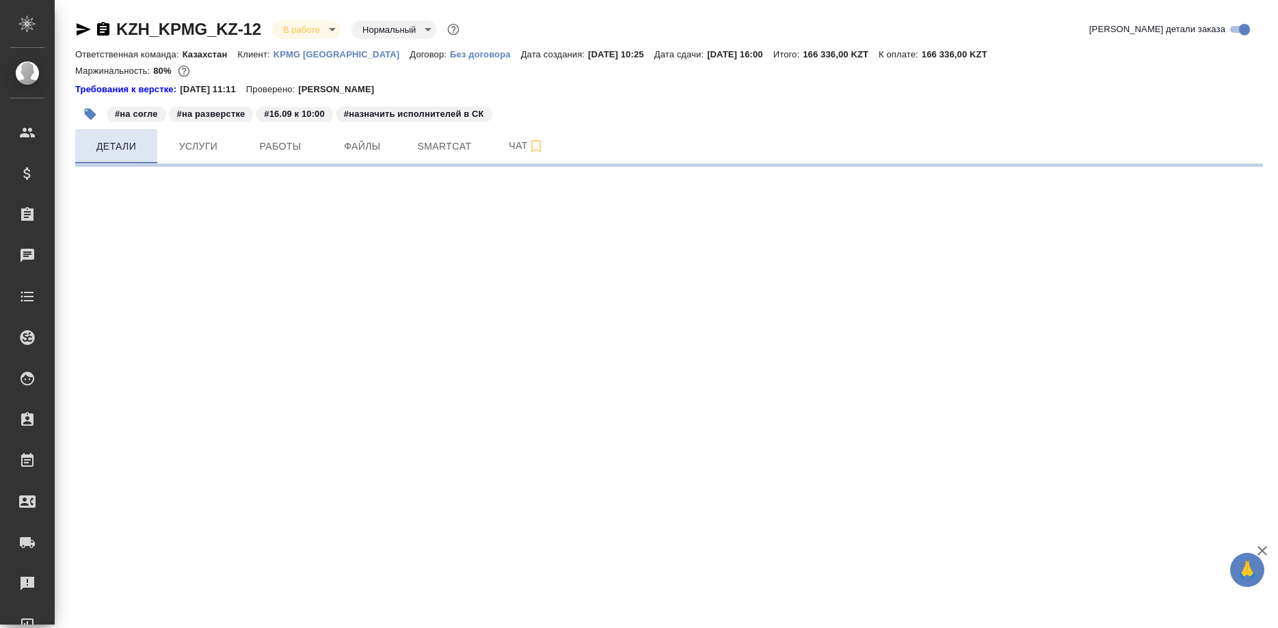
select select "RU"
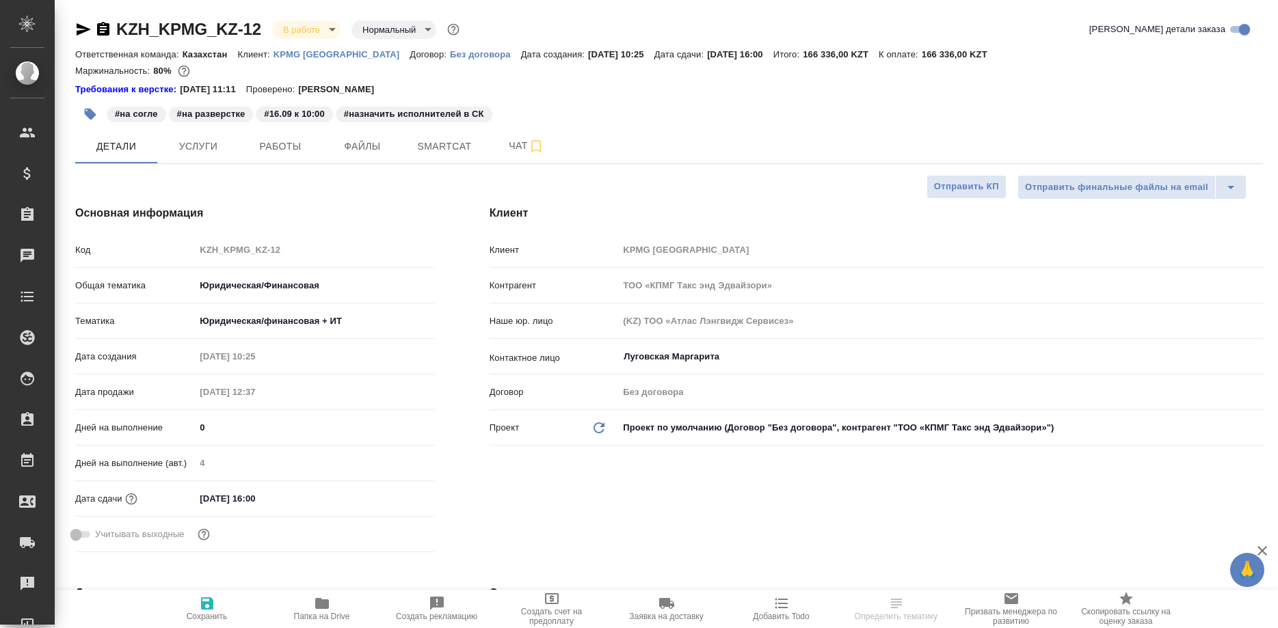
type textarea "x"
drag, startPoint x: 109, startPoint y: 19, endPoint x: 258, endPoint y: 29, distance: 149.4
click at [258, 29] on div "KZH_KPMG_KZ-12 В работе inProgress Нормальный normal" at bounding box center [268, 29] width 387 height 22
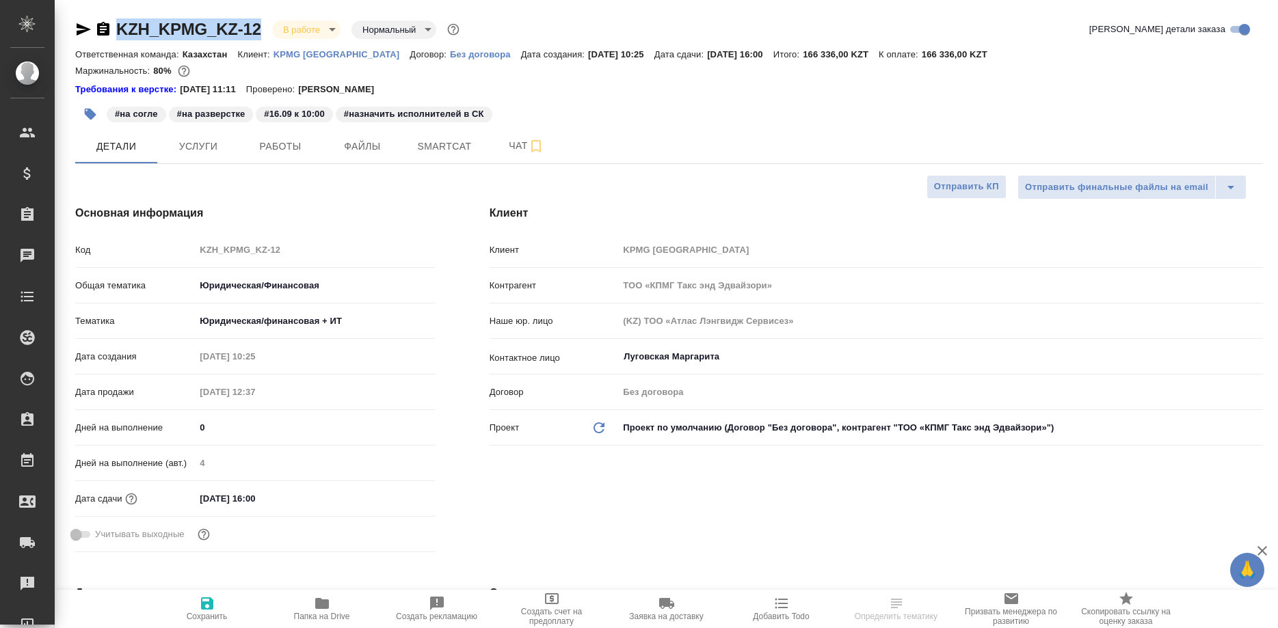
copy div "KZH_KPMG_KZ-12"
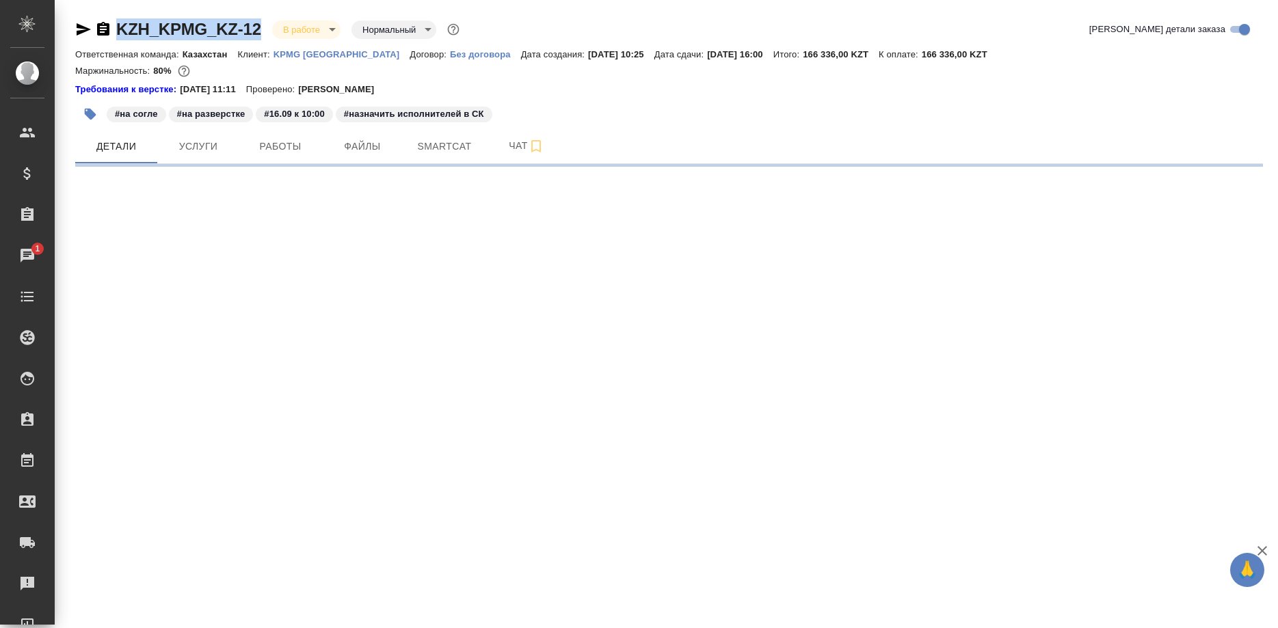
select select "RU"
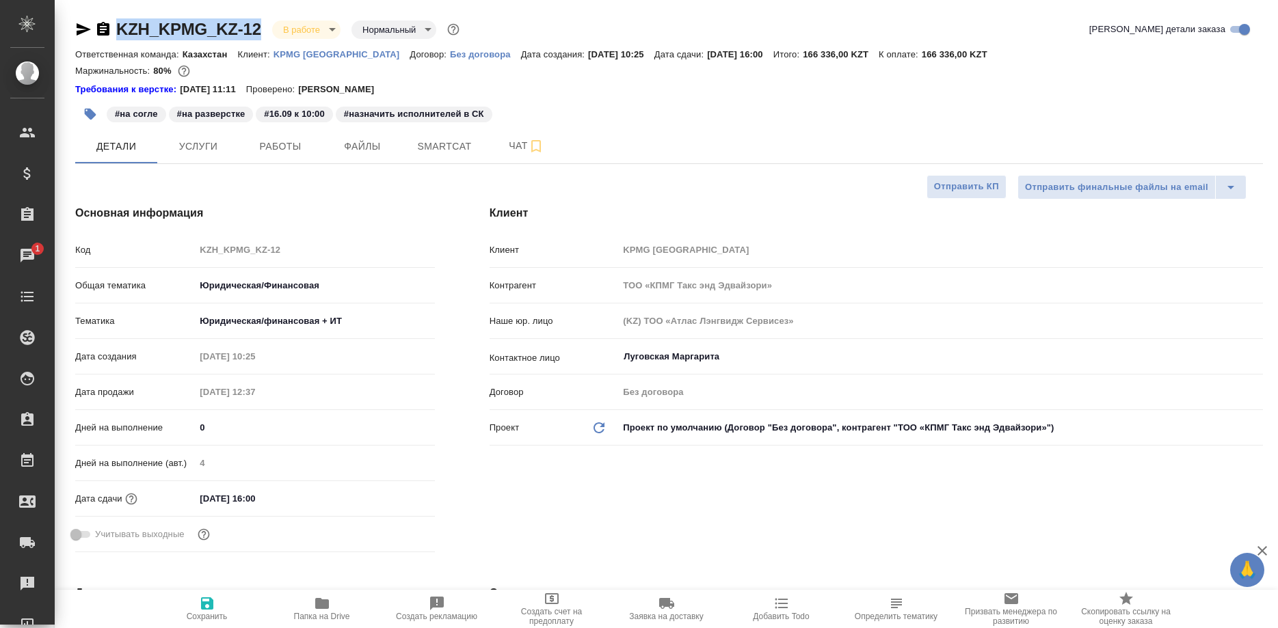
type textarea "x"
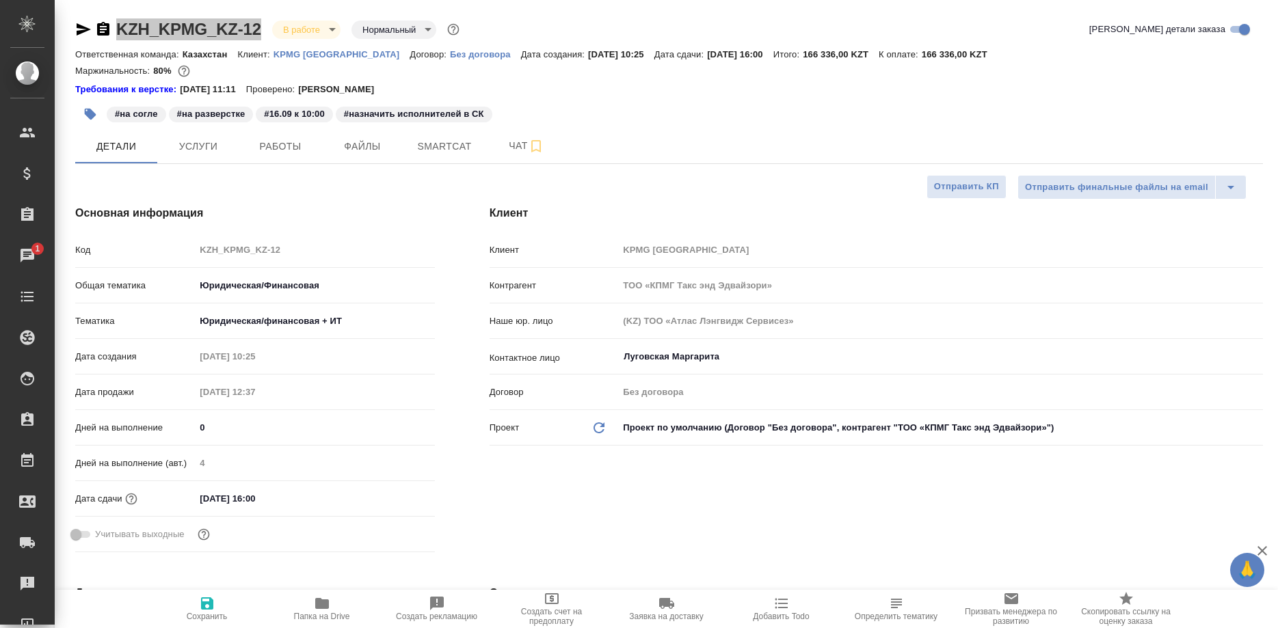
type textarea "x"
